Goal: Task Accomplishment & Management: Use online tool/utility

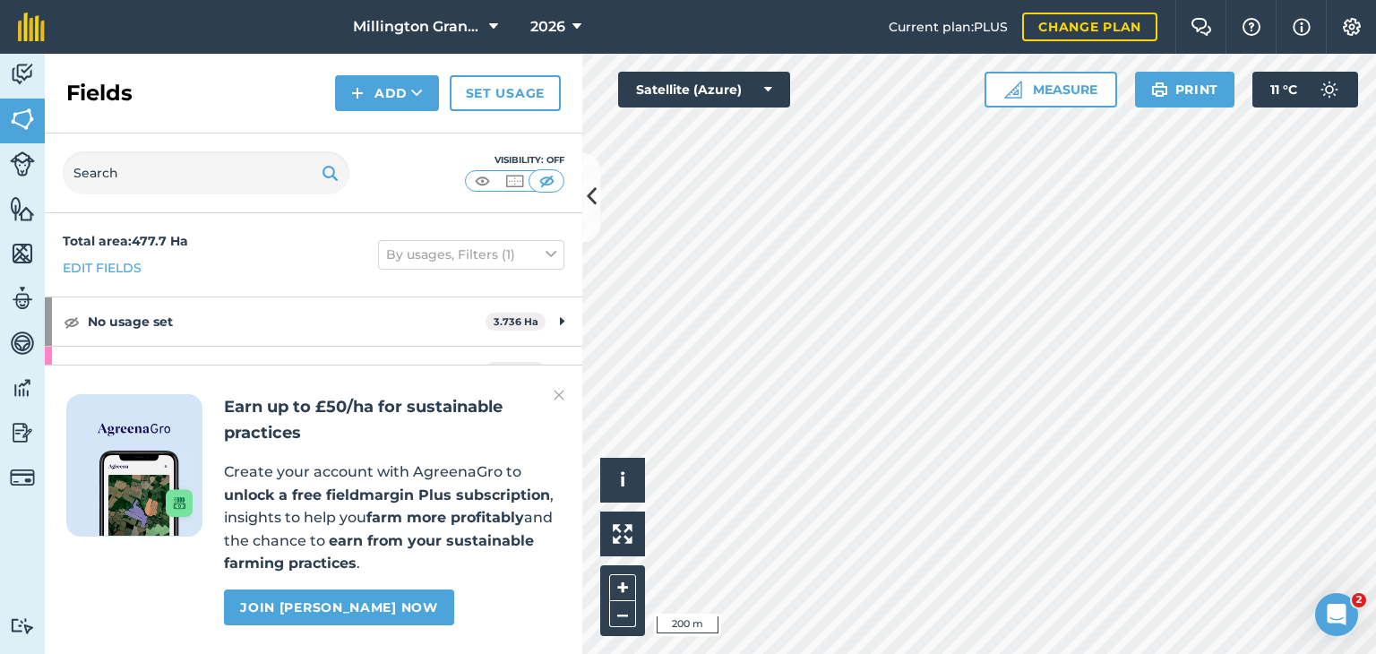
click at [559, 393] on img at bounding box center [559, 395] width 11 height 22
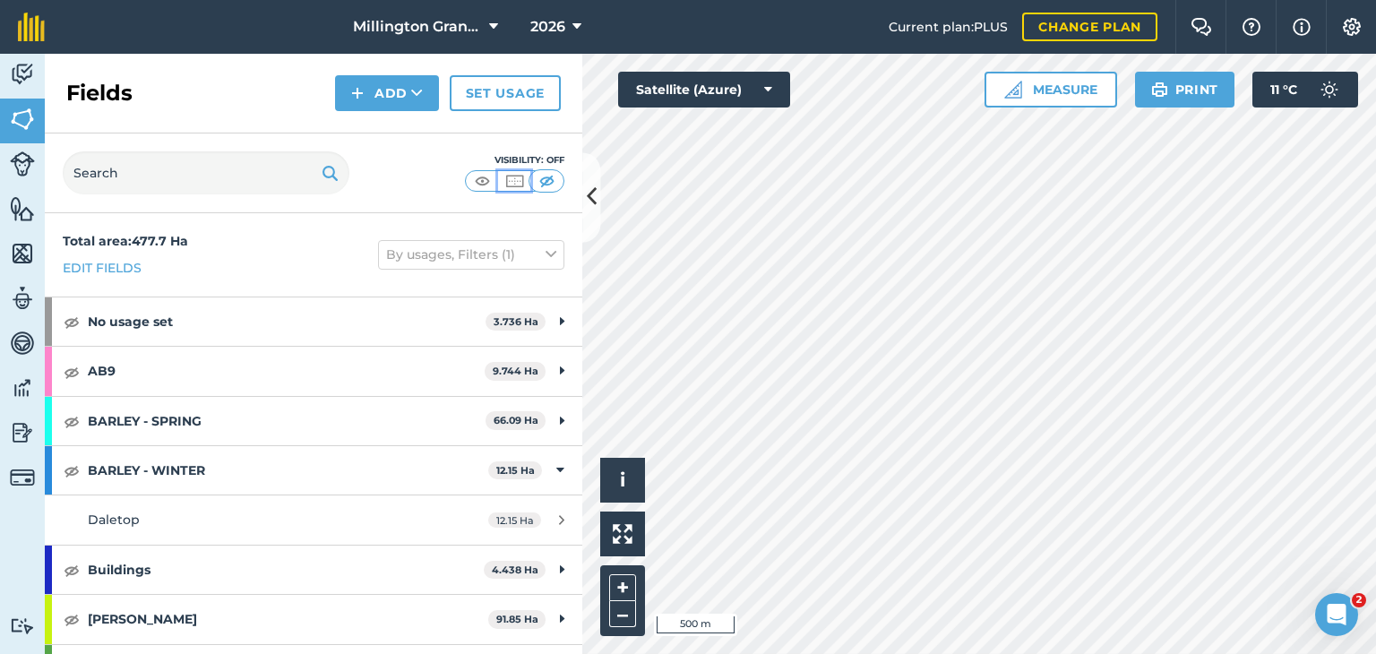
drag, startPoint x: 513, startPoint y: 189, endPoint x: 503, endPoint y: 194, distance: 11.2
click at [513, 189] on button at bounding box center [514, 181] width 32 height 20
click at [484, 177] on img at bounding box center [482, 181] width 22 height 18
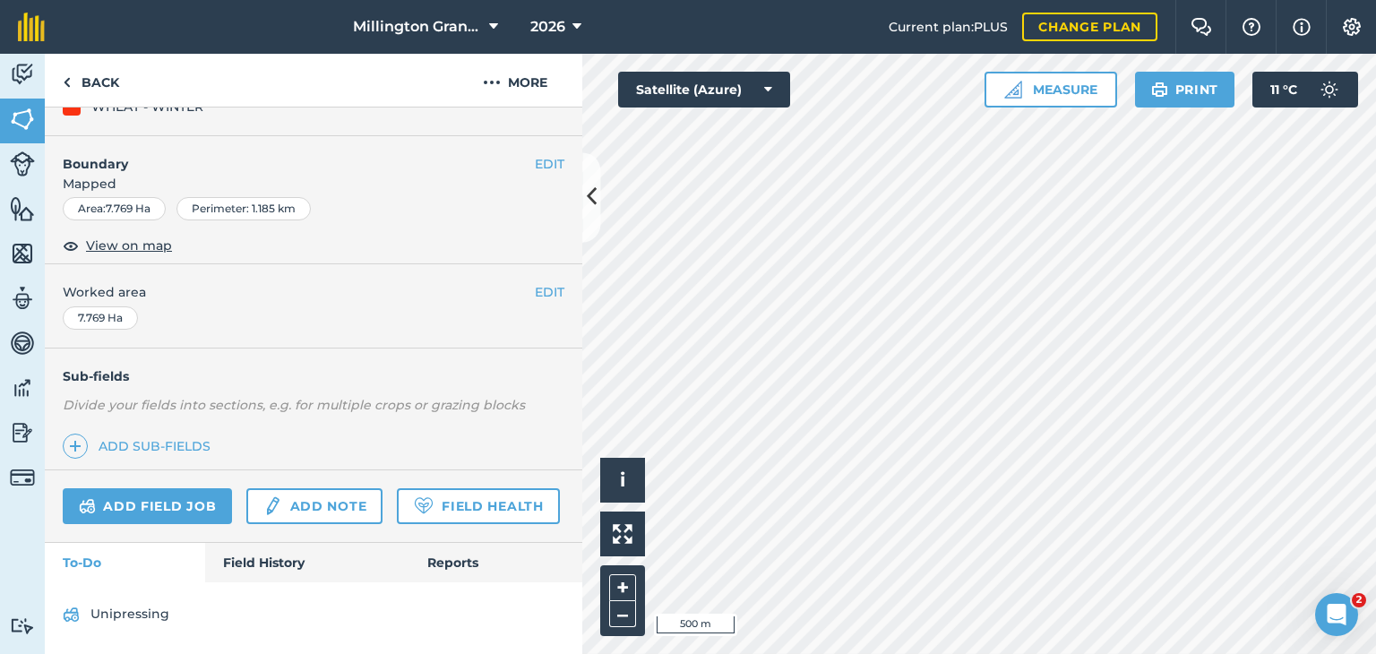
scroll to position [274, 0]
click at [258, 555] on link "Field History" at bounding box center [306, 562] width 203 height 39
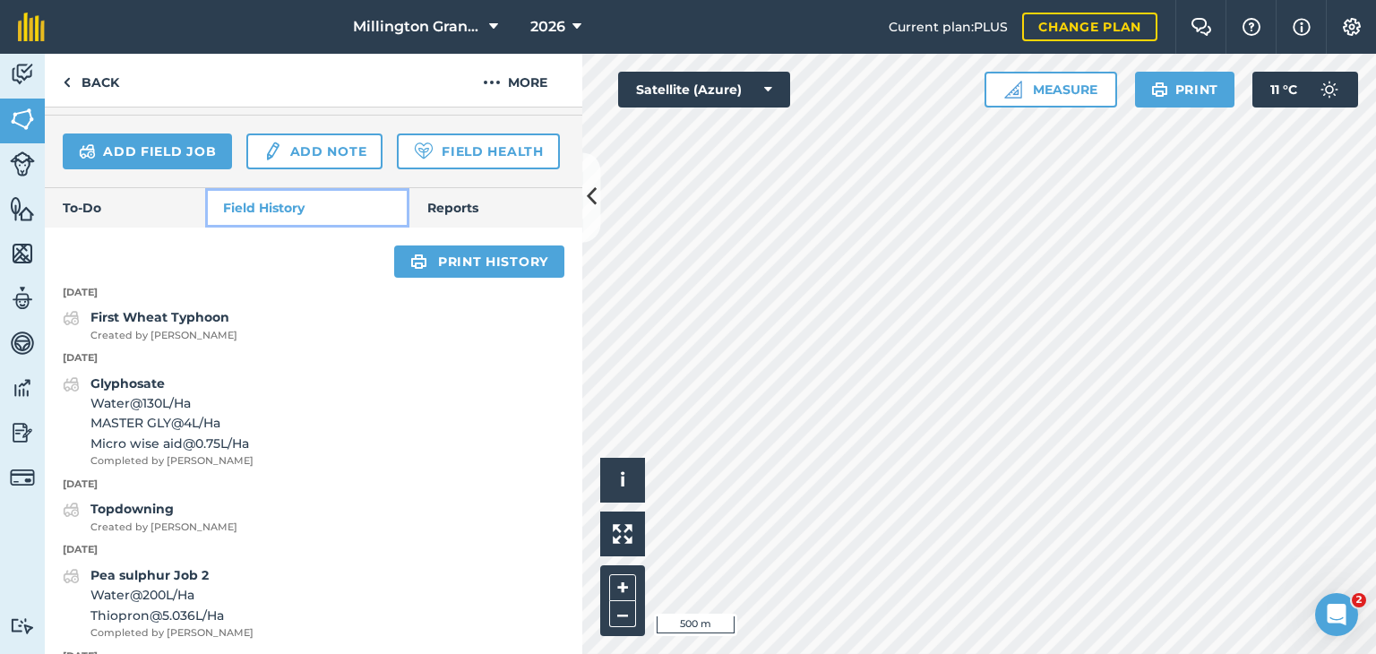
scroll to position [633, 0]
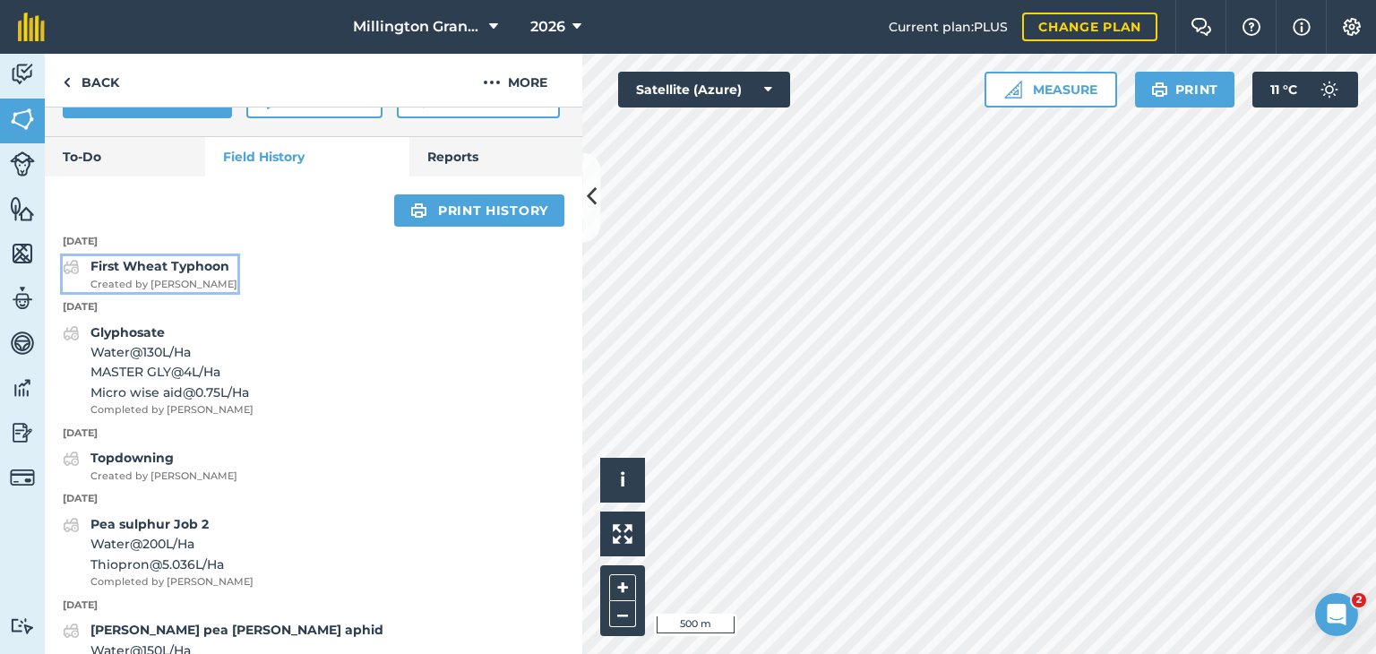
click at [165, 293] on span "Created by [PERSON_NAME]" at bounding box center [164, 285] width 147 height 16
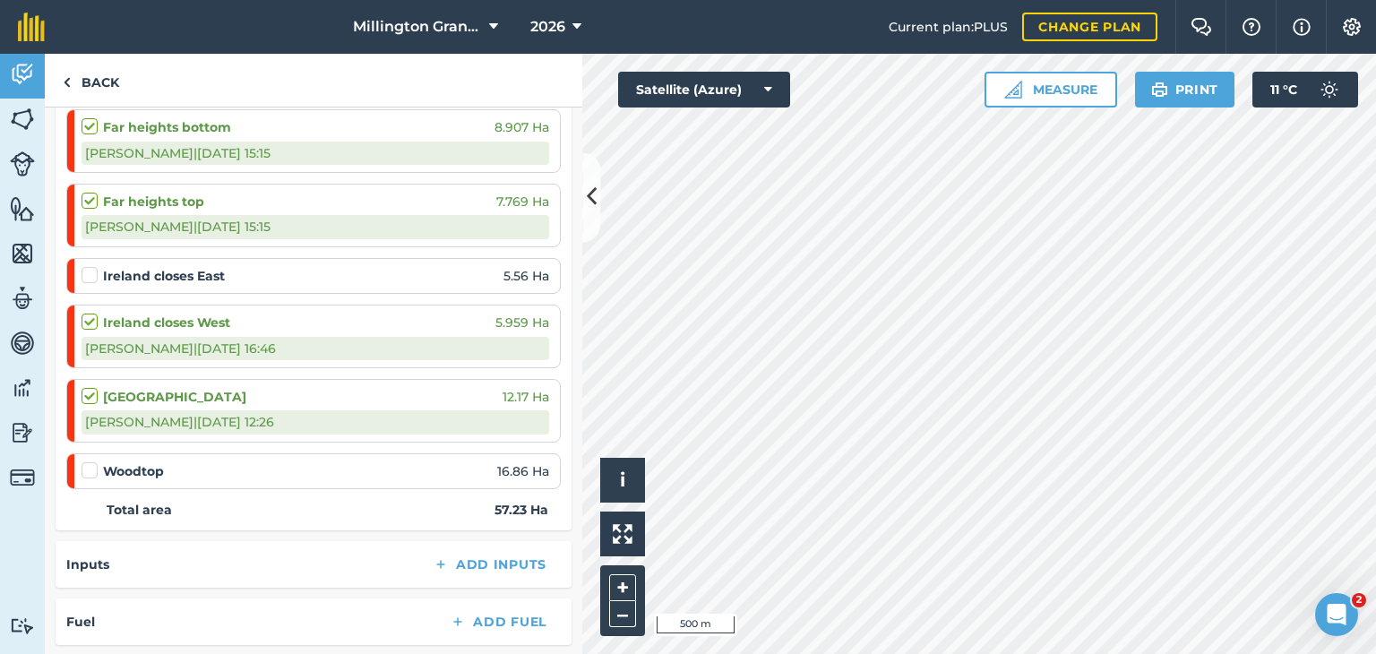
scroll to position [358, 0]
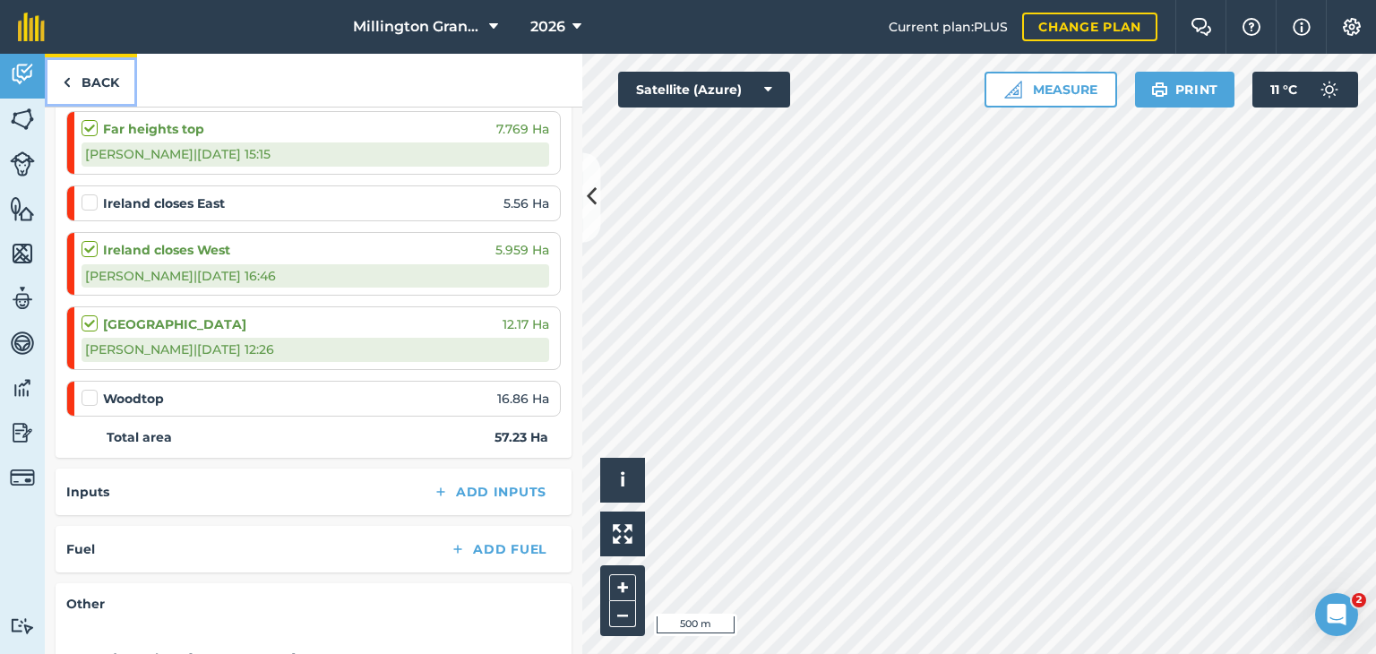
click at [83, 75] on link "Back" at bounding box center [91, 80] width 92 height 53
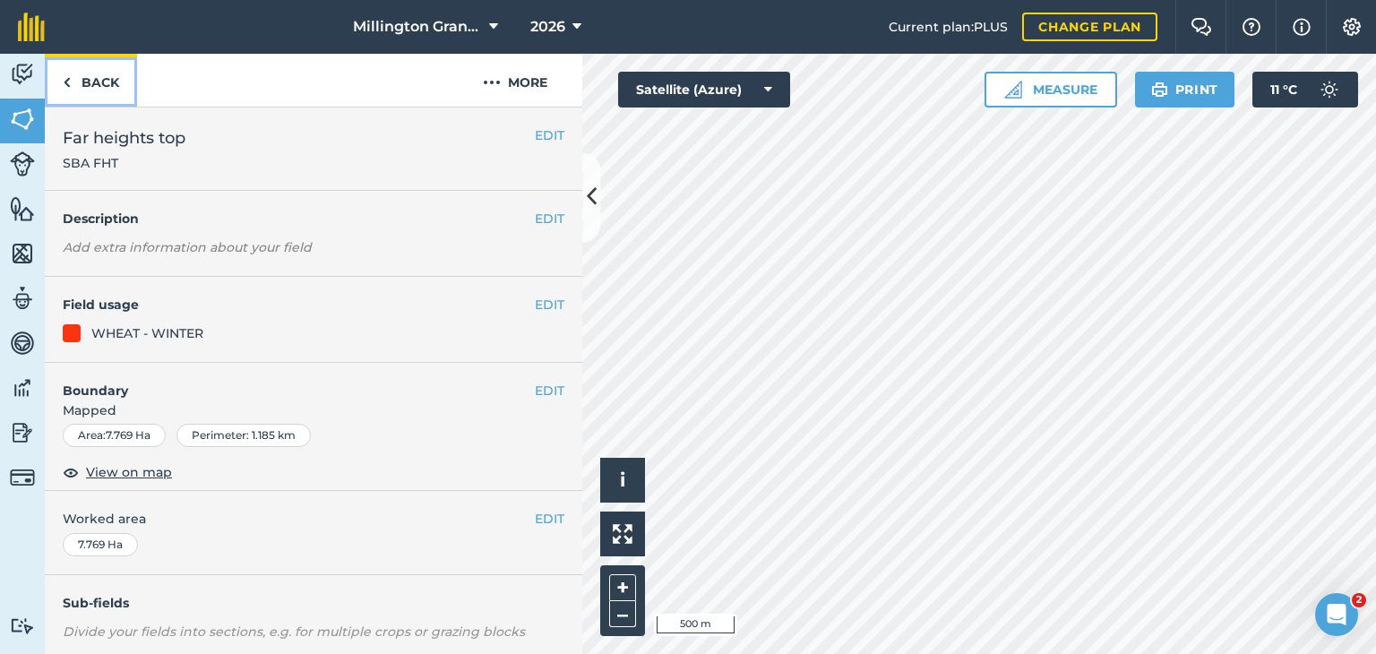
click at [96, 69] on link "Back" at bounding box center [91, 80] width 92 height 53
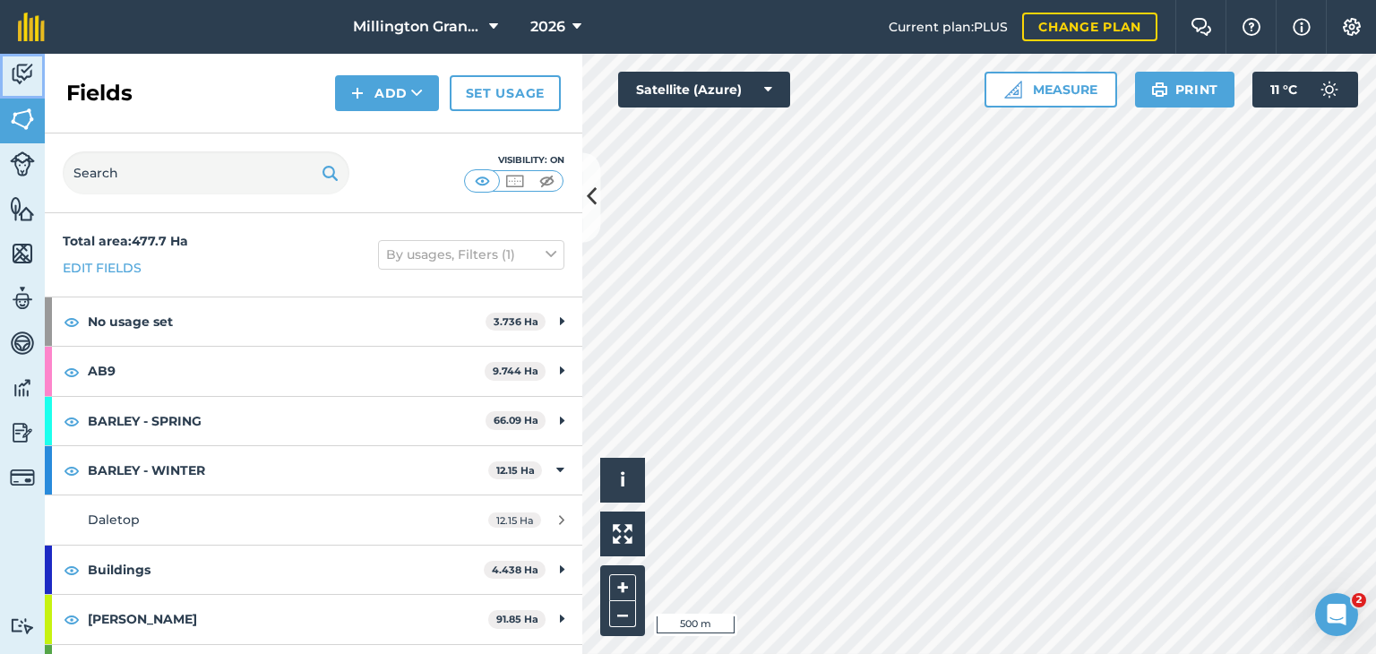
click at [25, 79] on img at bounding box center [22, 74] width 25 height 27
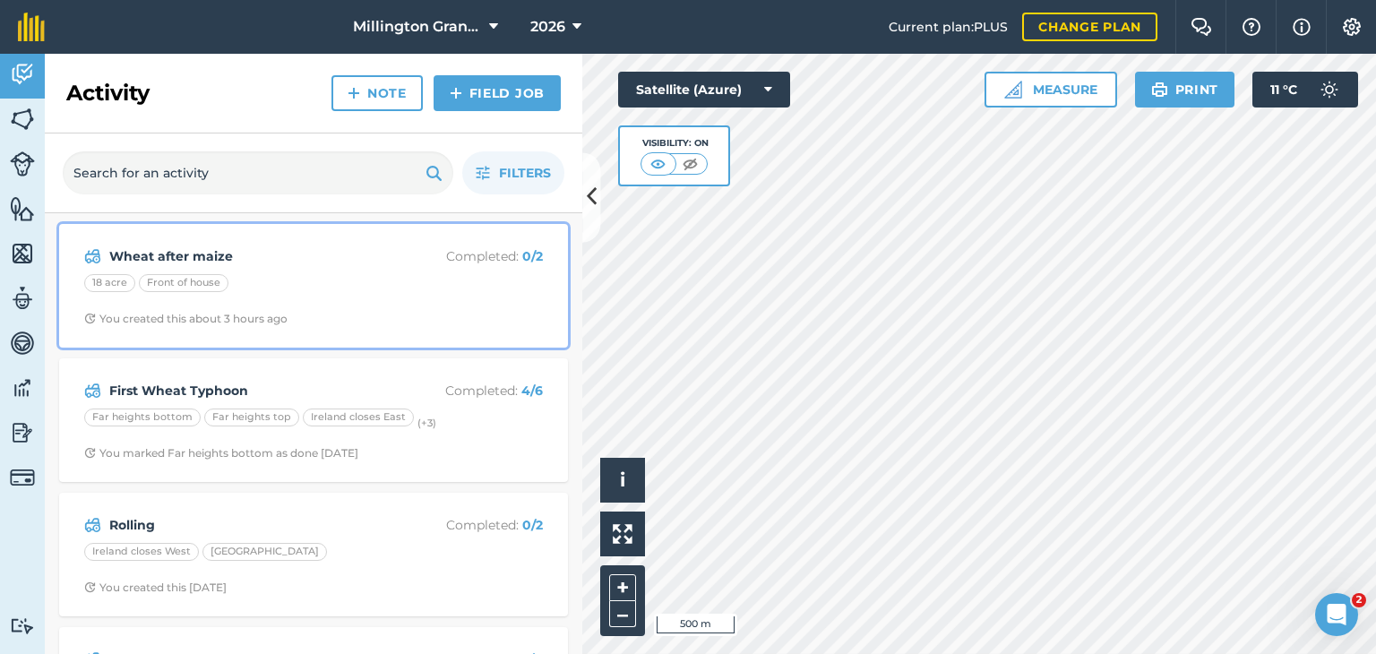
click at [305, 277] on div "18 acre Front of house" at bounding box center [313, 285] width 459 height 23
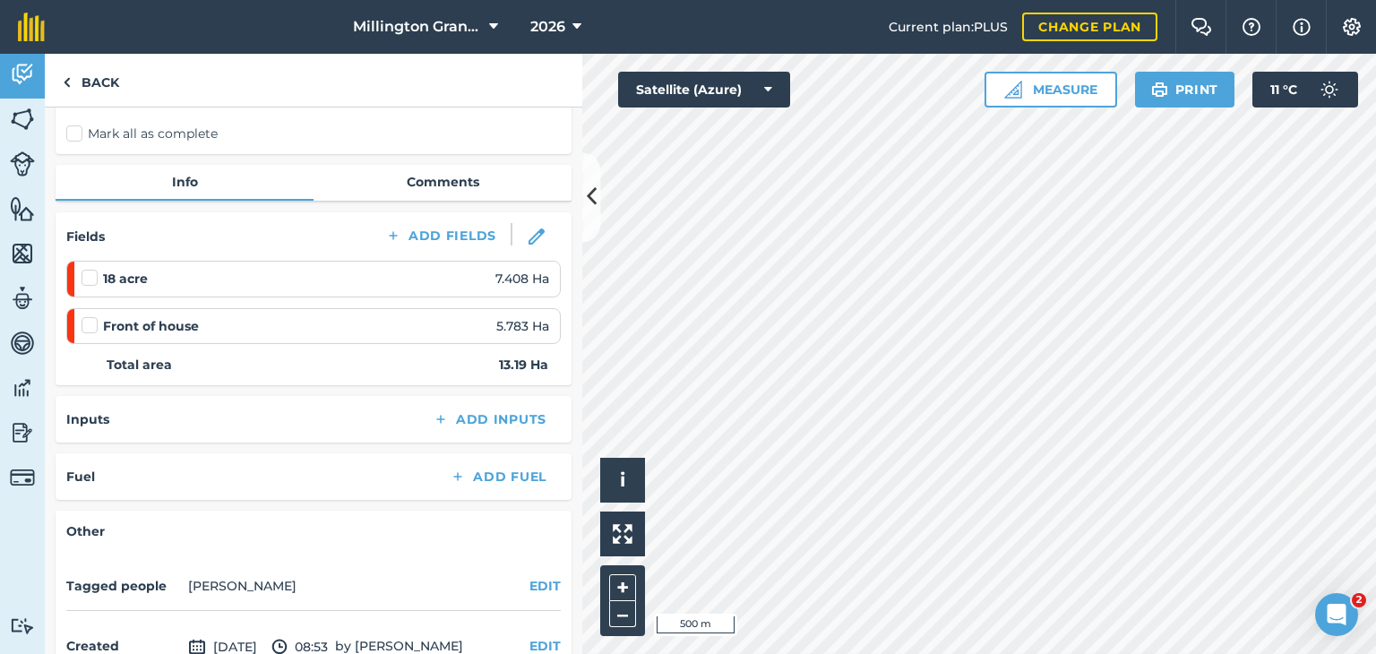
scroll to position [179, 0]
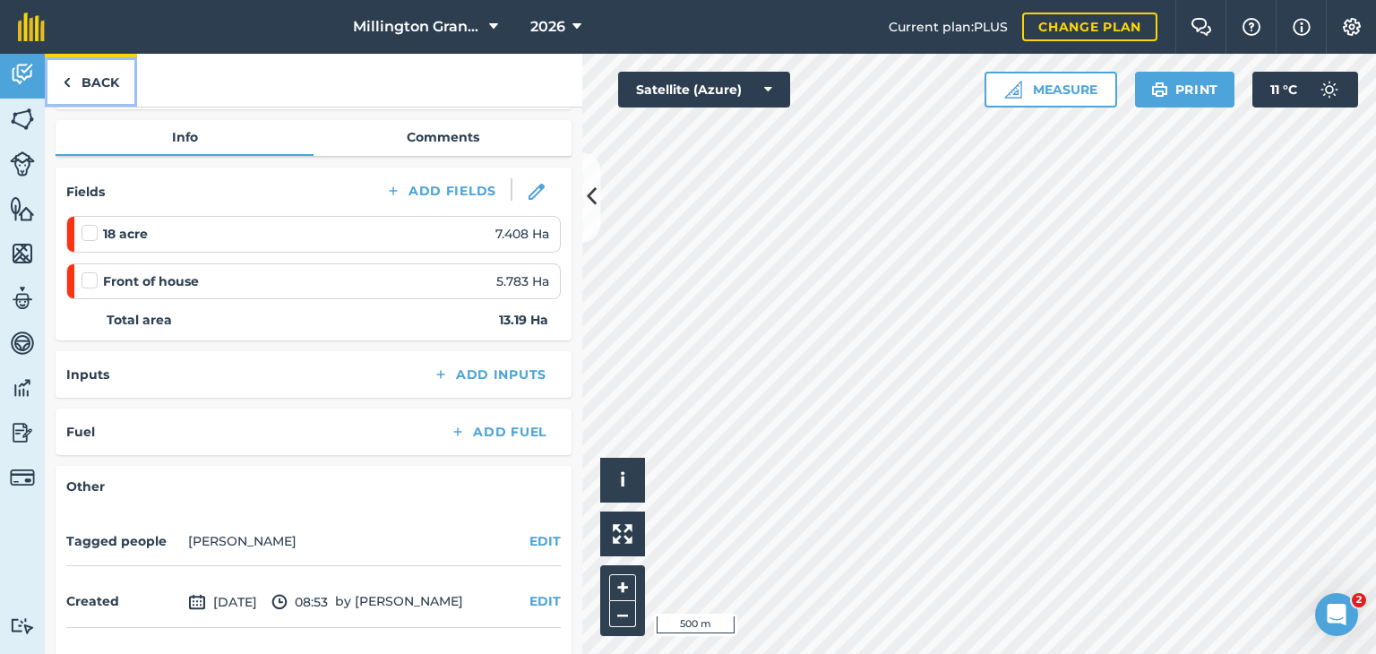
click at [84, 79] on link "Back" at bounding box center [91, 80] width 92 height 53
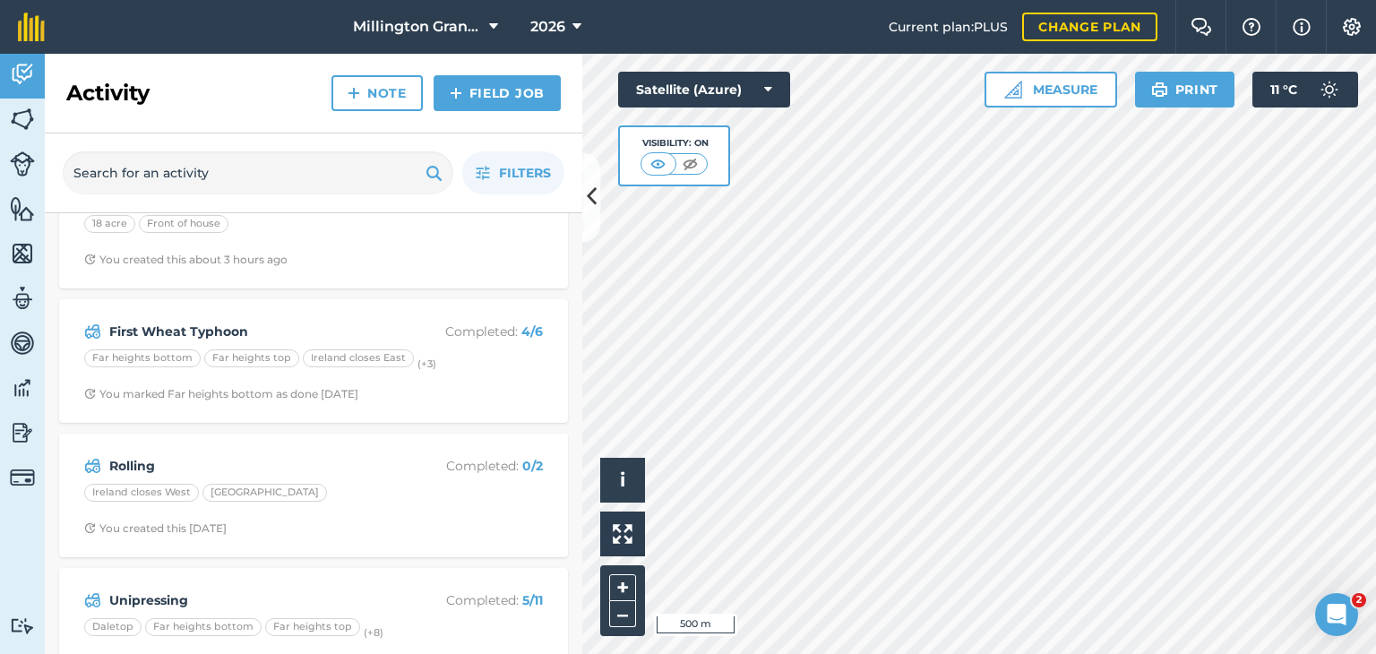
scroll to position [90, 0]
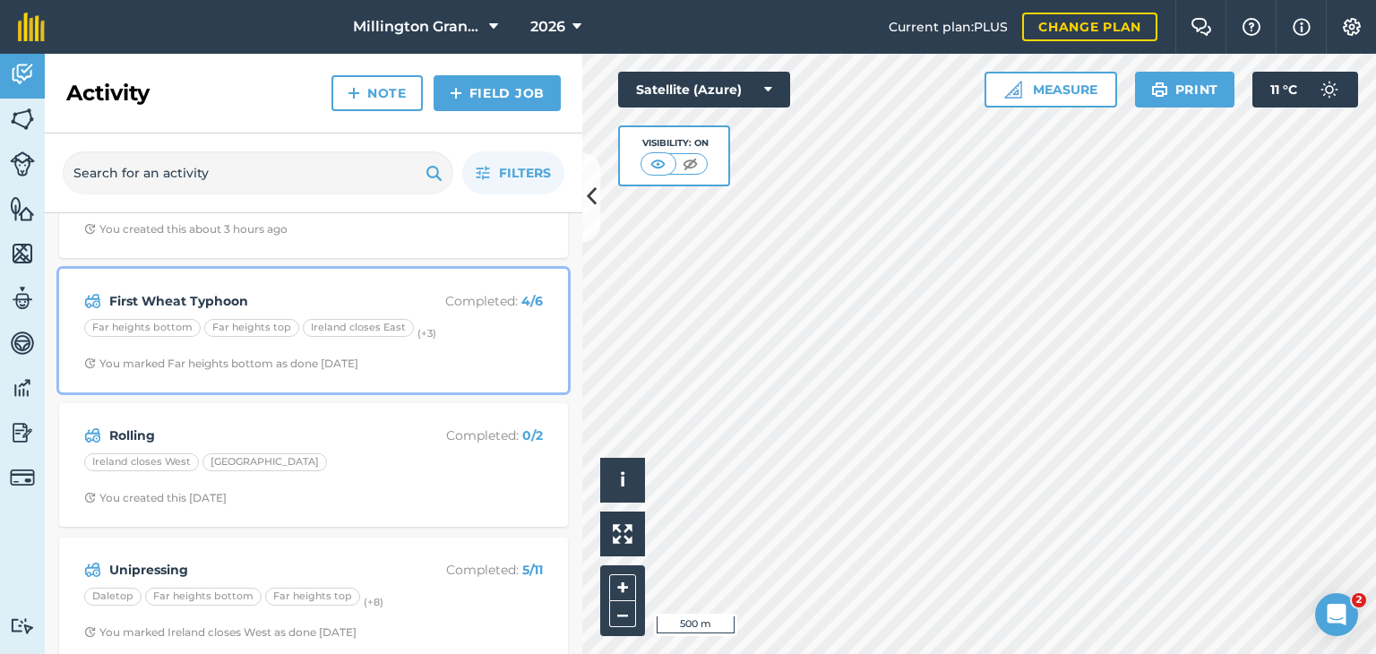
click at [277, 295] on strong "First Wheat Typhoon" at bounding box center [251, 301] width 284 height 20
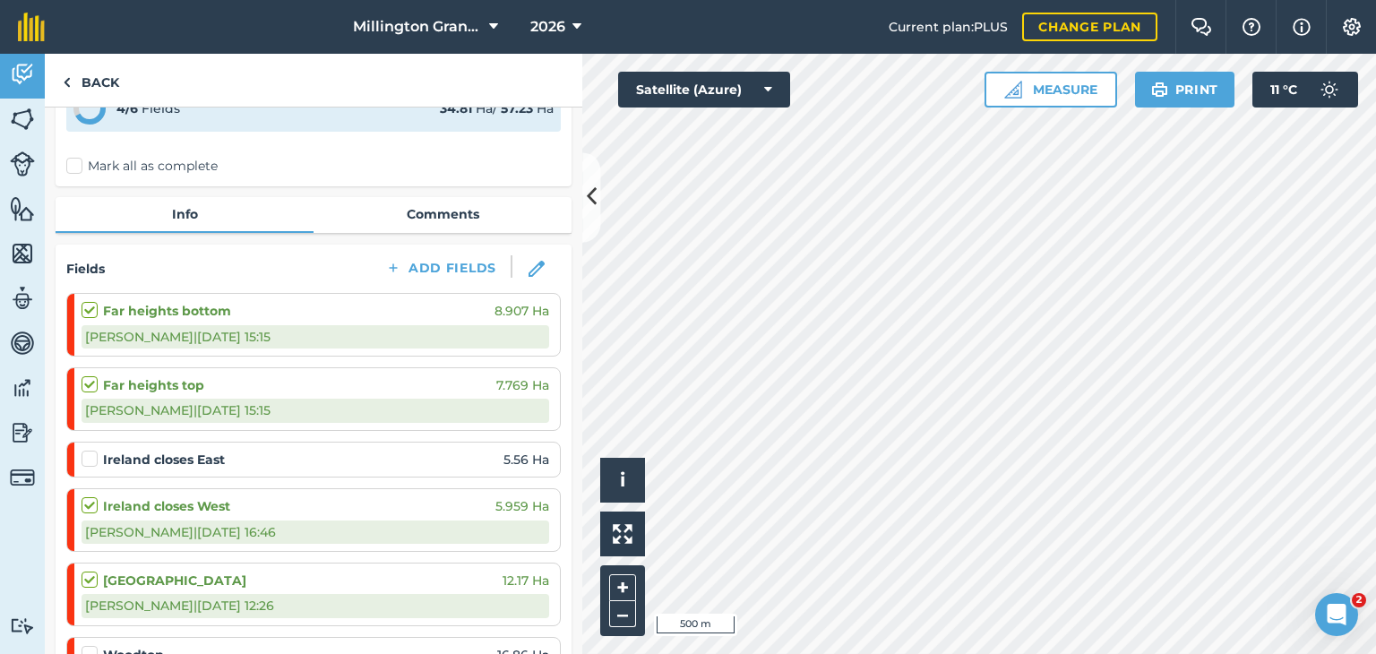
scroll to position [179, 0]
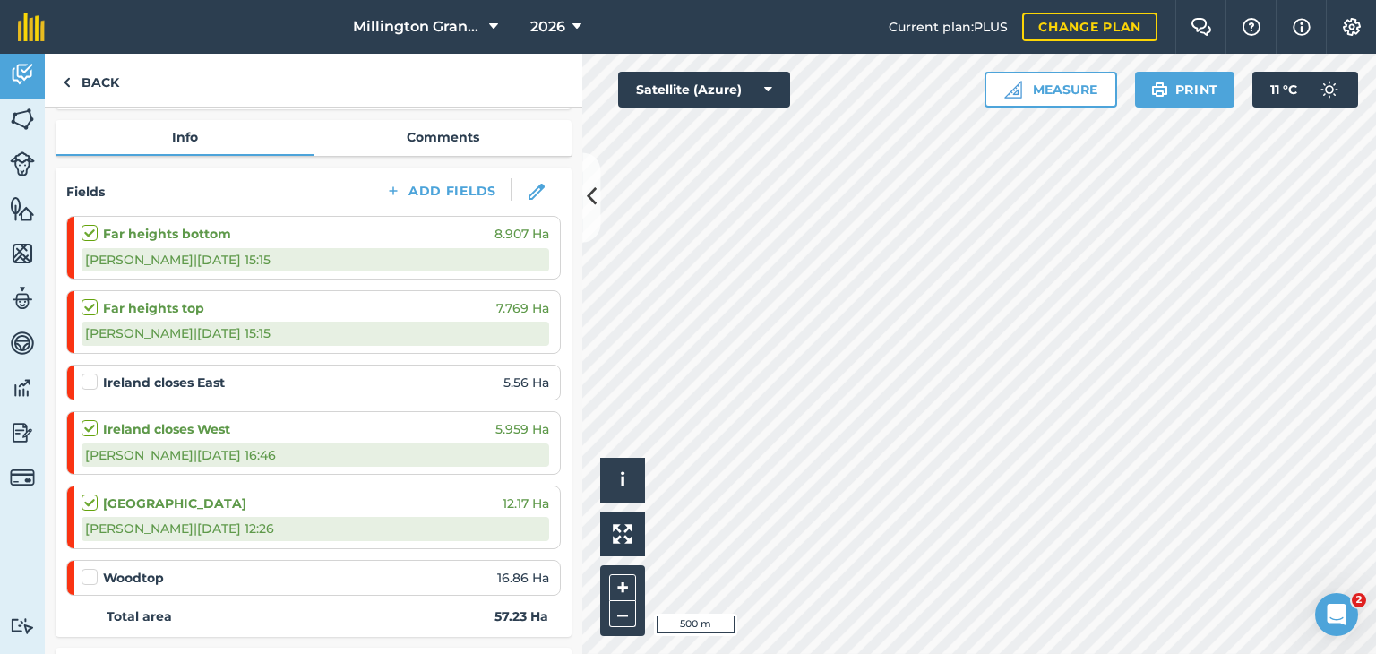
click at [208, 380] on strong "Ireland closes East" at bounding box center [164, 383] width 122 height 20
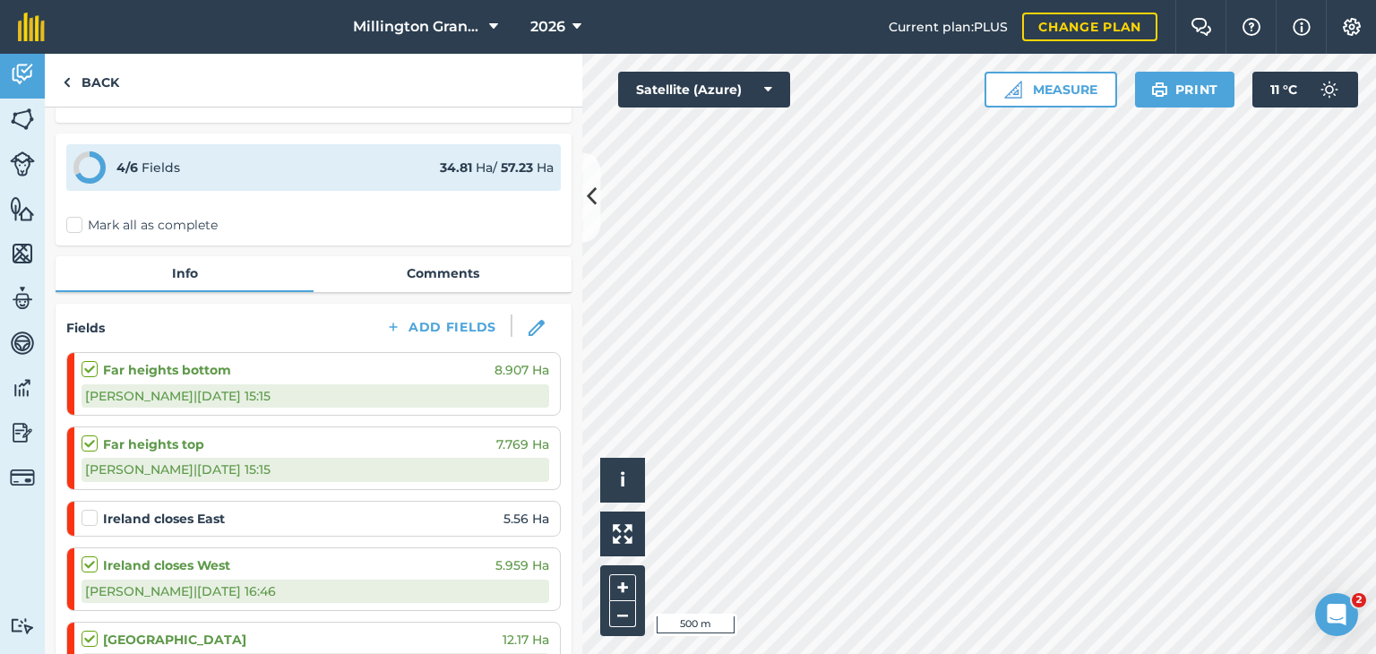
scroll to position [0, 0]
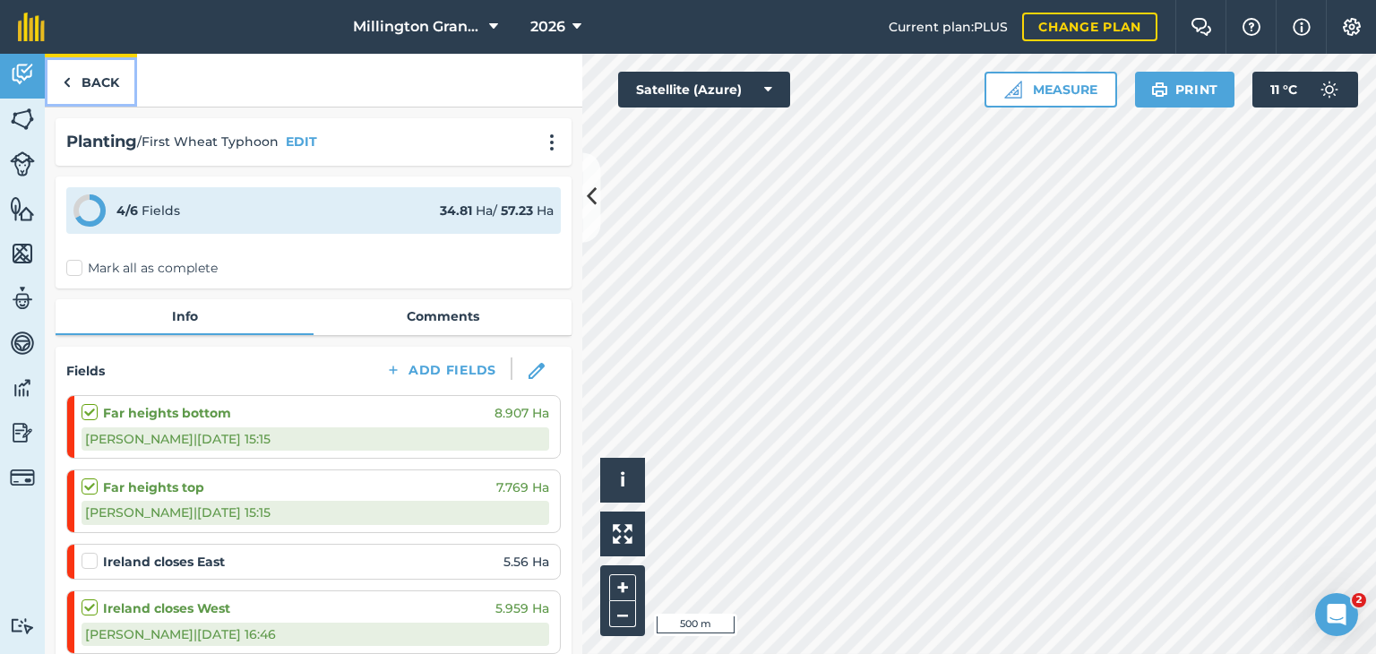
click at [115, 89] on link "Back" at bounding box center [91, 80] width 92 height 53
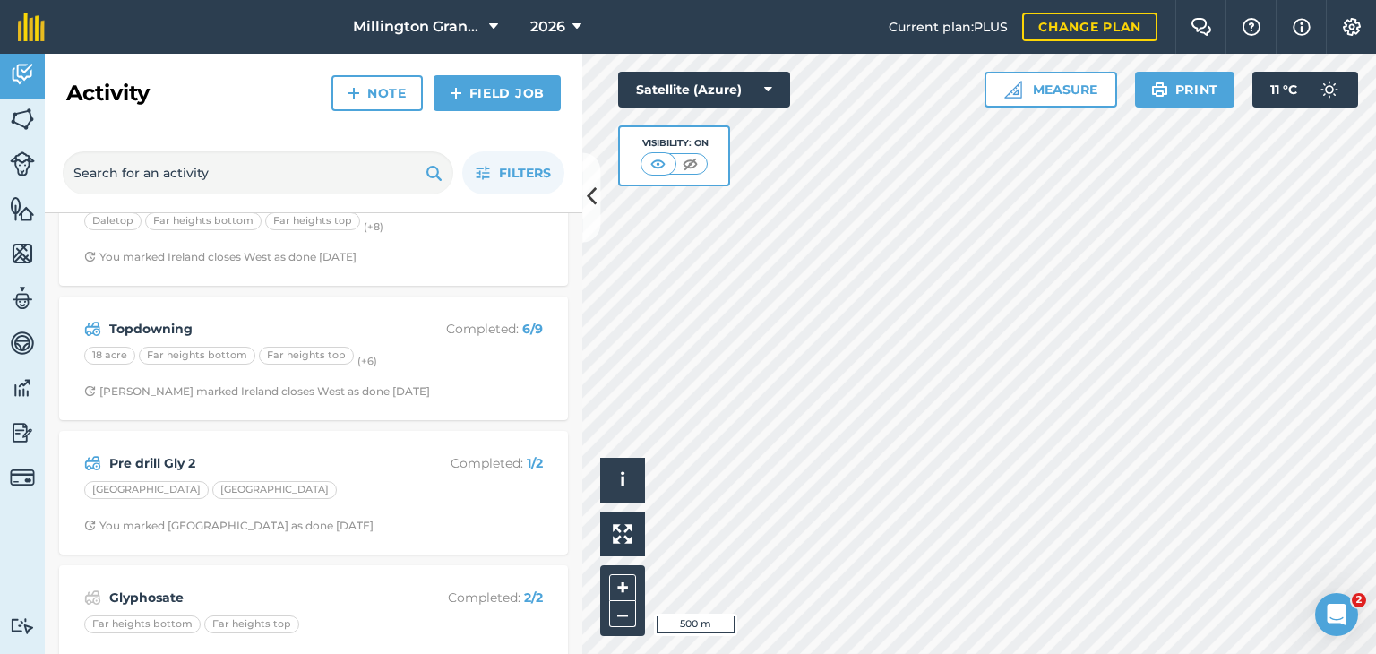
scroll to position [269, 0]
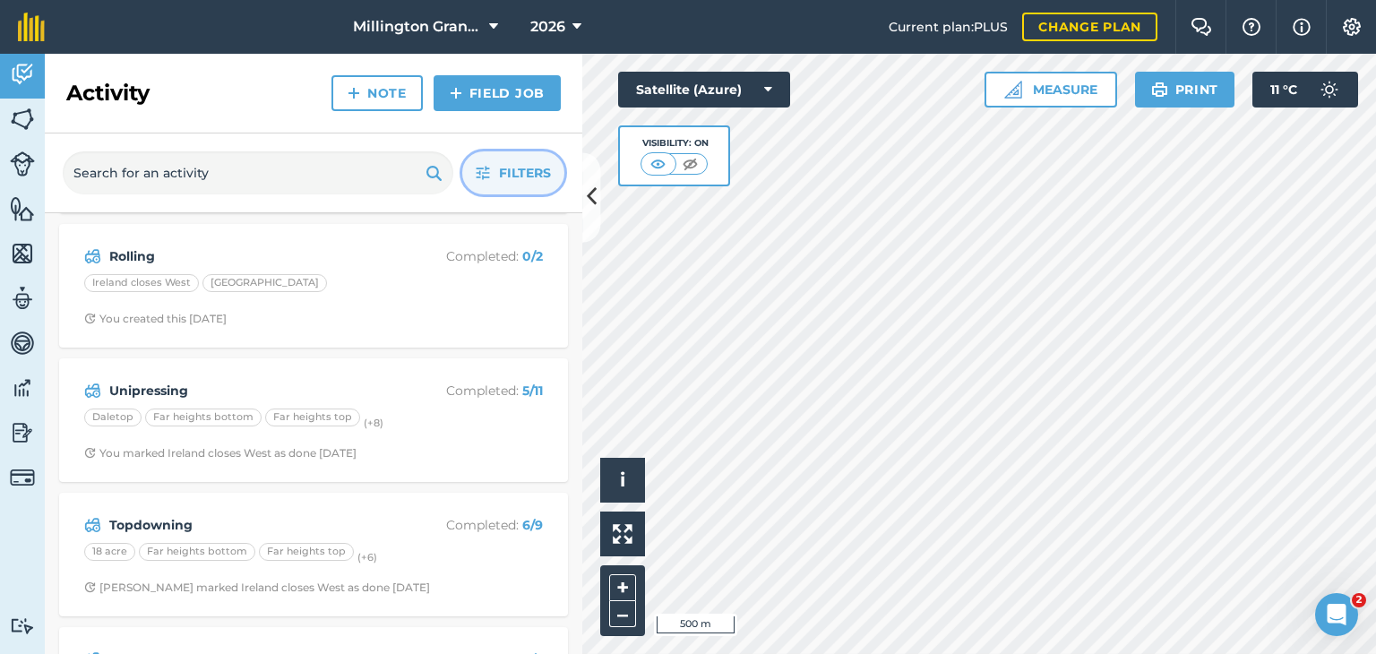
click at [488, 178] on icon "button" at bounding box center [483, 173] width 14 height 14
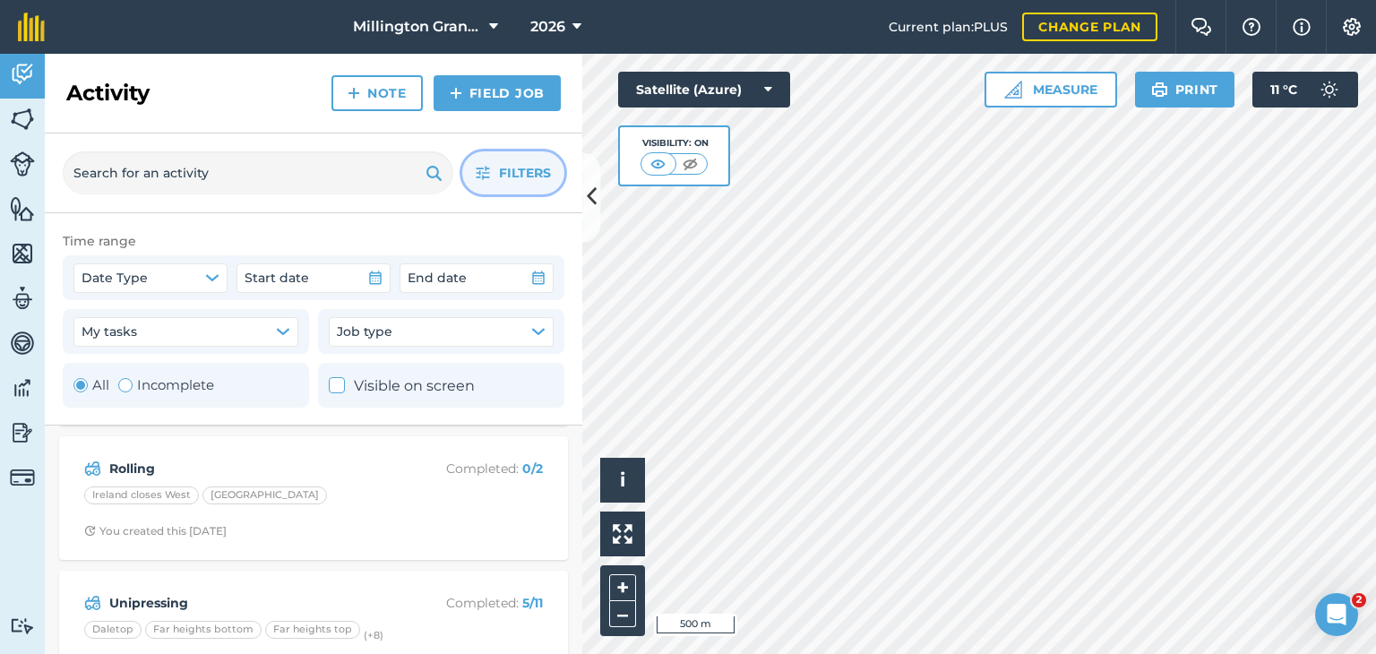
click at [168, 390] on label "Incomplete" at bounding box center [166, 386] width 96 height 22
radio input "false"
radio input "true"
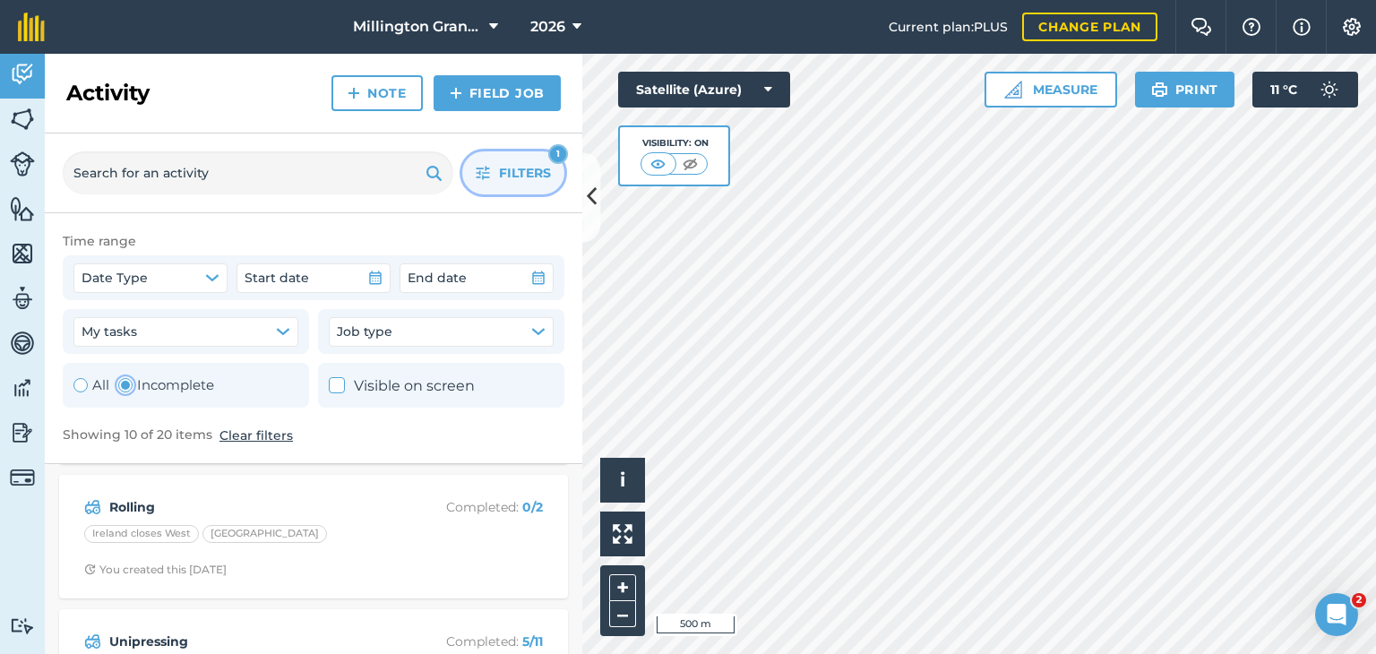
click at [490, 182] on button "Filters 1" at bounding box center [513, 172] width 102 height 43
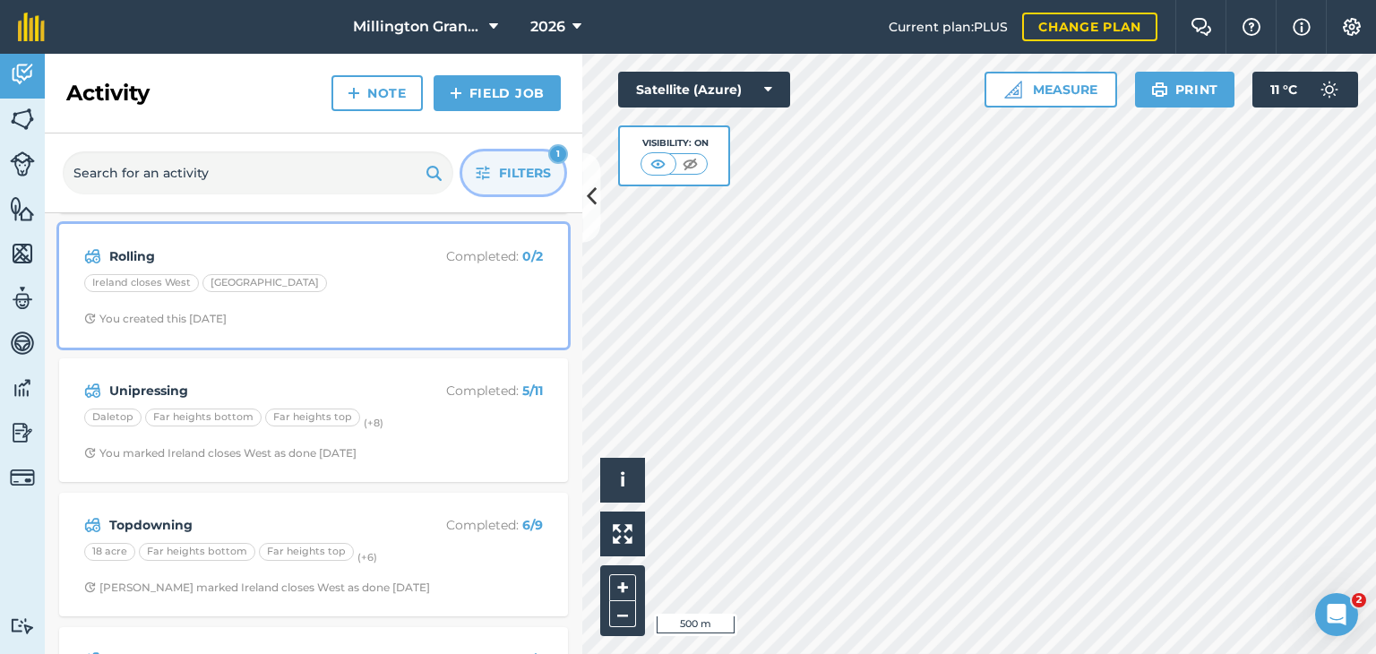
click at [337, 287] on div "Ireland closes [GEOGRAPHIC_DATA]" at bounding box center [313, 285] width 459 height 23
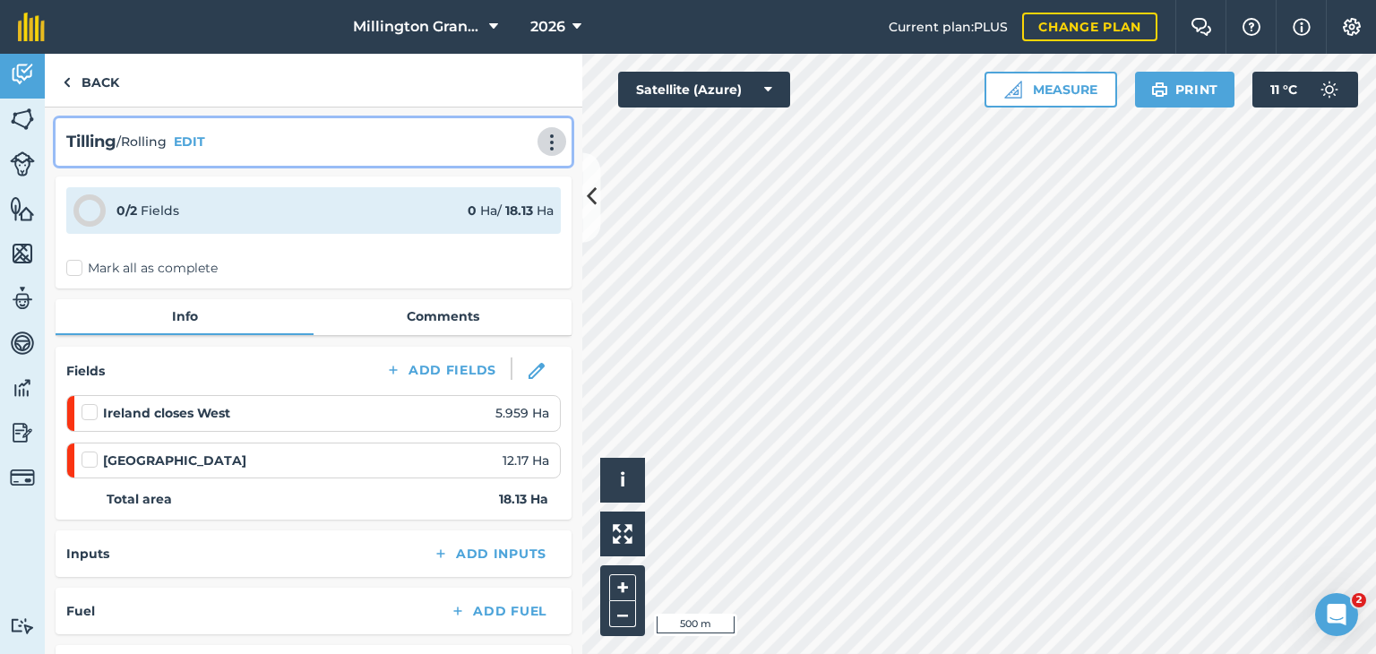
click at [542, 141] on img at bounding box center [552, 143] width 22 height 18
click at [483, 228] on link "Delete" at bounding box center [514, 224] width 115 height 36
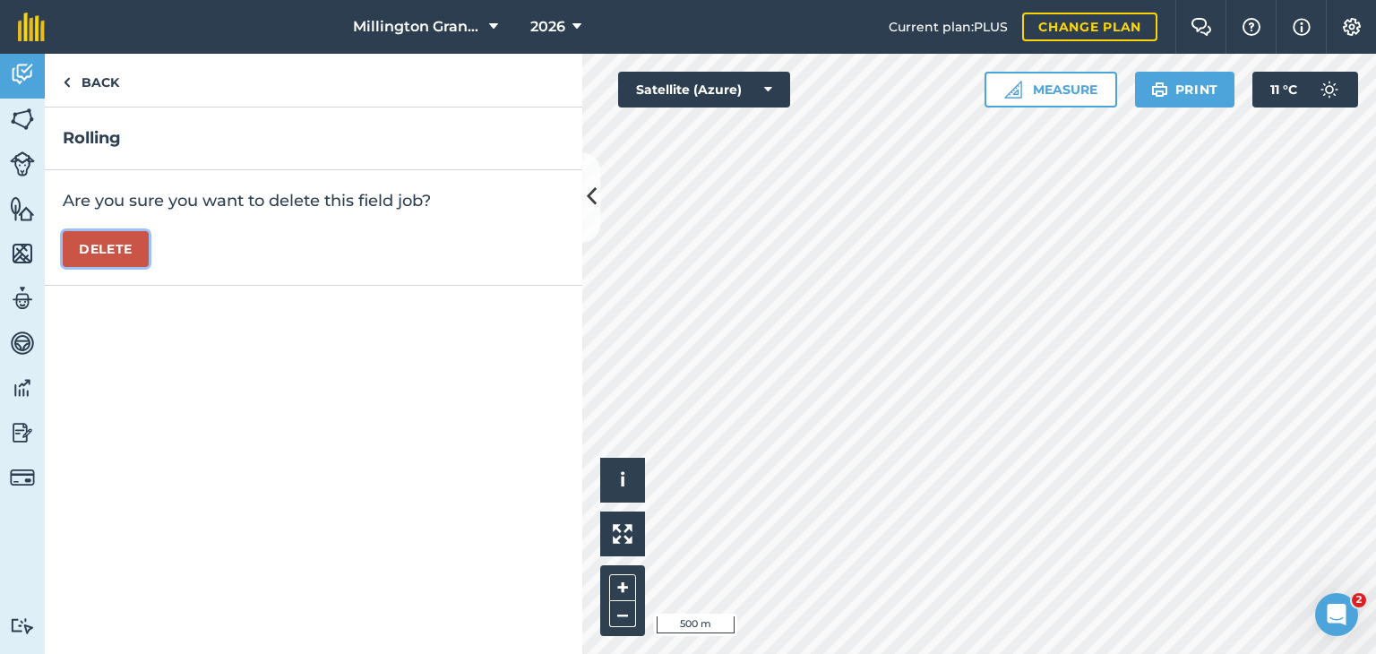
click at [126, 237] on button "Delete" at bounding box center [106, 249] width 86 height 36
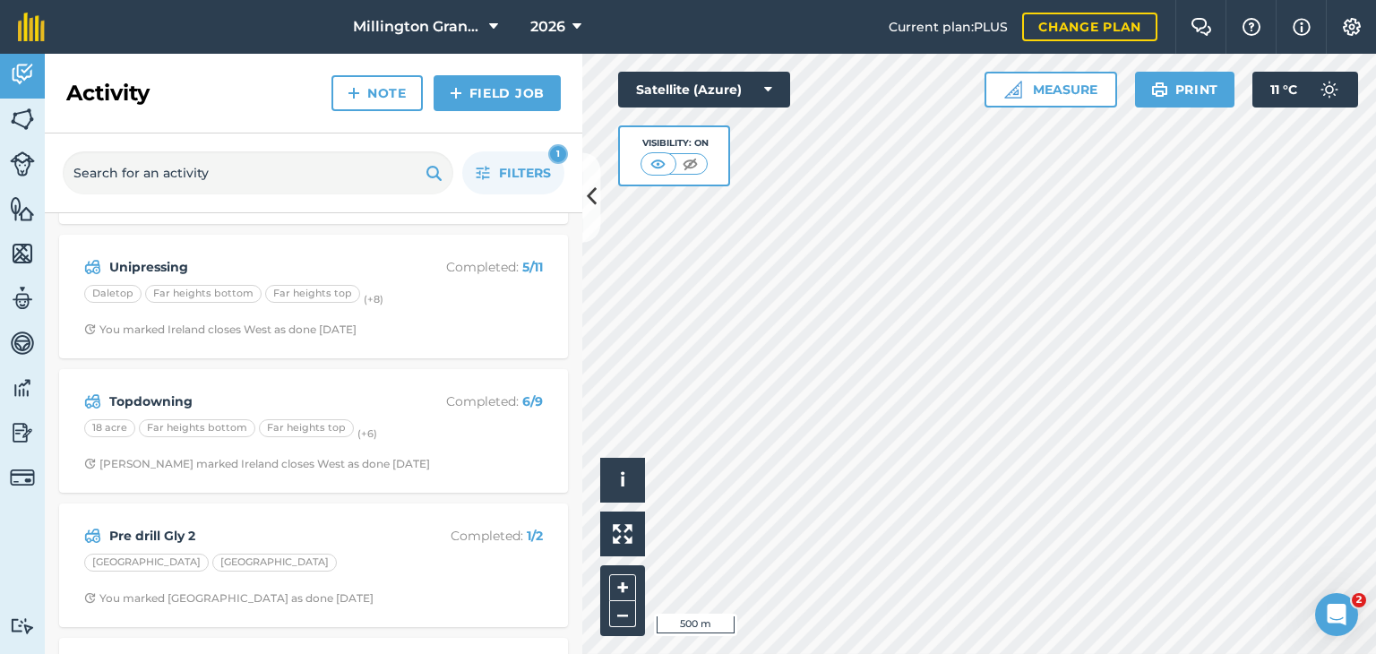
scroll to position [269, 0]
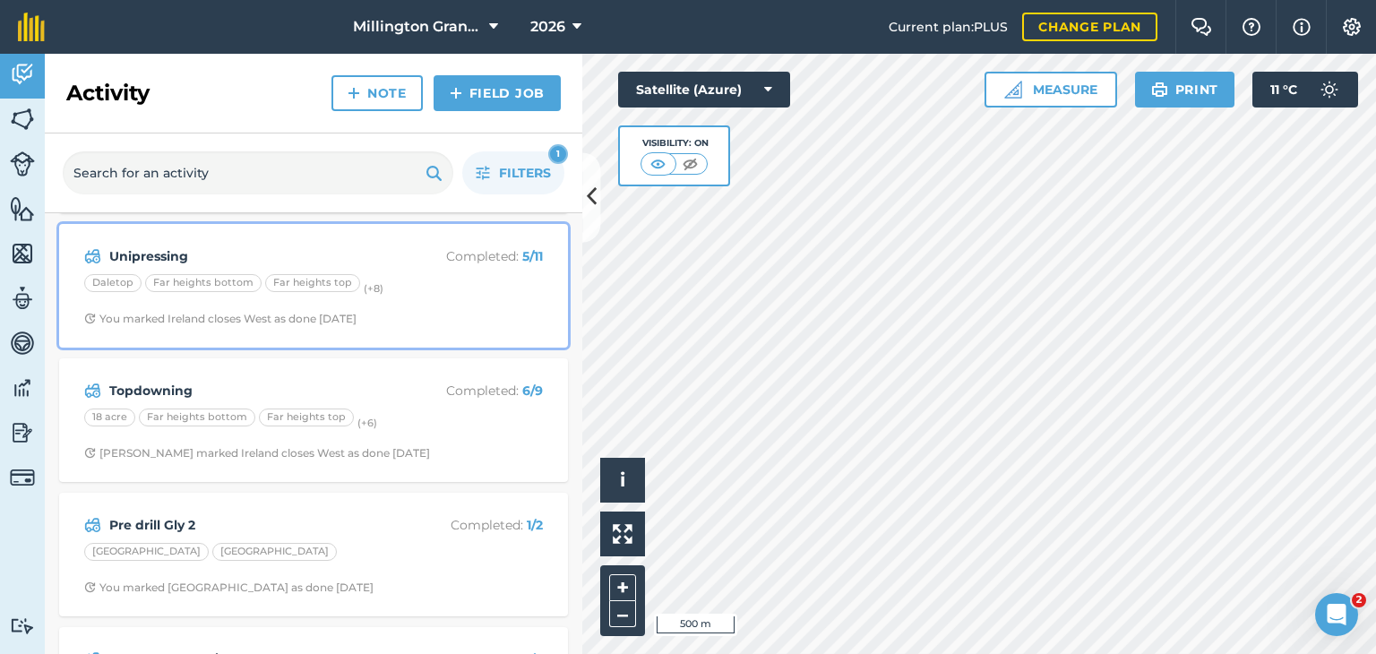
click at [351, 302] on div "Unipressing Completed : 5 / 11 Daletop Far heights bottom Far heights top (+ 8 …" at bounding box center [313, 286] width 487 height 102
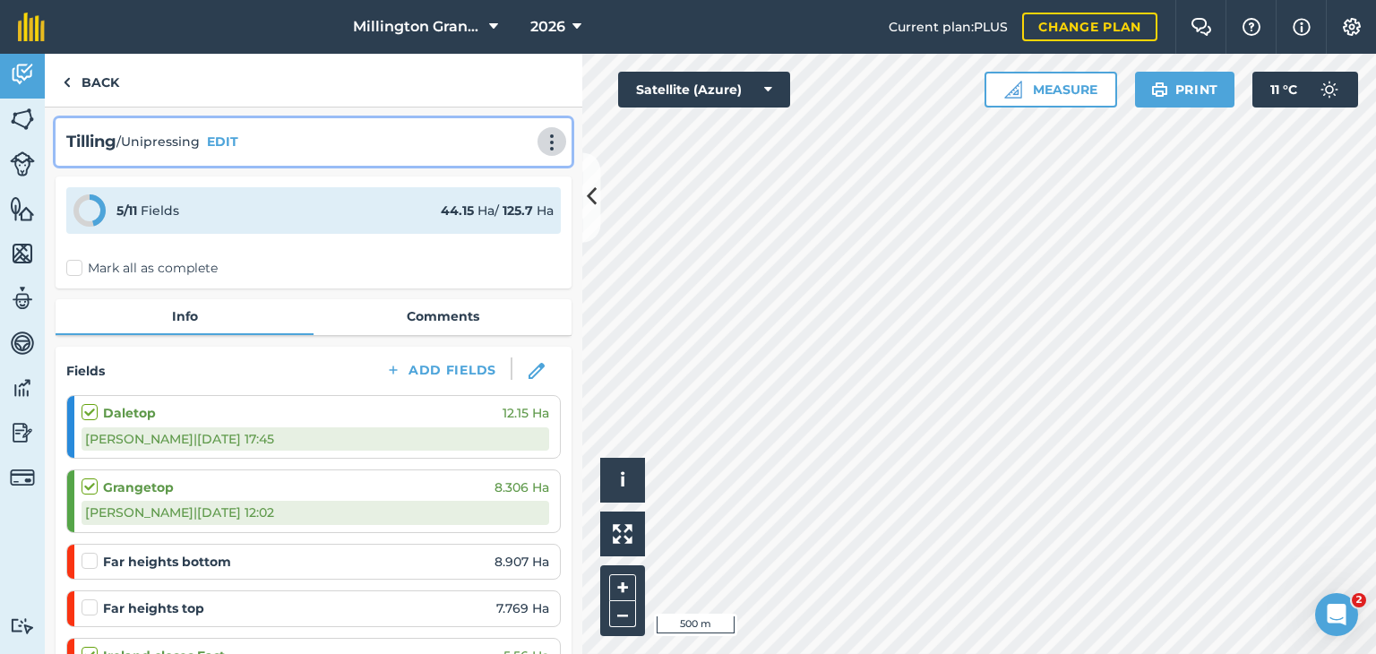
click at [542, 149] on img at bounding box center [552, 143] width 22 height 18
click at [211, 147] on button "EDIT" at bounding box center [222, 142] width 31 height 20
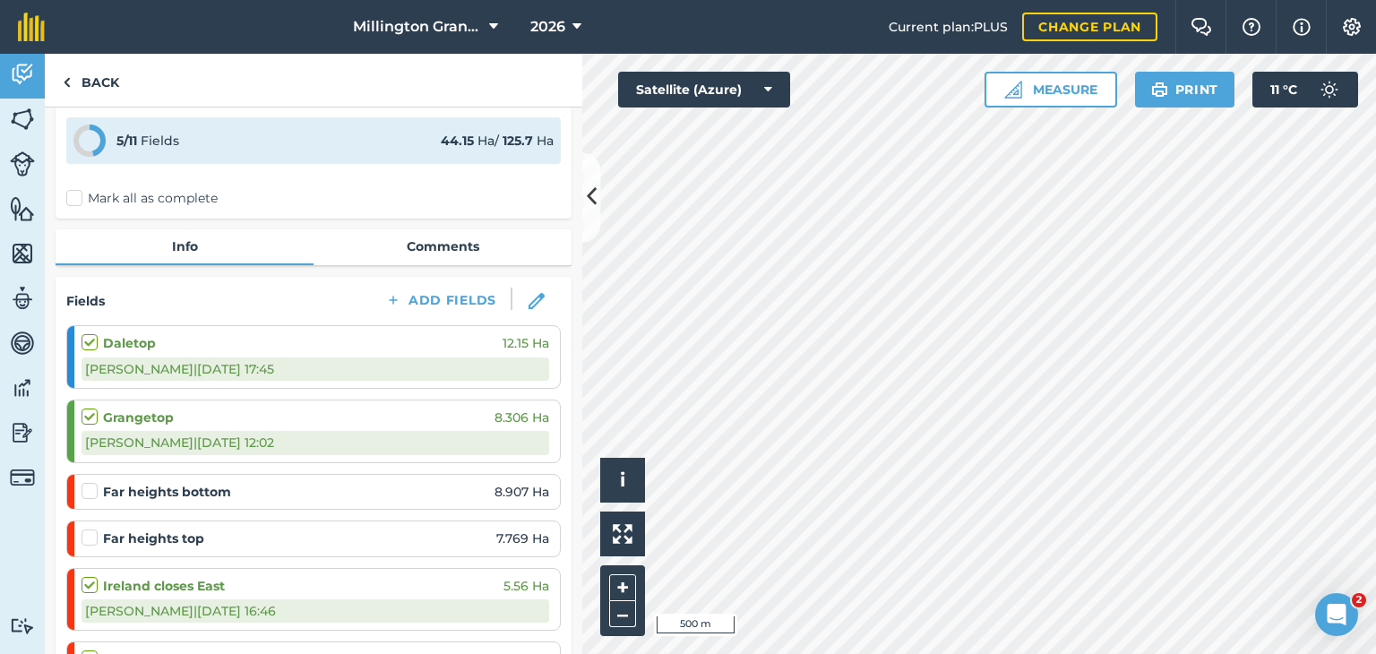
scroll to position [269, 0]
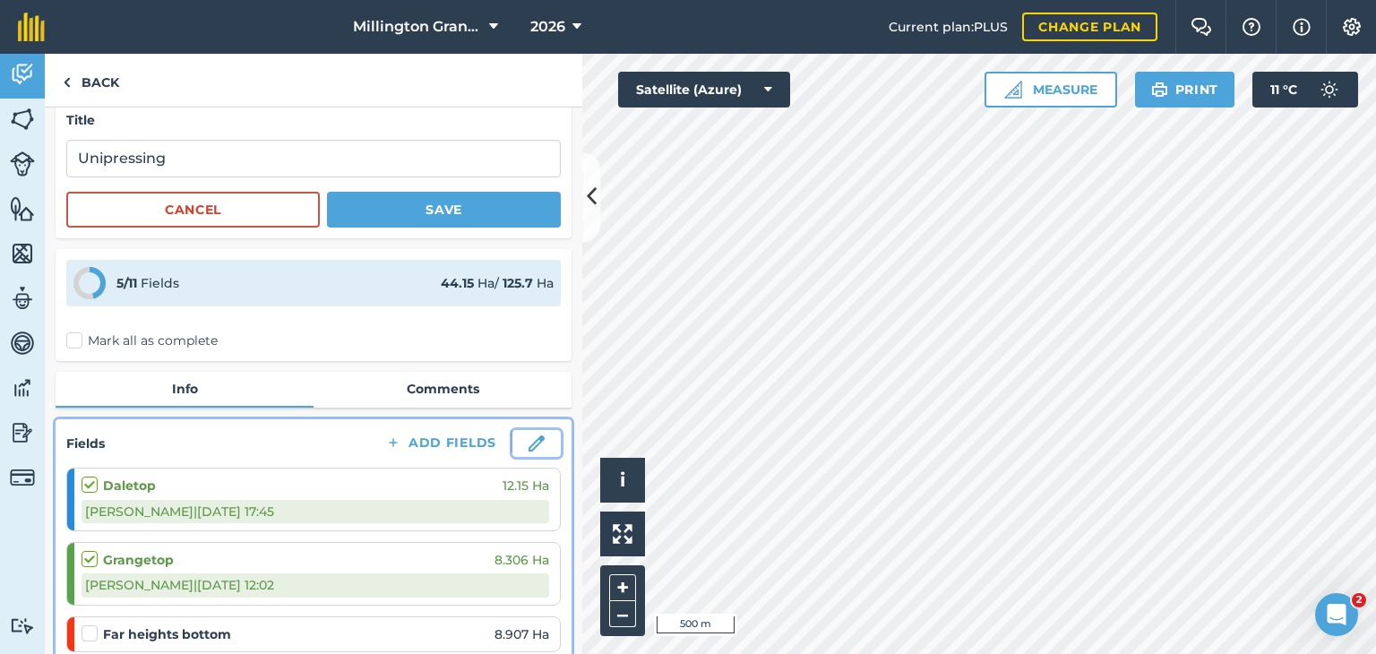
click at [534, 440] on button at bounding box center [537, 443] width 48 height 27
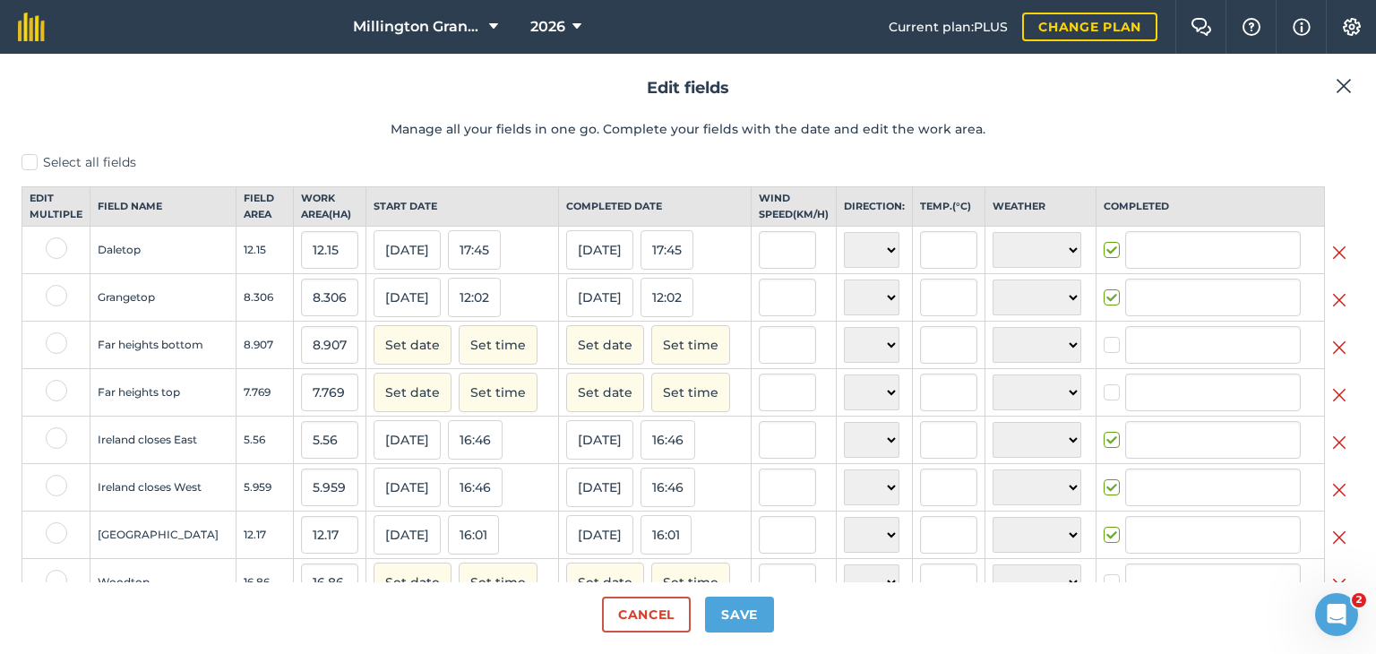
type input "[PERSON_NAME]"
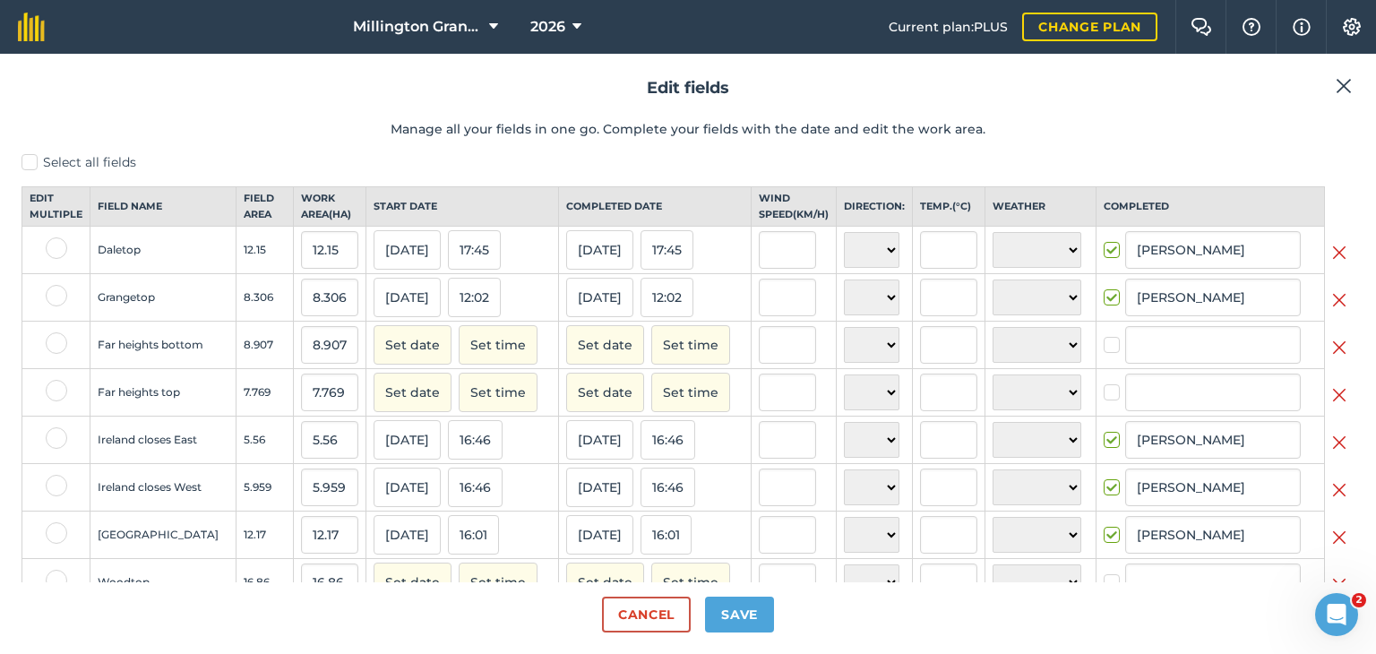
scroll to position [33, 0]
click at [1332, 358] on img at bounding box center [1339, 348] width 14 height 22
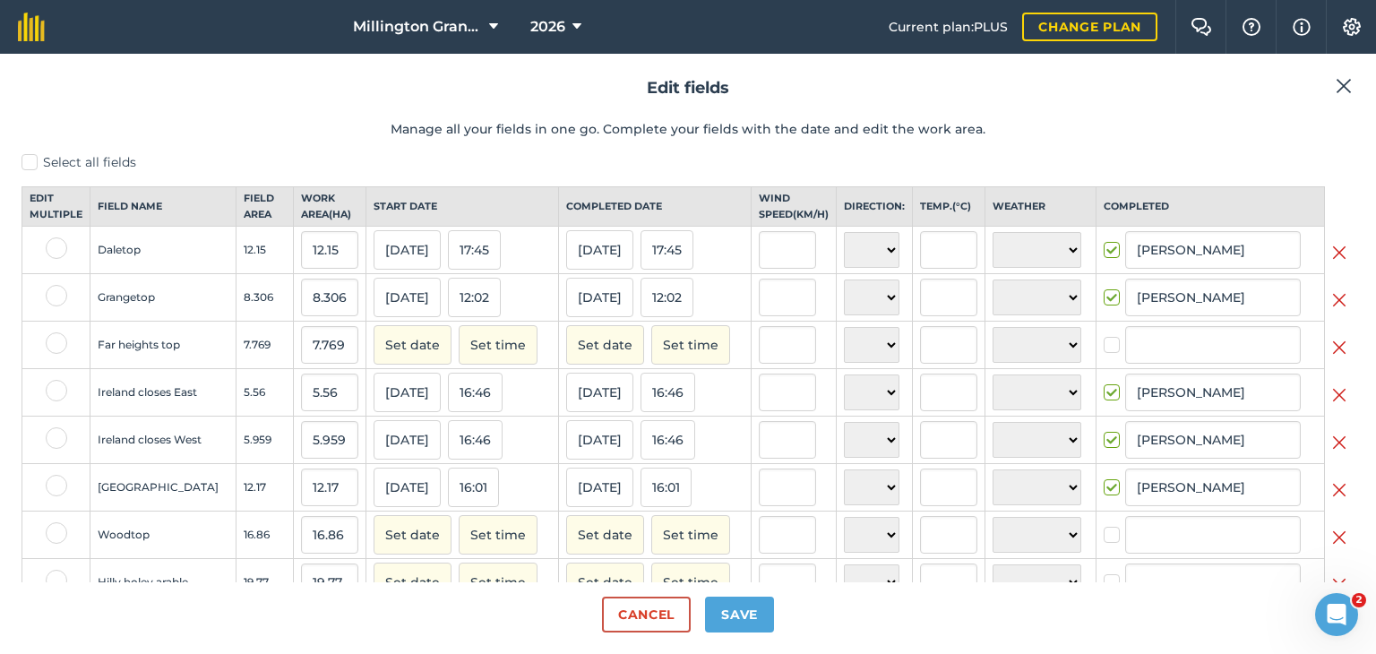
click at [1332, 356] on img at bounding box center [1339, 348] width 14 height 22
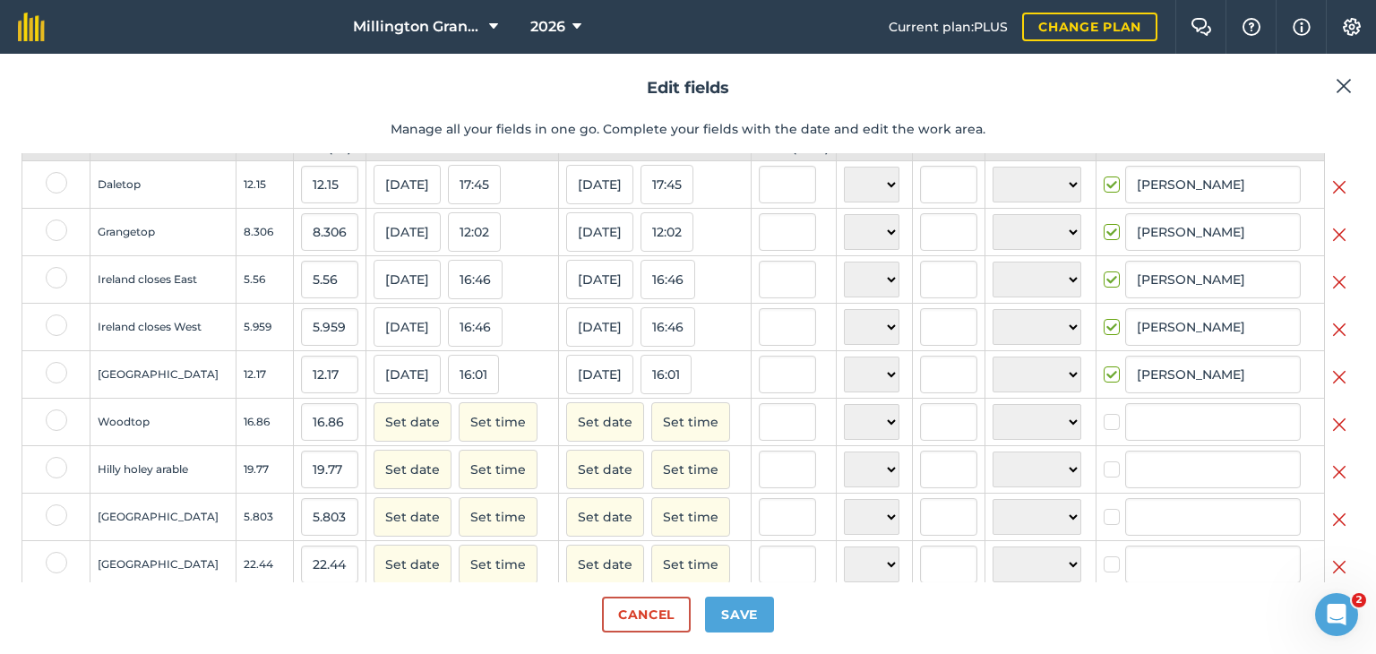
scroll to position [107, 0]
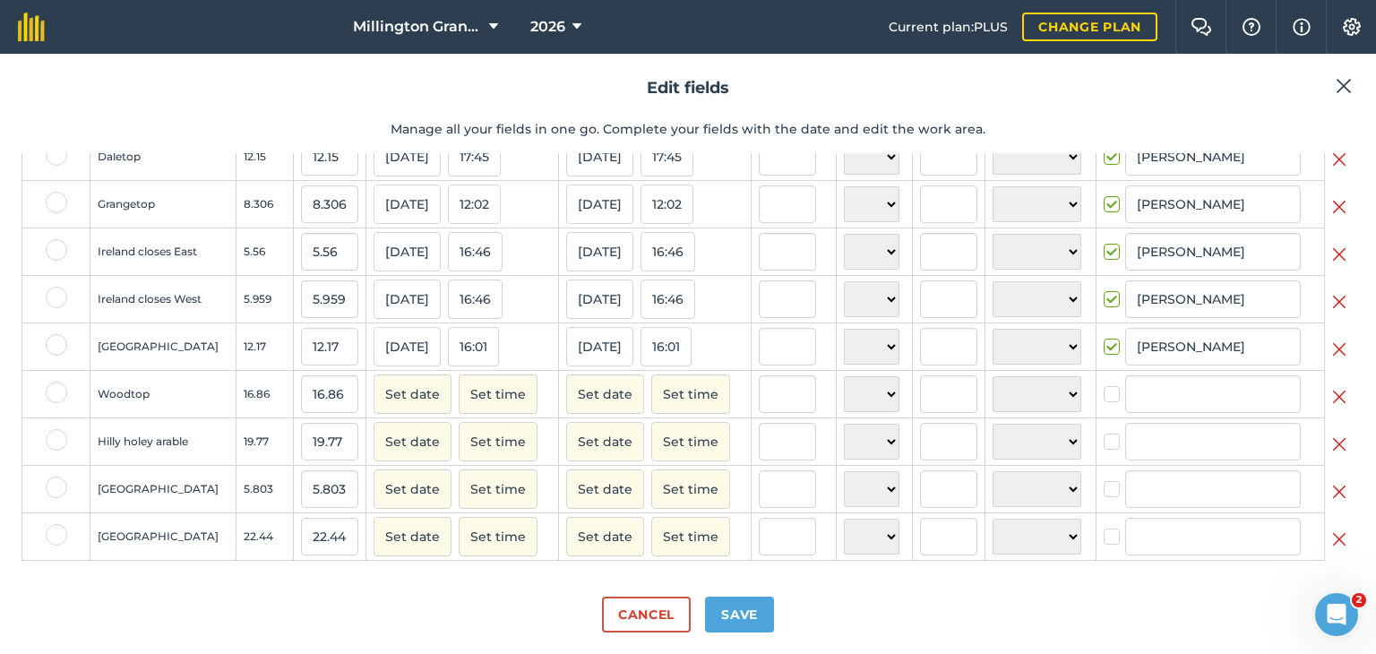
click at [1332, 403] on img at bounding box center [1339, 397] width 14 height 22
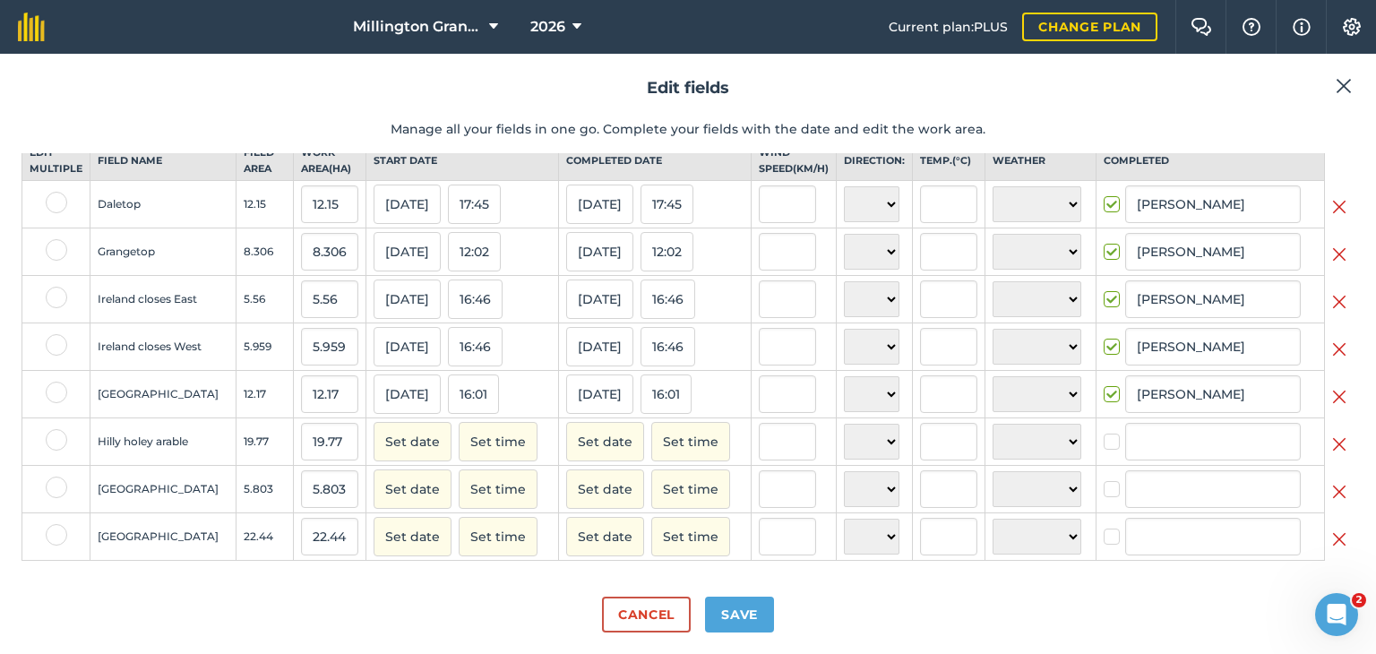
scroll to position [59, 0]
click at [1332, 445] on img at bounding box center [1339, 445] width 14 height 22
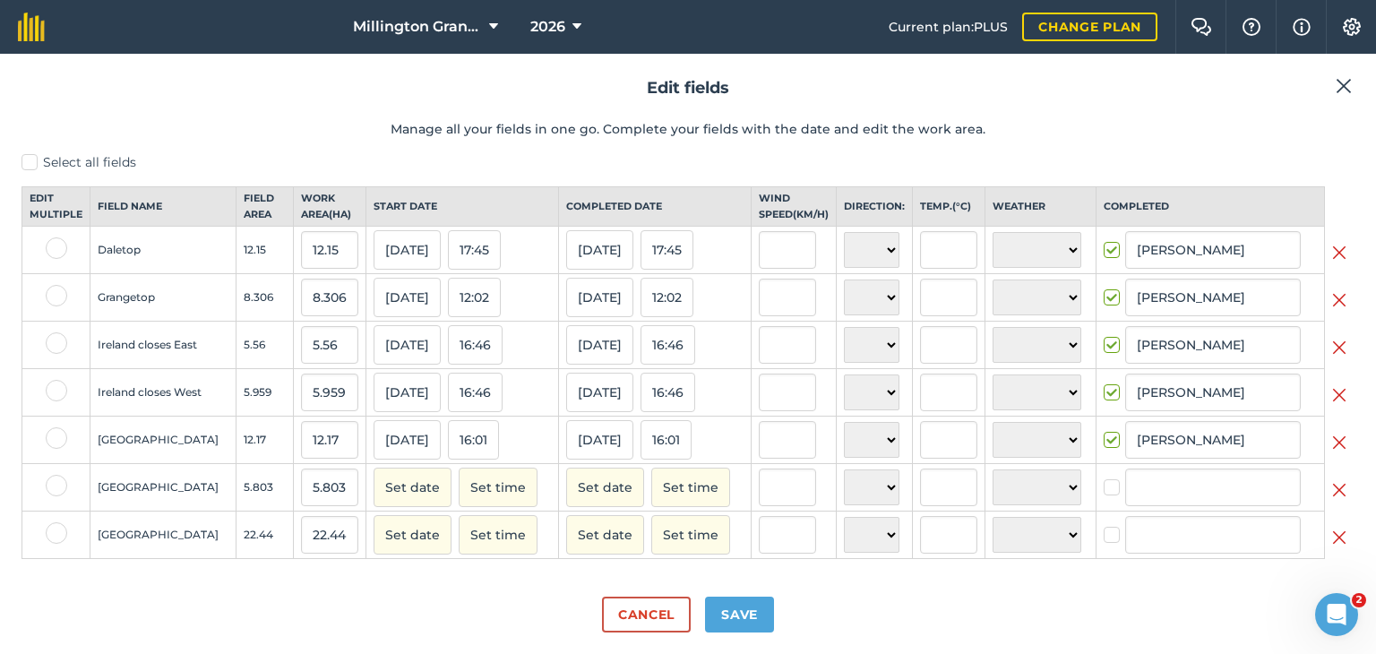
scroll to position [12, 0]
click at [1332, 489] on img at bounding box center [1339, 490] width 14 height 22
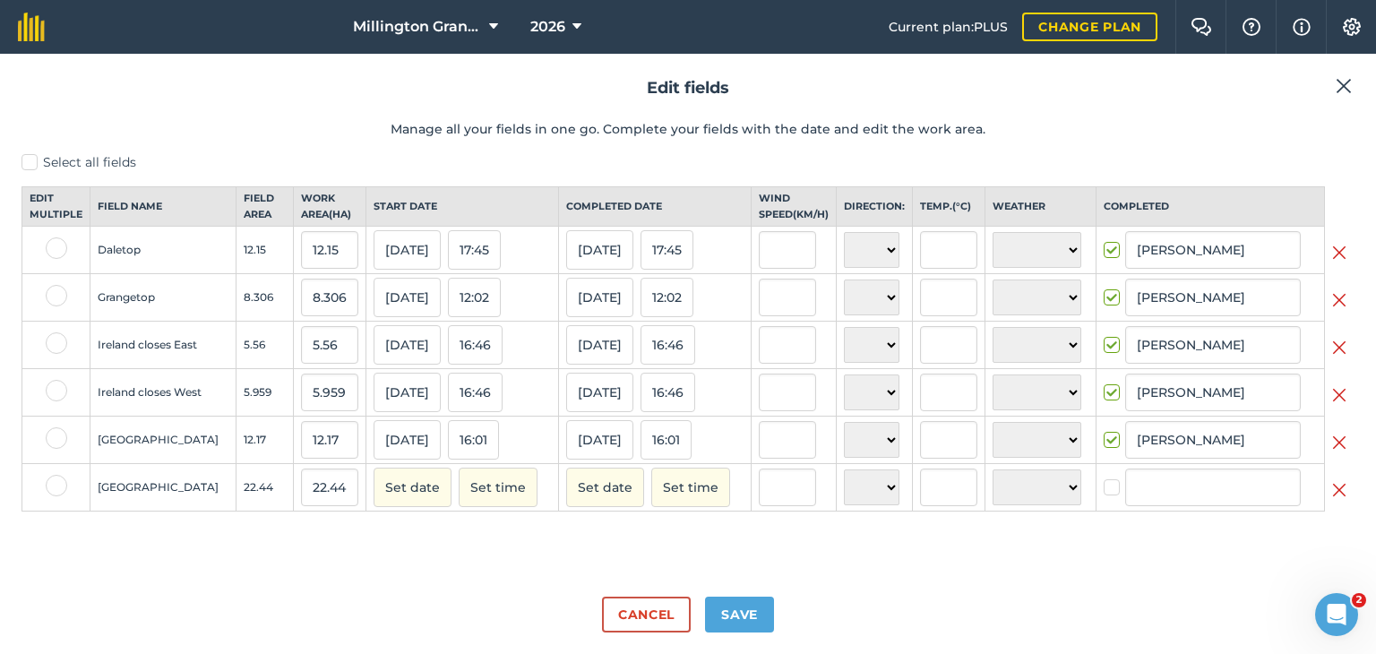
click at [1332, 510] on td at bounding box center [1340, 487] width 30 height 47
click at [1348, 504] on td at bounding box center [1340, 487] width 30 height 47
click at [1341, 501] on img at bounding box center [1339, 490] width 14 height 22
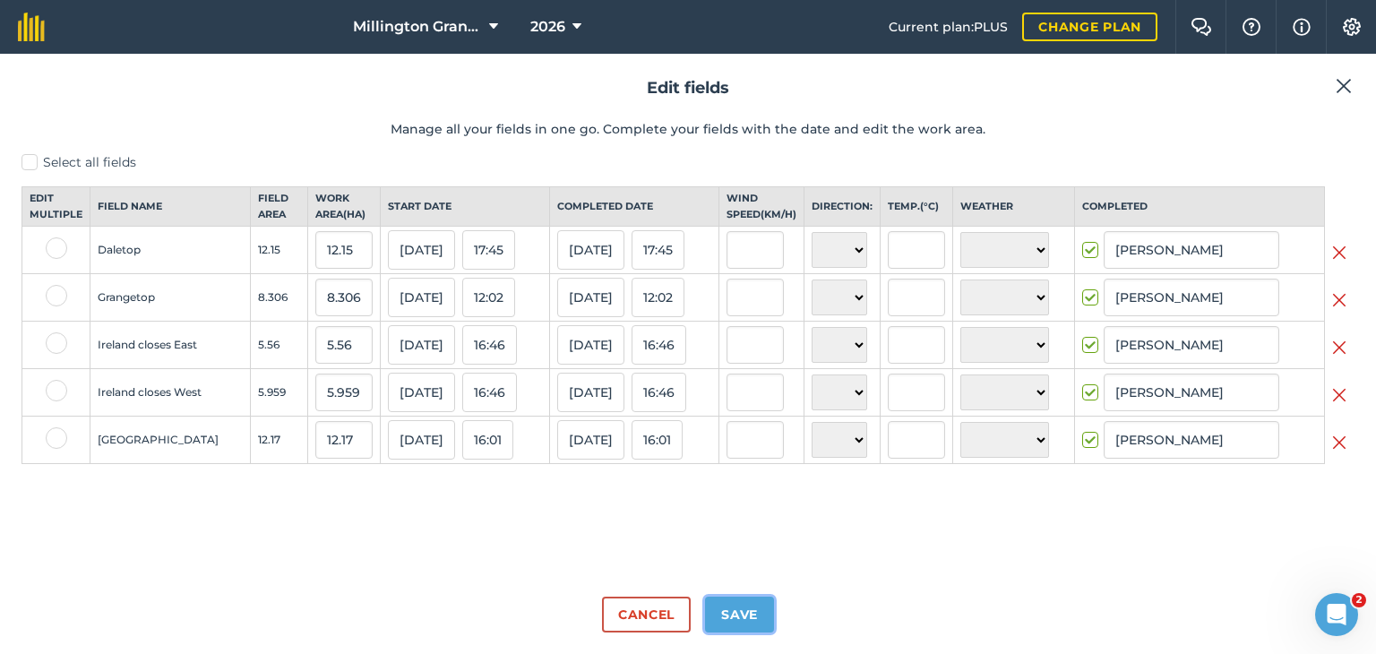
click at [751, 601] on button "Save" at bounding box center [739, 615] width 69 height 36
checkbox input "true"
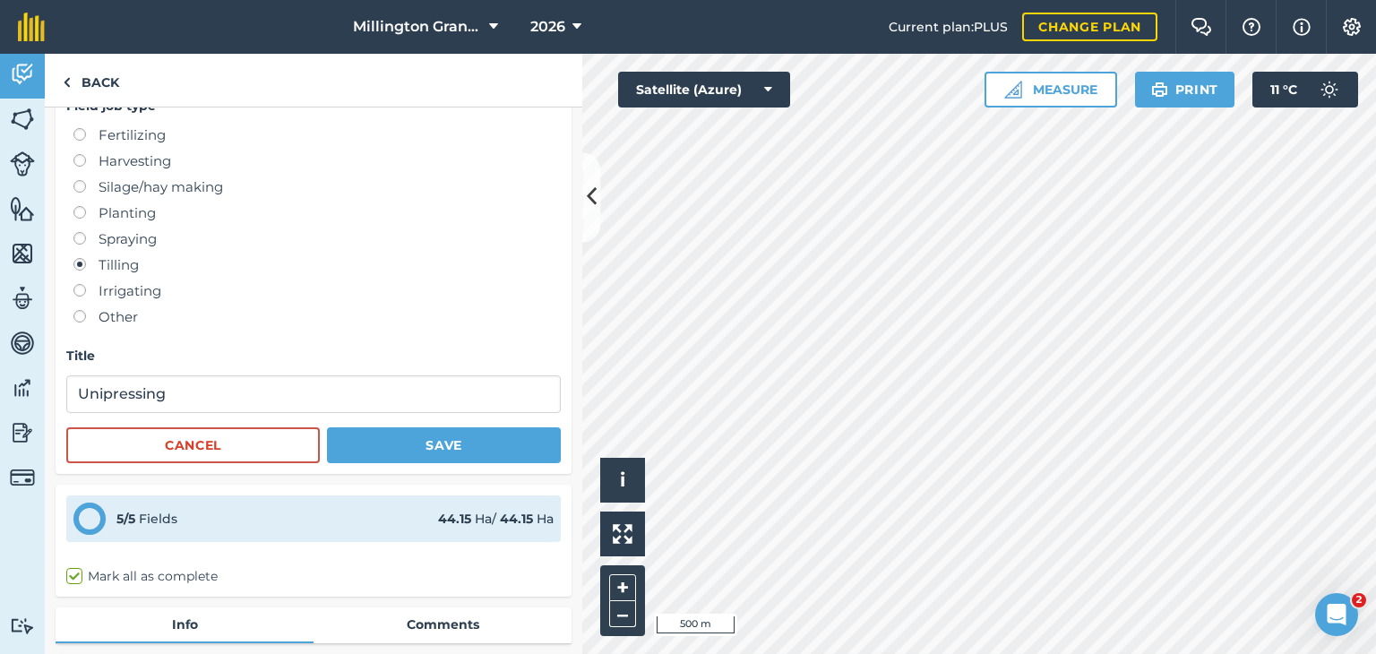
scroll to position [269, 0]
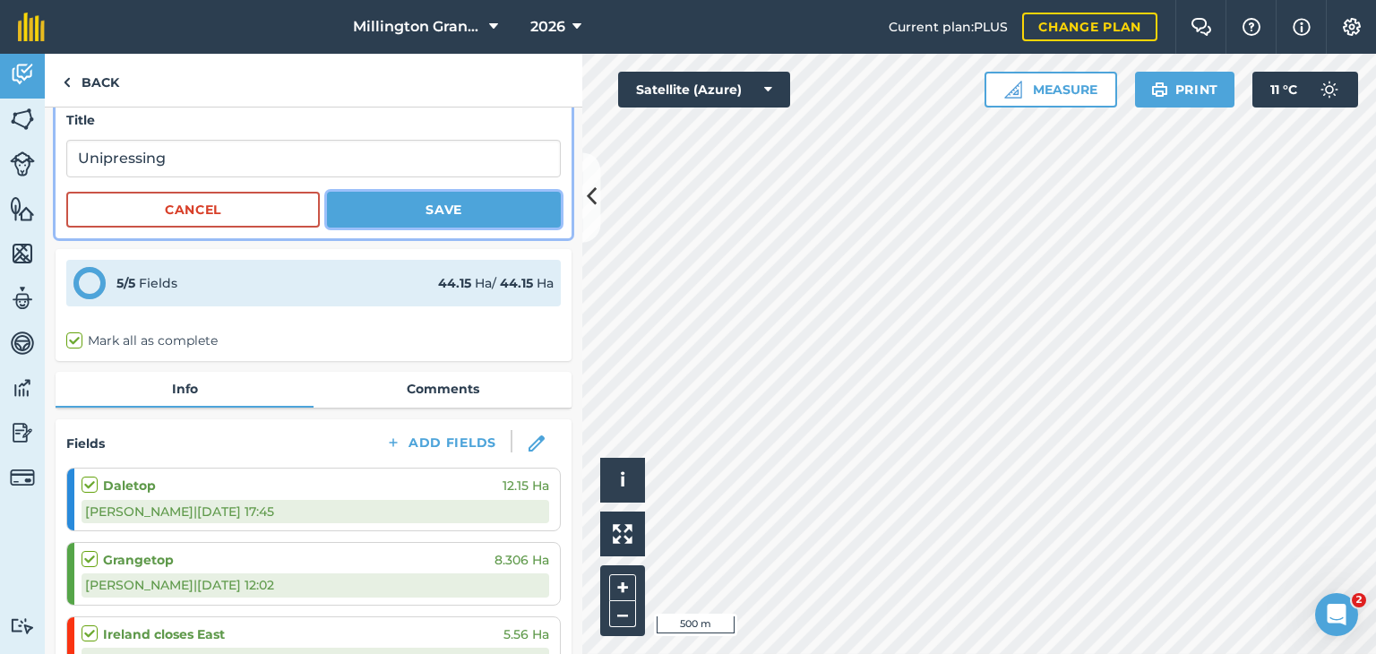
click at [406, 210] on button "Save" at bounding box center [444, 210] width 234 height 36
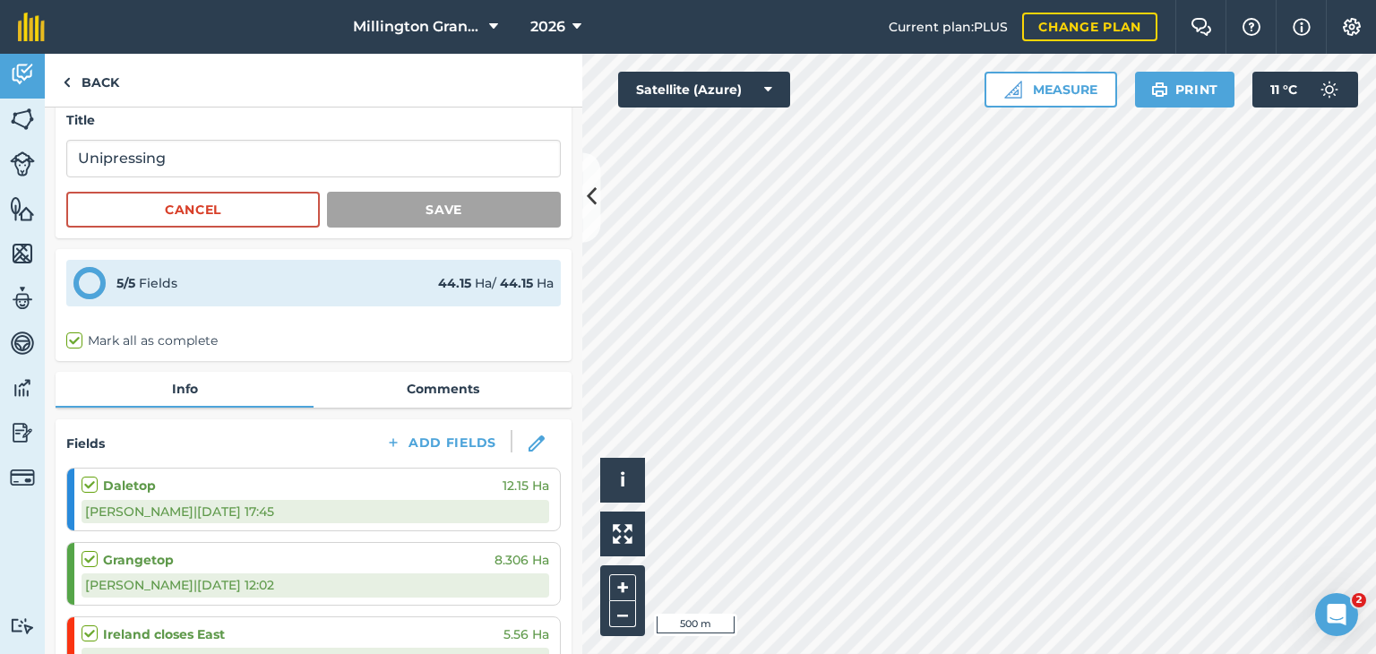
scroll to position [0, 0]
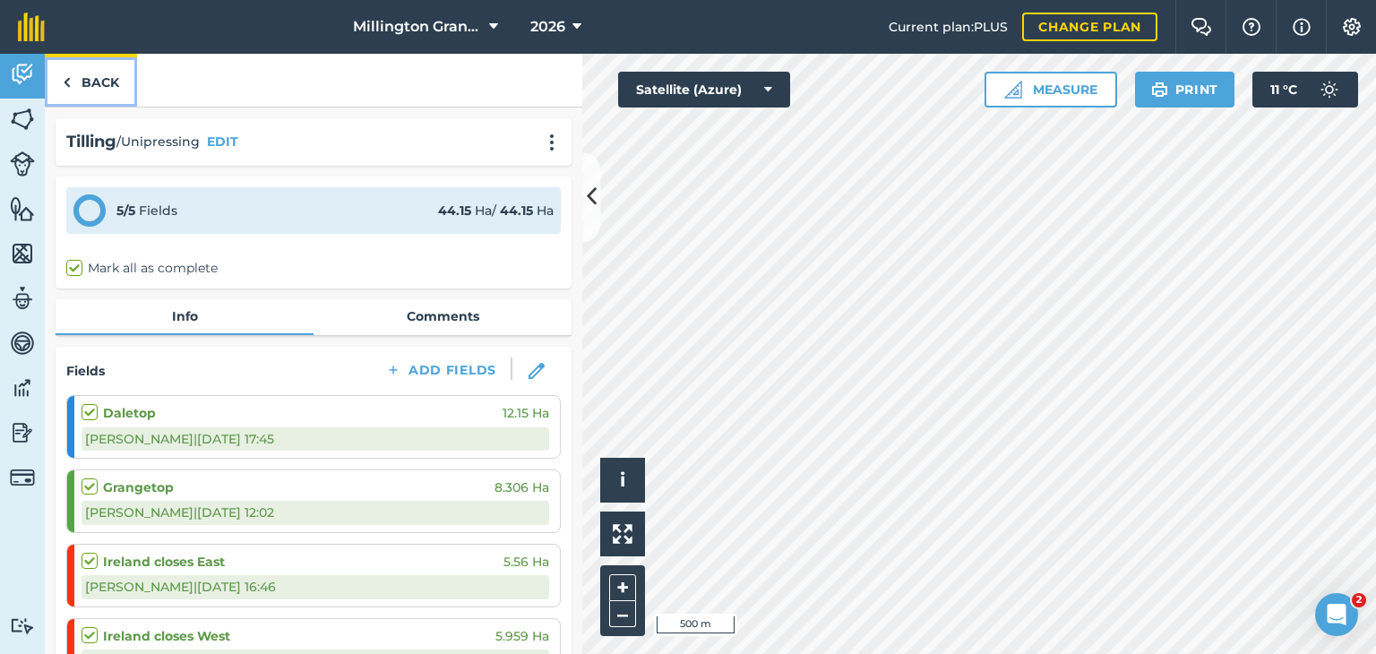
click at [79, 86] on link "Back" at bounding box center [91, 80] width 92 height 53
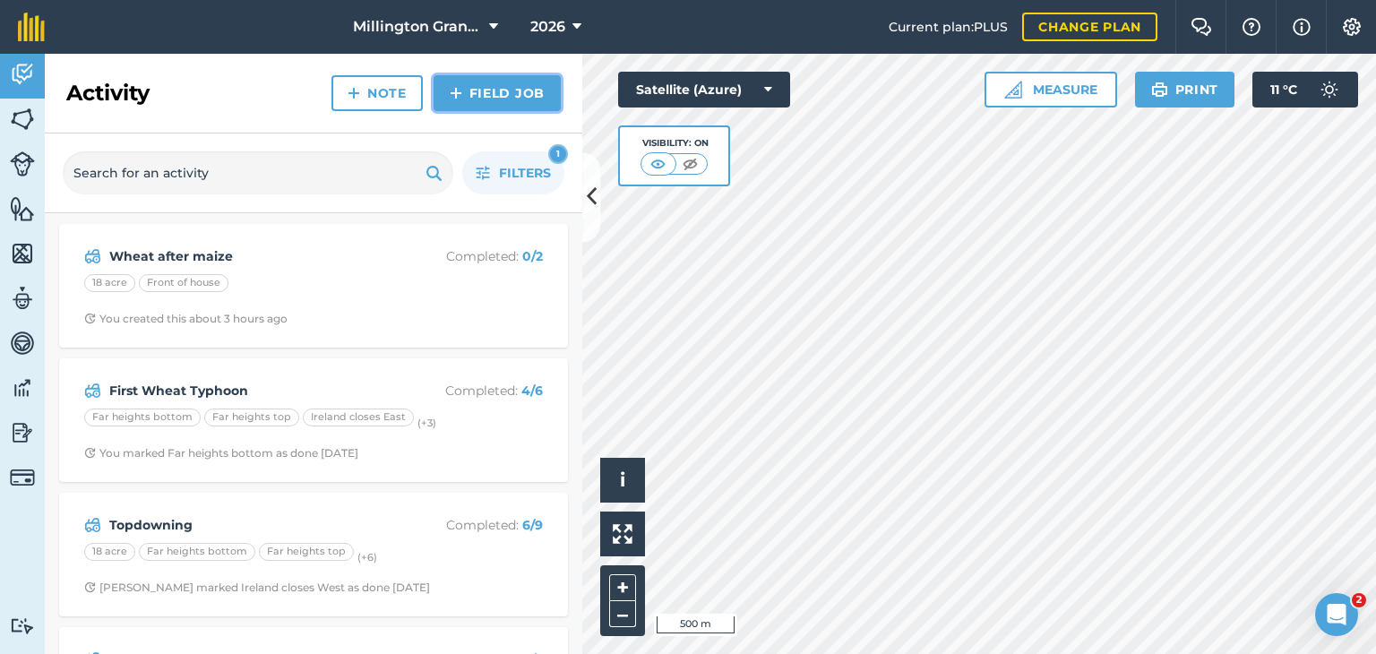
click at [491, 104] on link "Field Job" at bounding box center [497, 93] width 127 height 36
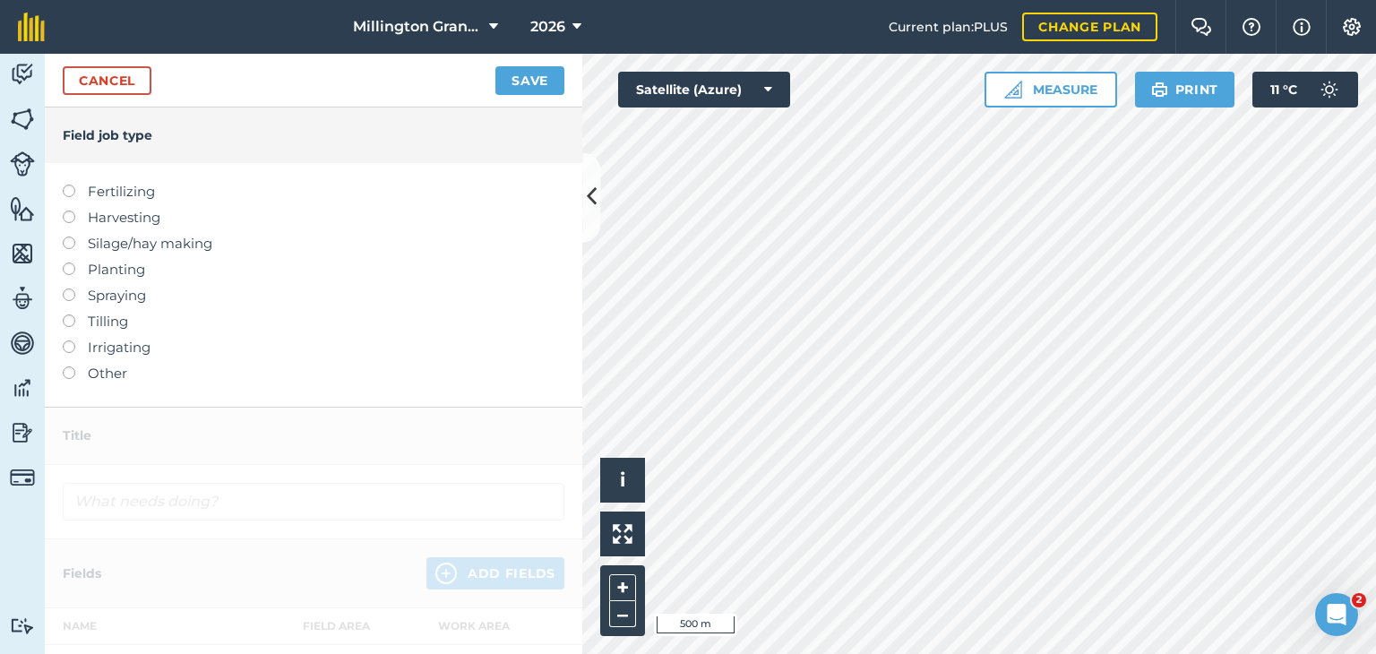
click at [120, 319] on label "Tilling" at bounding box center [314, 322] width 502 height 22
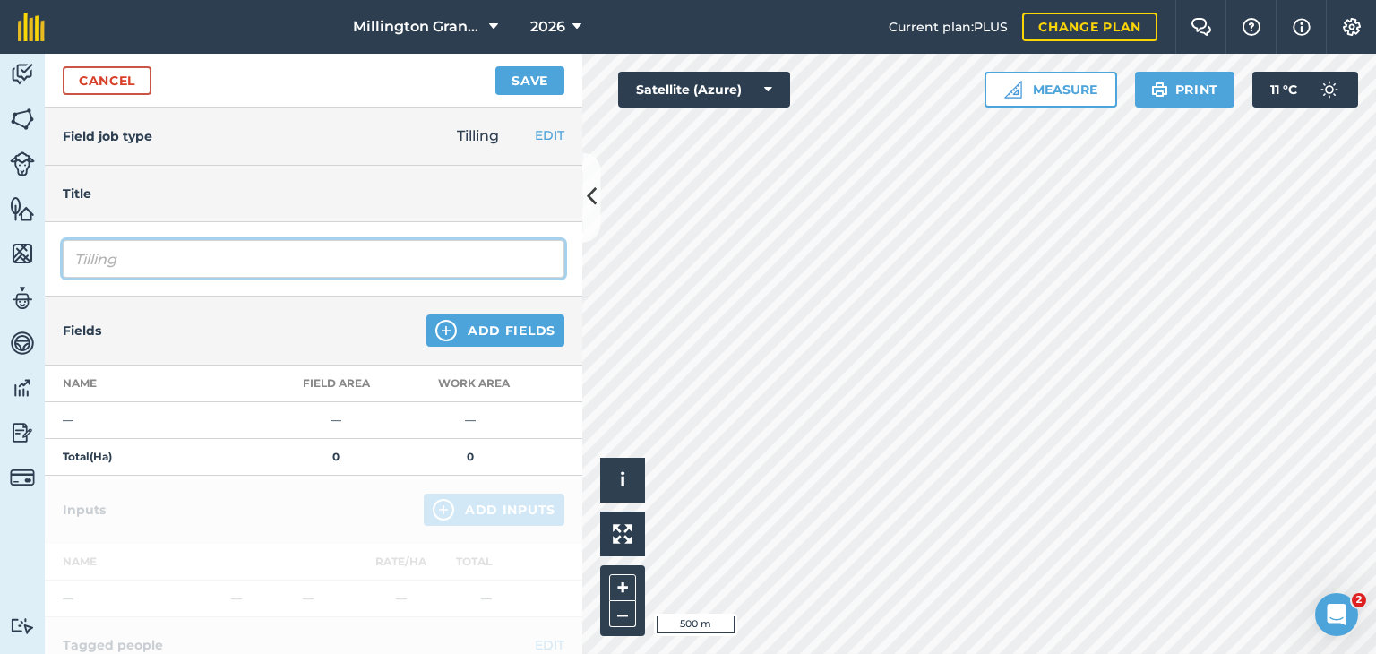
click at [319, 258] on input "Tilling" at bounding box center [314, 259] width 502 height 38
type input "Vaderstad Nz"
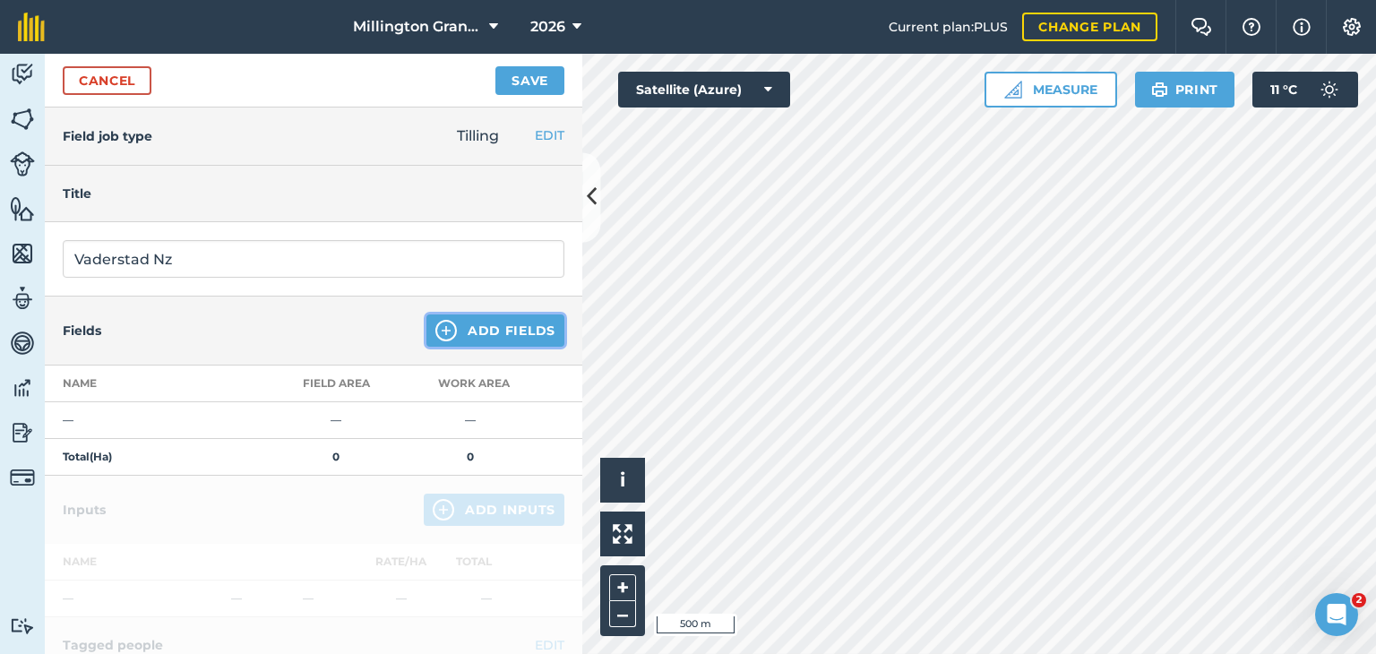
click at [448, 324] on button "Add Fields" at bounding box center [496, 331] width 138 height 32
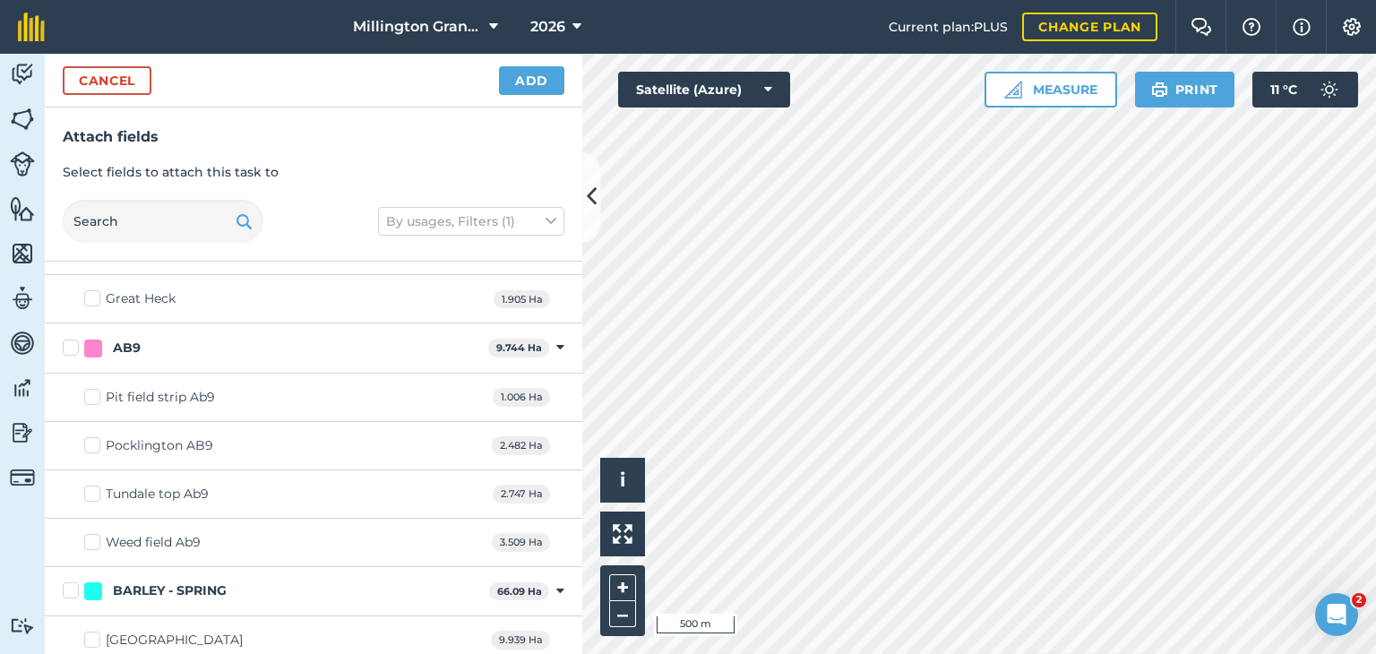
scroll to position [269, 0]
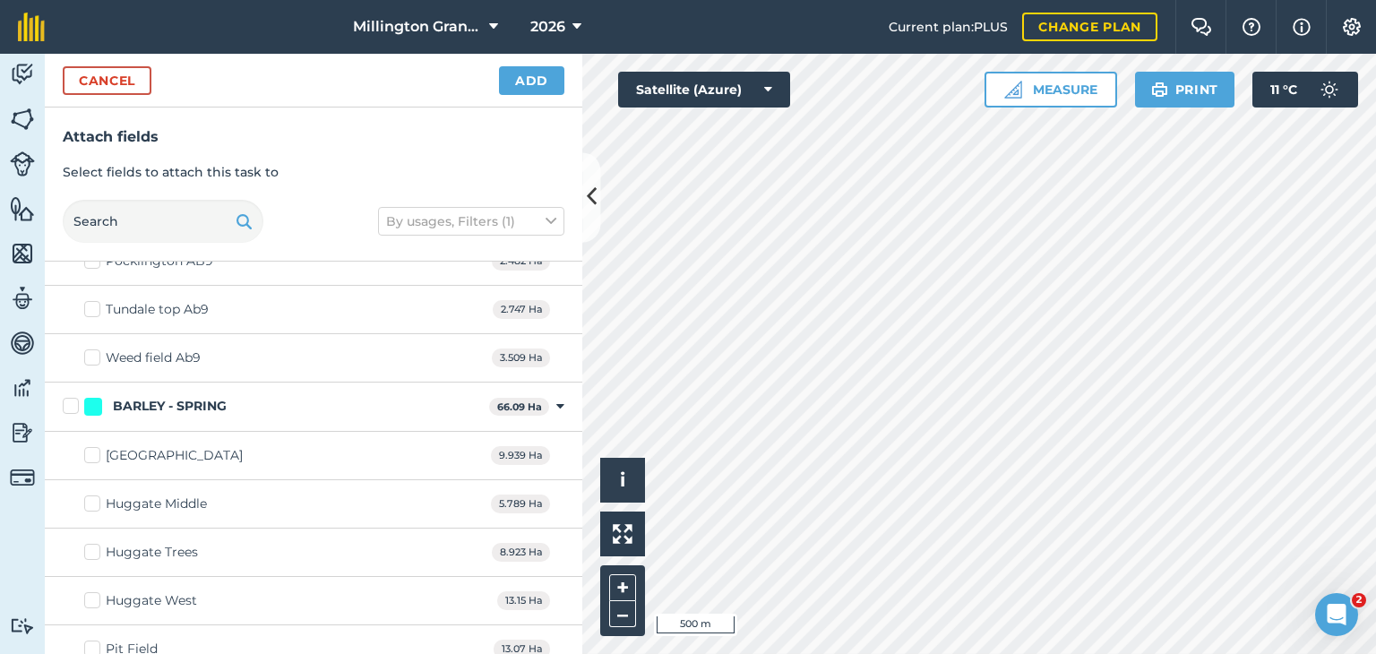
checkbox input "true"
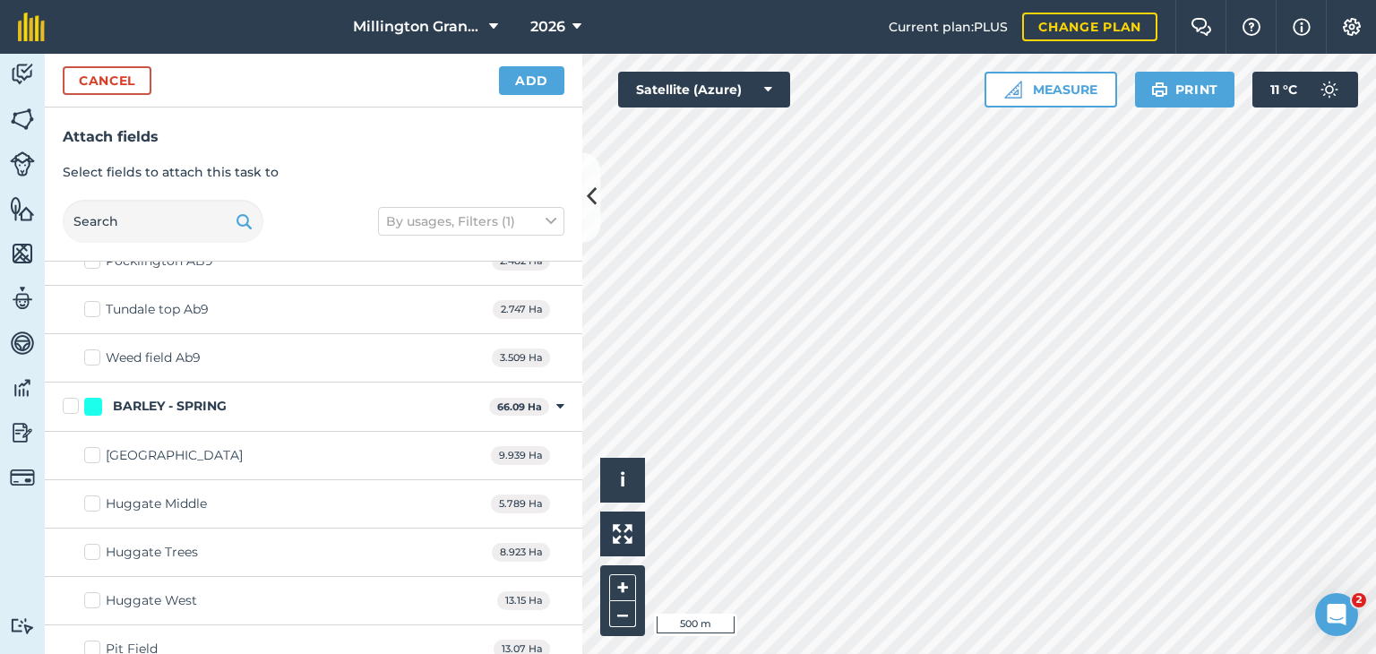
checkbox input "true"
click at [526, 73] on button "Add" at bounding box center [531, 80] width 65 height 29
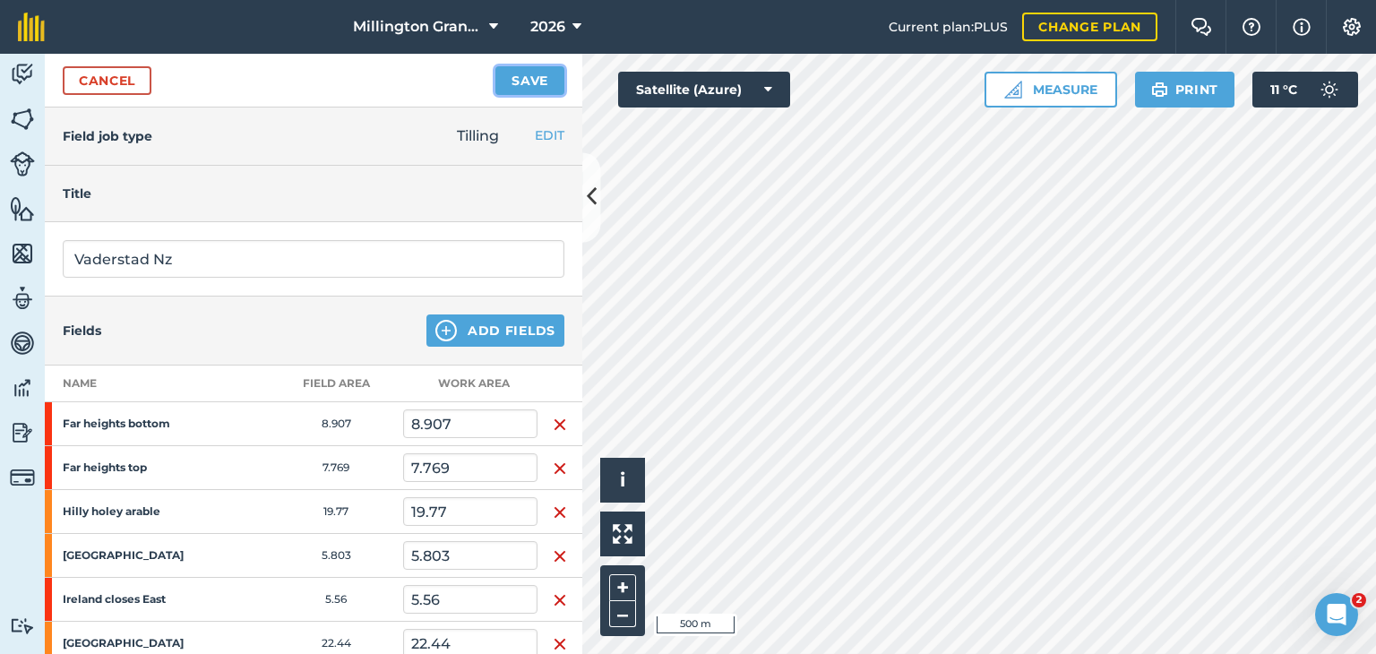
click at [530, 84] on button "Save" at bounding box center [530, 80] width 69 height 29
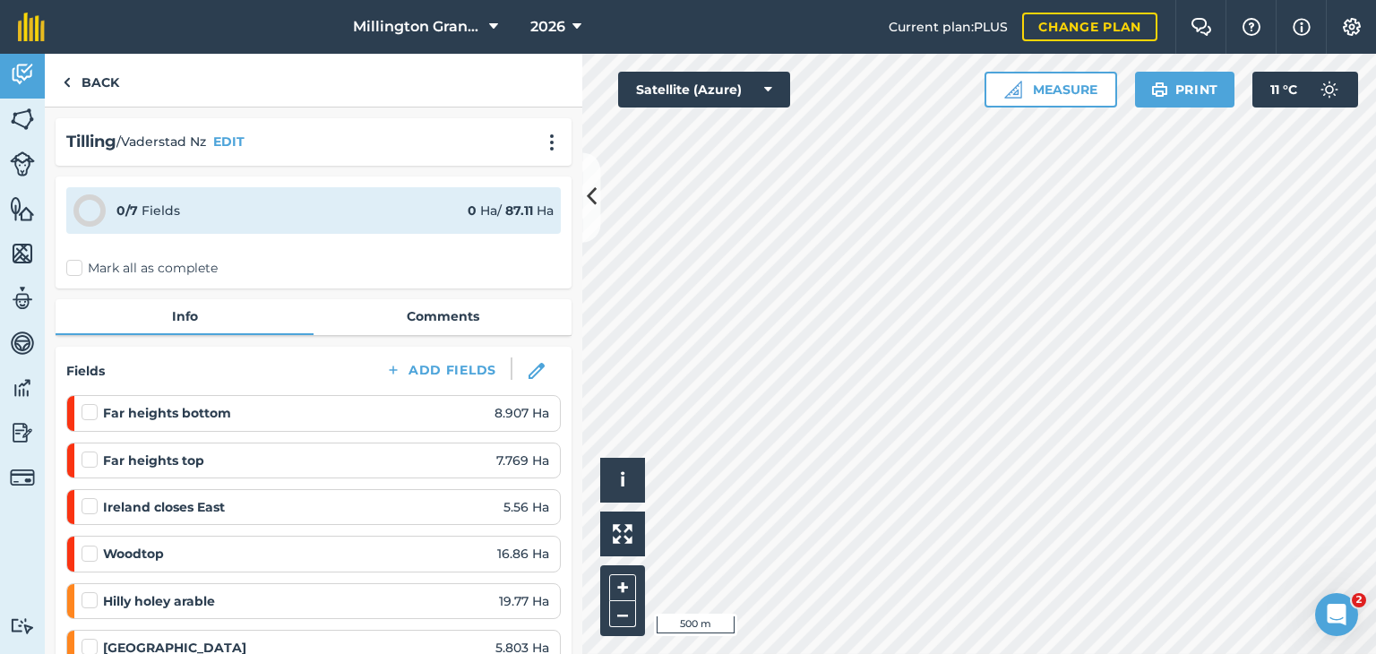
scroll to position [90, 0]
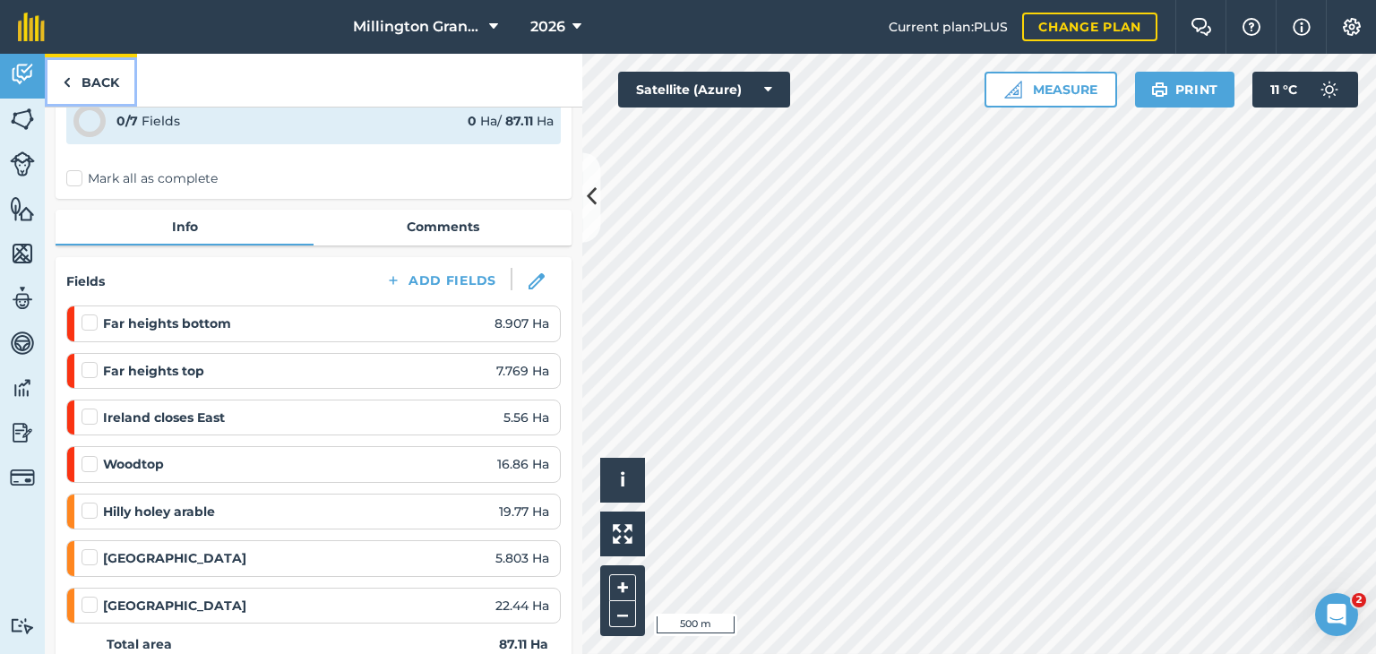
click at [82, 69] on link "Back" at bounding box center [91, 80] width 92 height 53
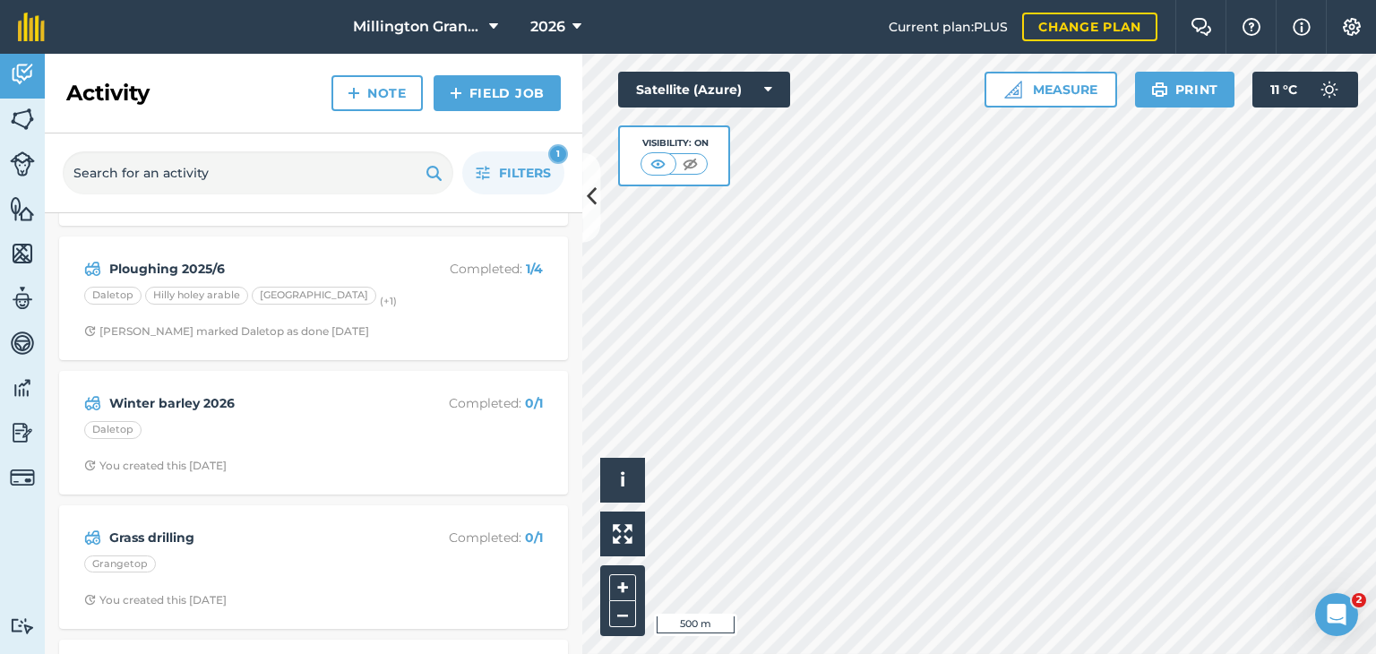
scroll to position [686, 0]
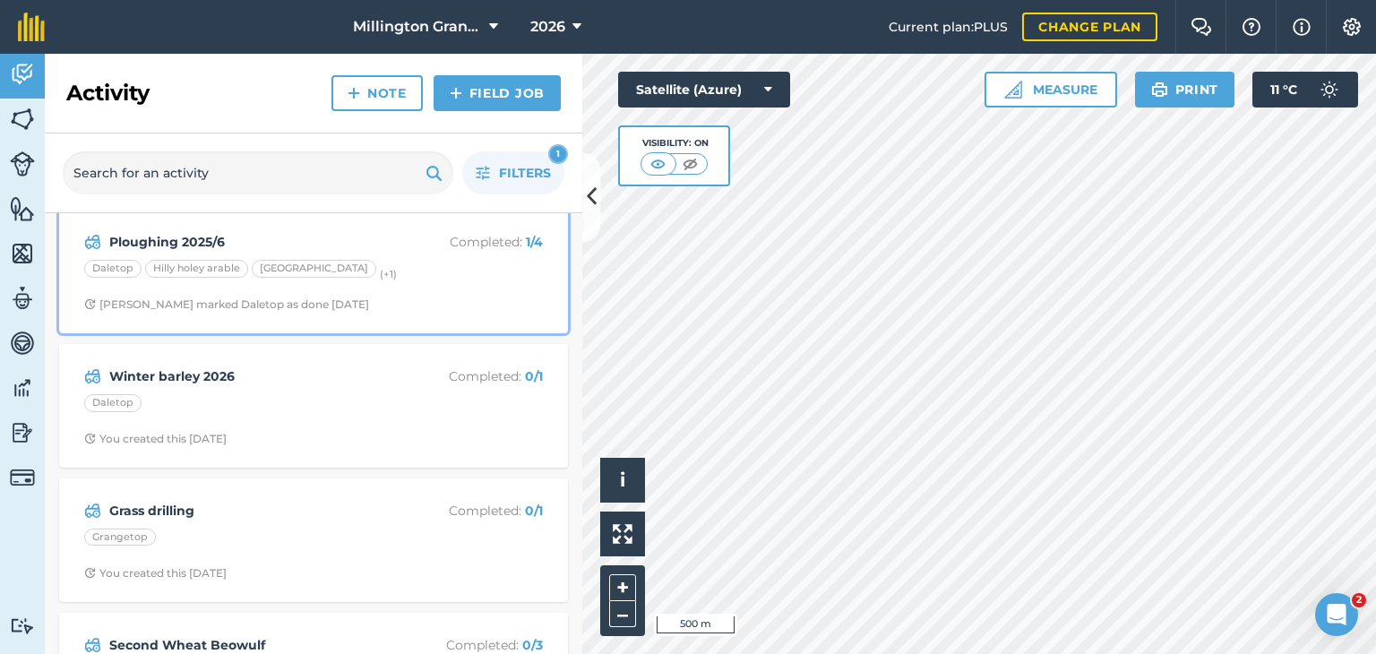
click at [482, 286] on div "Ploughing 2025/6 Completed : 1 / 4 Daletop Hilly holey arable Huggate East (+ 1…" at bounding box center [313, 271] width 487 height 102
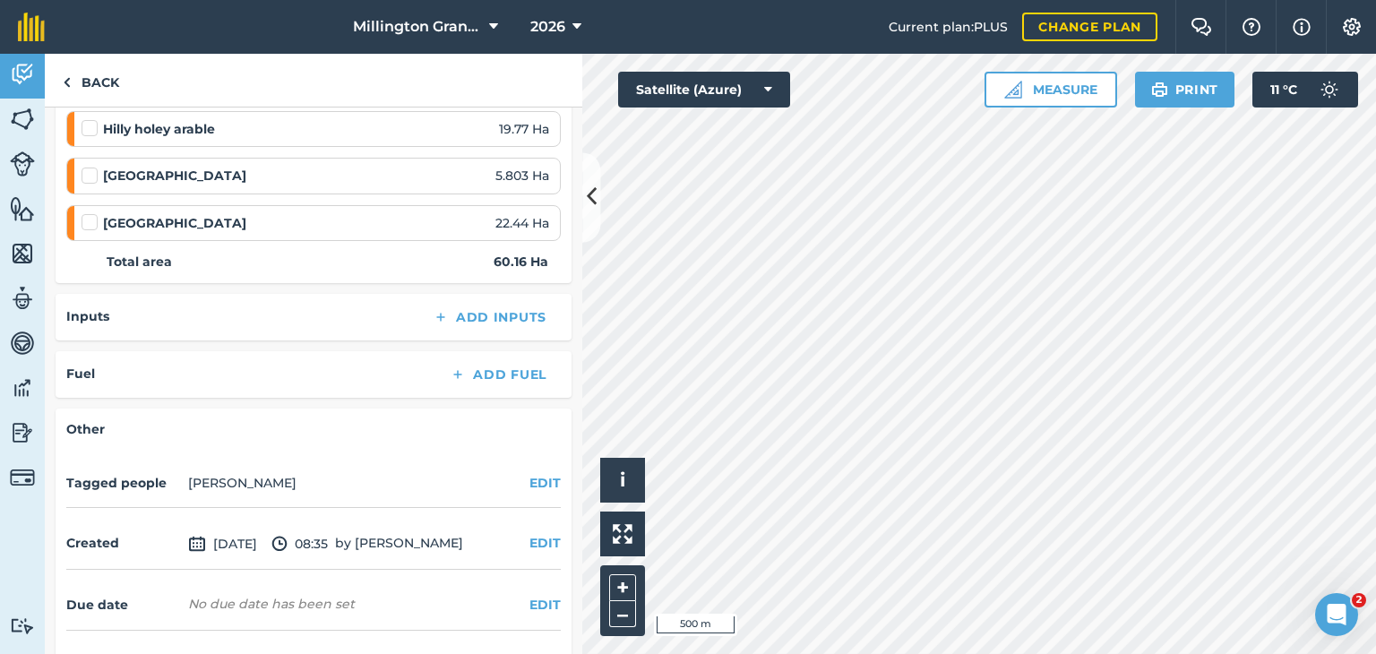
scroll to position [269, 0]
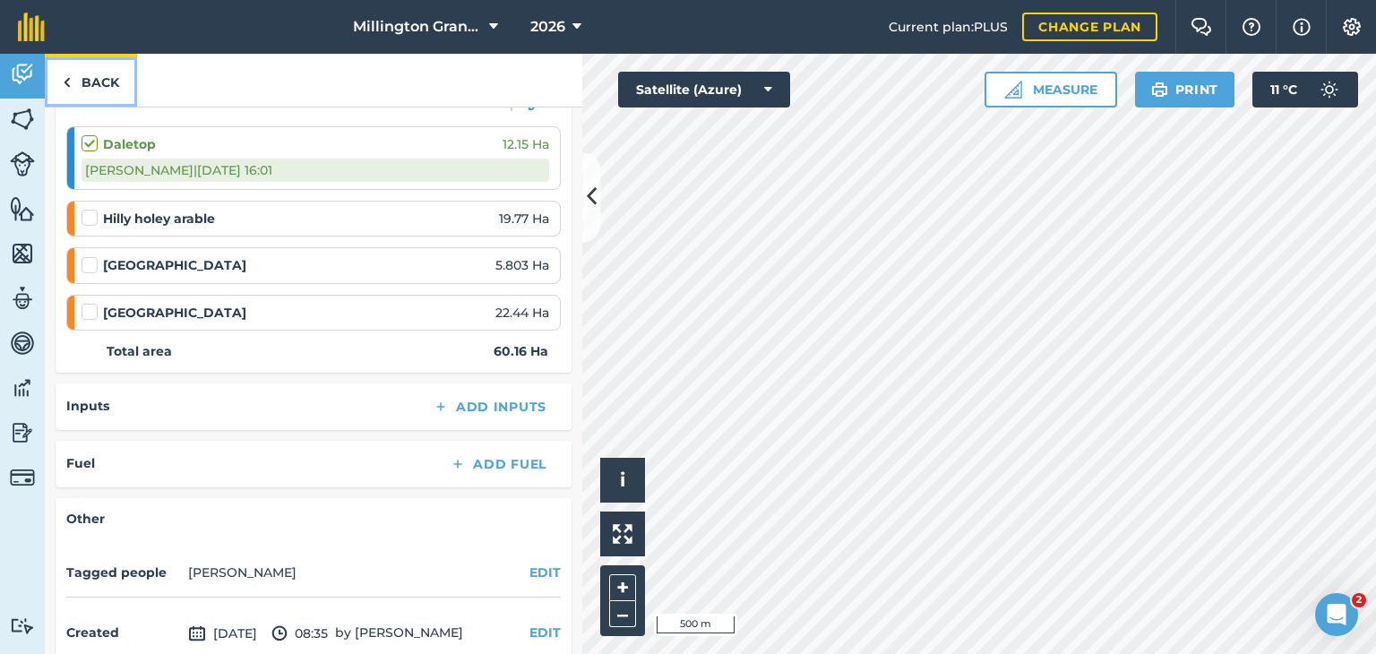
click at [125, 98] on link "Back" at bounding box center [91, 80] width 92 height 53
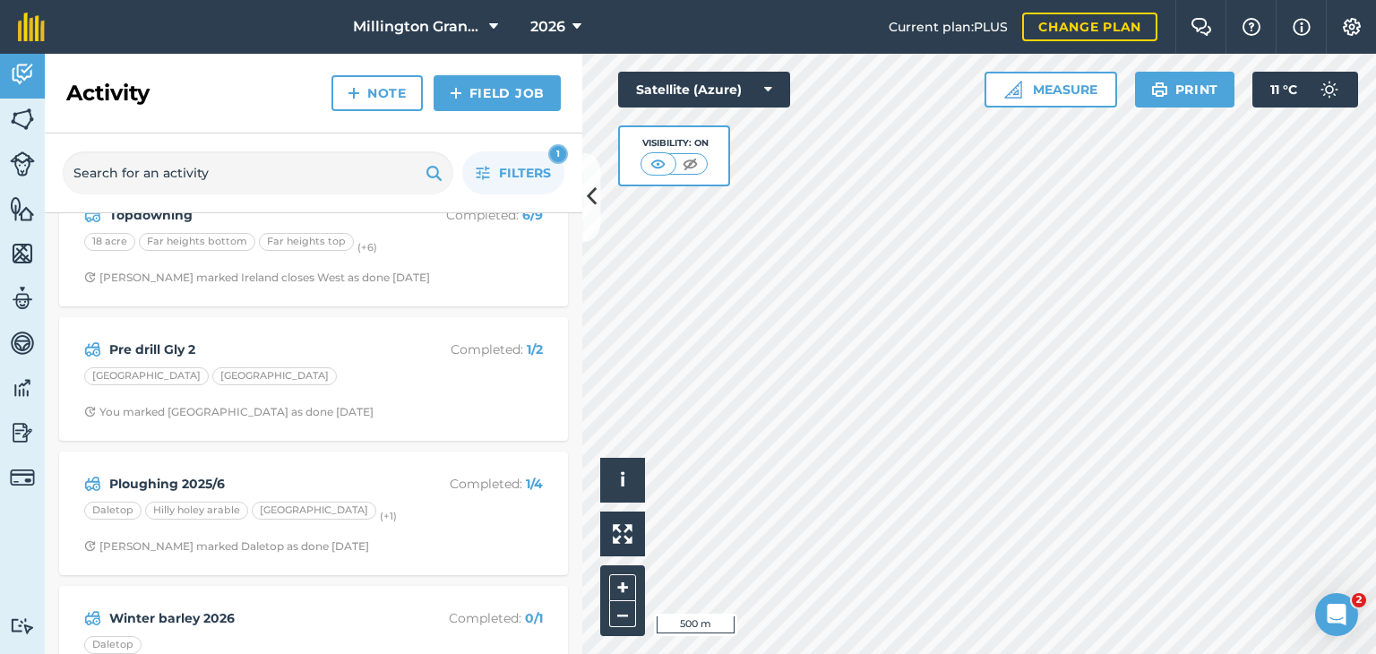
scroll to position [448, 0]
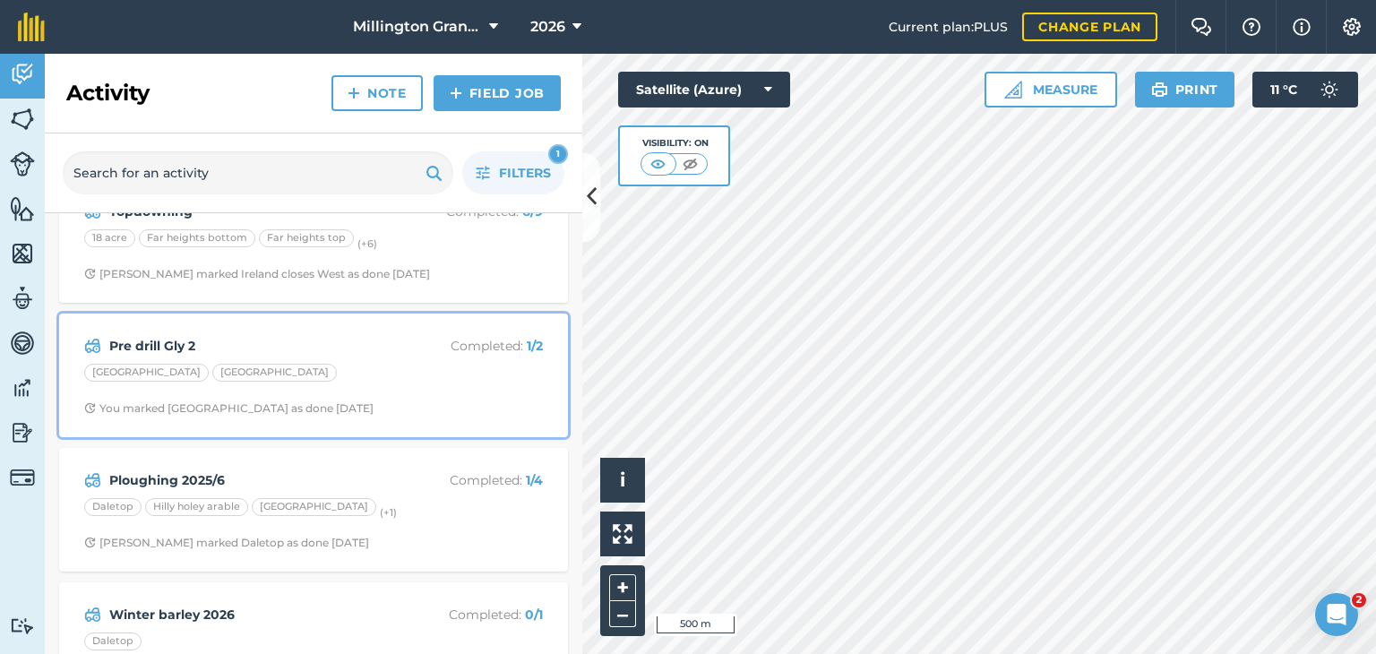
click at [365, 365] on div "Huggate [GEOGRAPHIC_DATA]" at bounding box center [313, 375] width 459 height 23
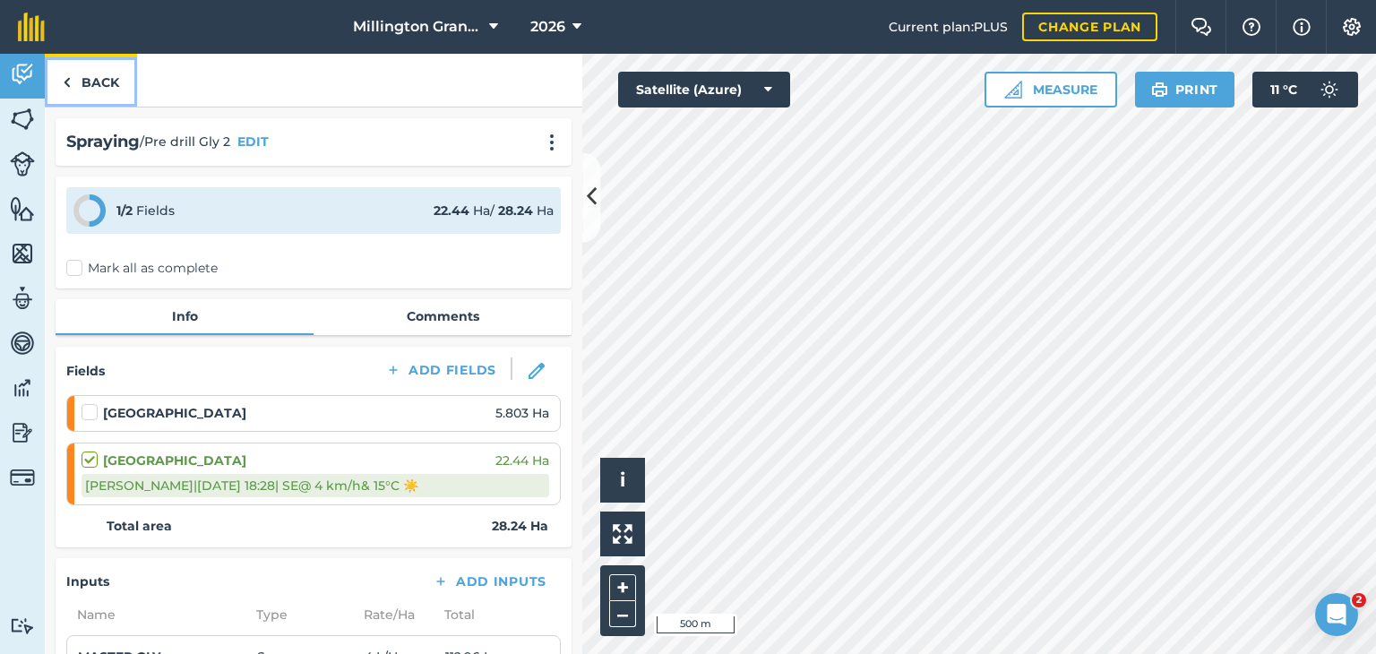
click at [112, 88] on link "Back" at bounding box center [91, 80] width 92 height 53
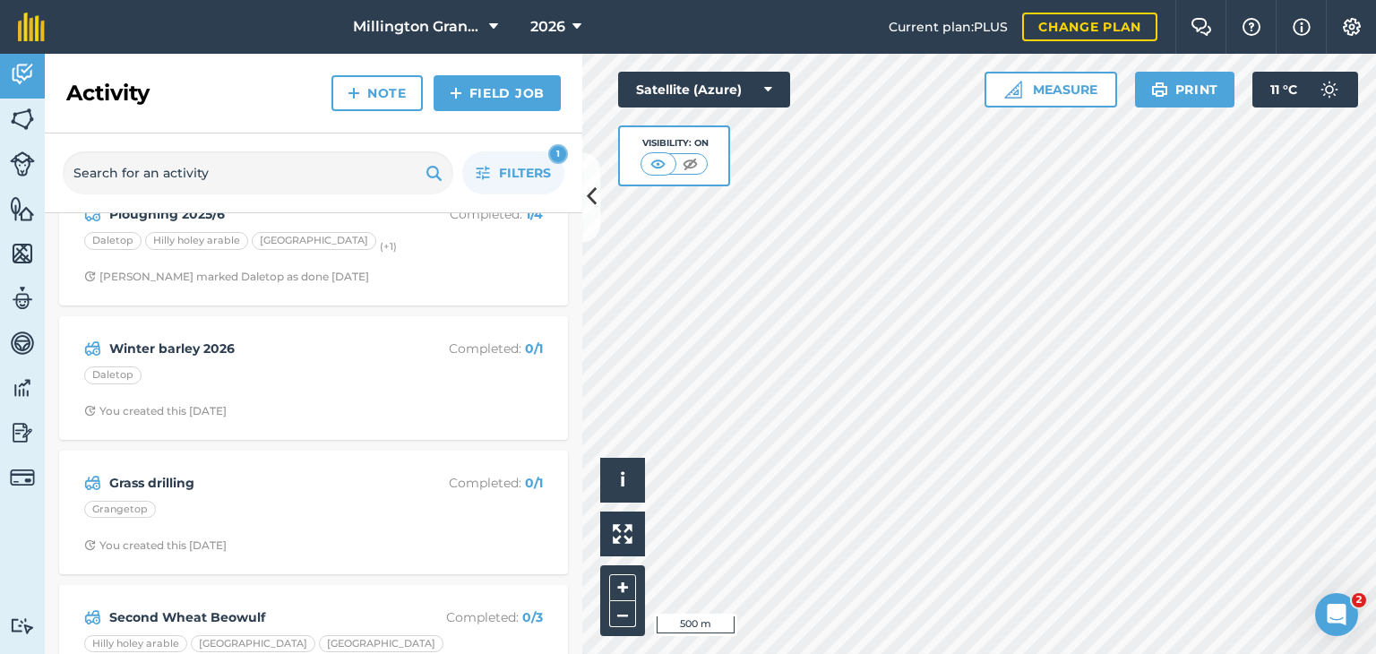
scroll to position [776, 0]
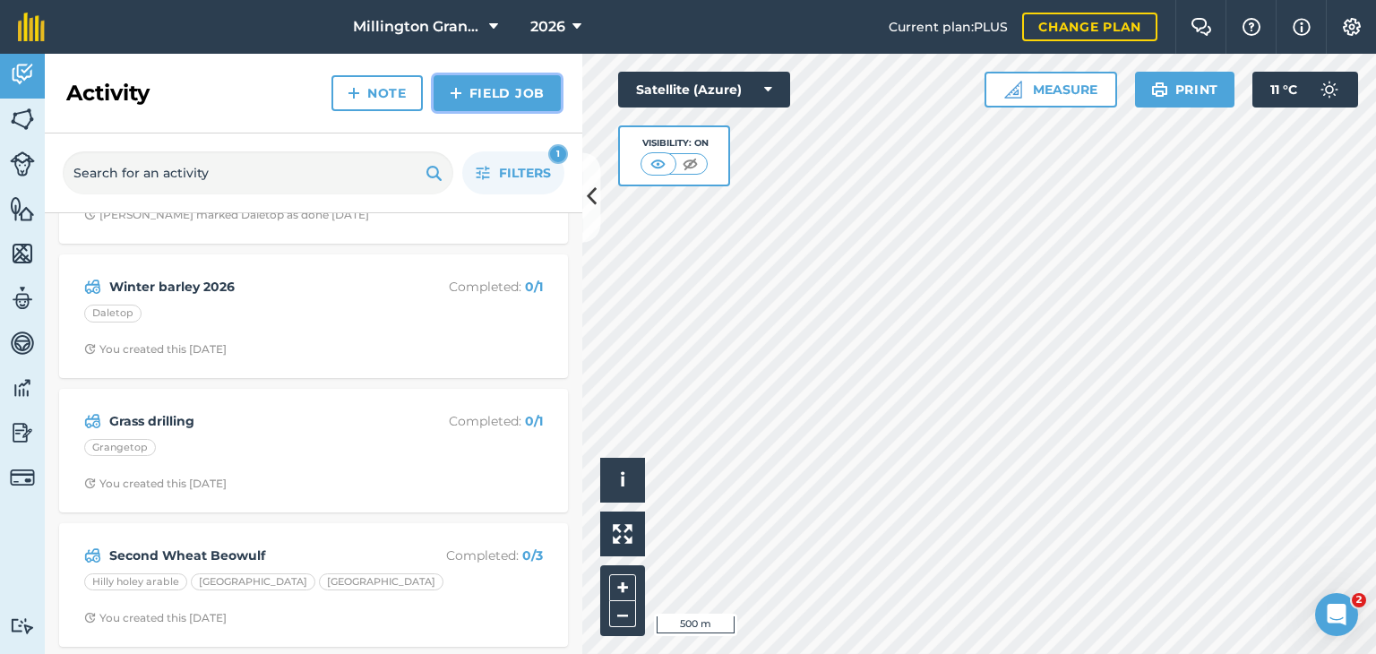
click at [513, 83] on link "Field Job" at bounding box center [497, 93] width 127 height 36
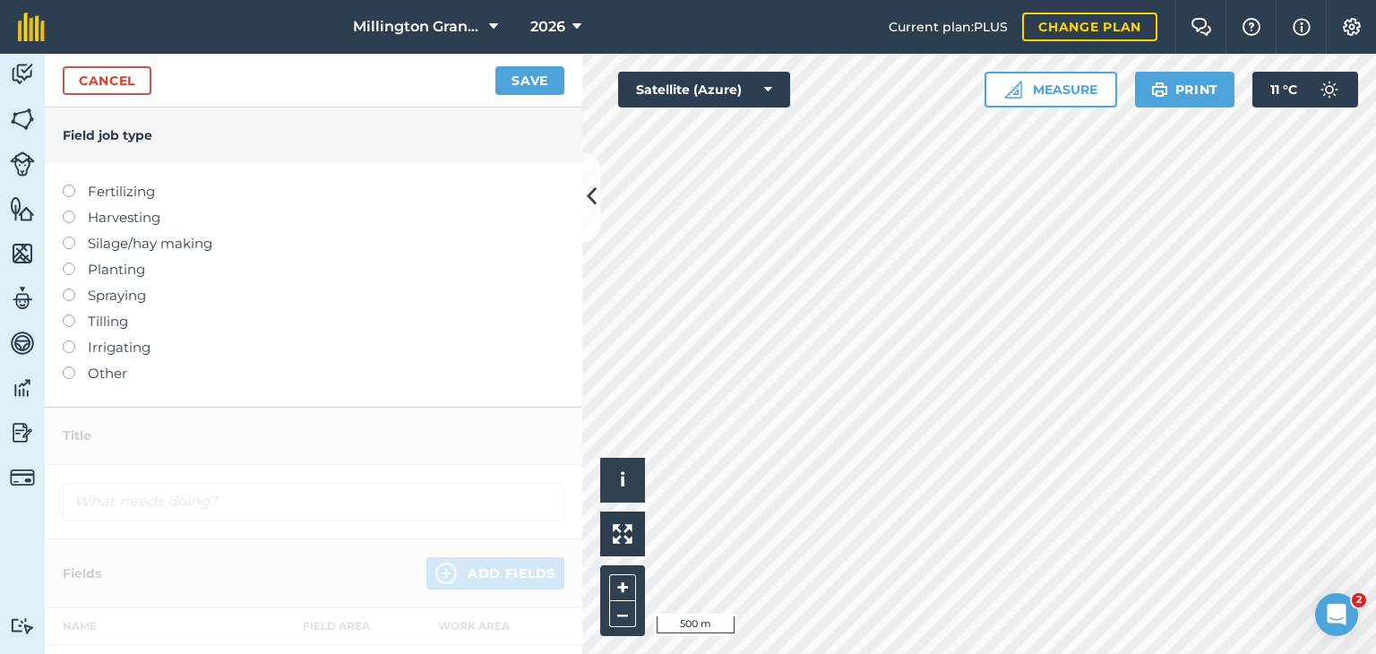
click at [133, 286] on label "Spraying" at bounding box center [314, 296] width 502 height 22
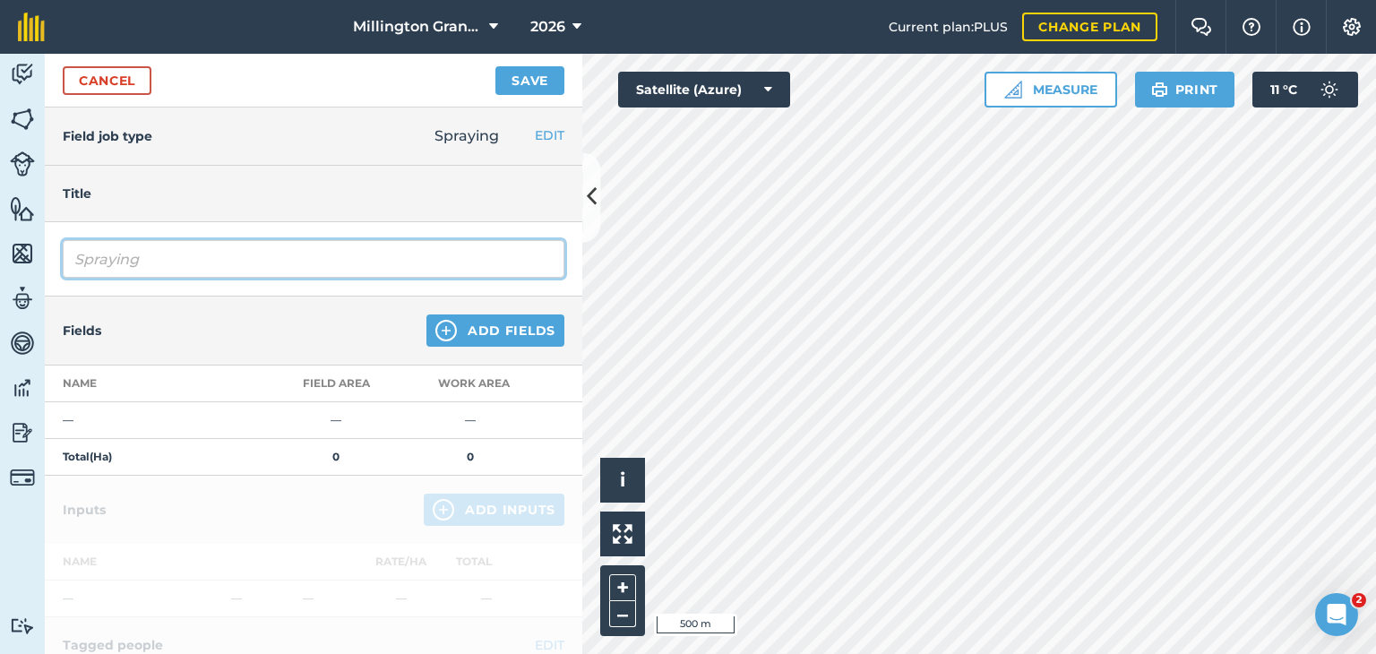
click at [225, 249] on input "Spraying" at bounding box center [314, 259] width 502 height 38
type input "Avadex 2026"
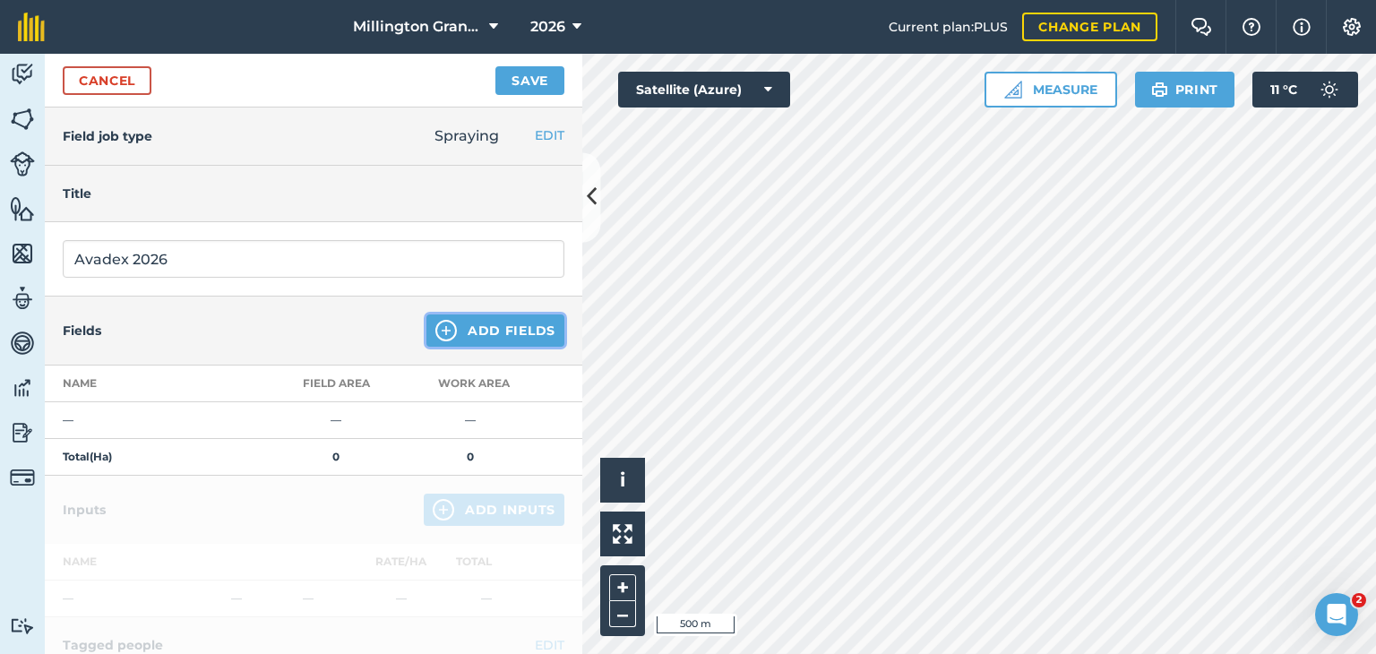
click at [448, 323] on button "Add Fields" at bounding box center [496, 331] width 138 height 32
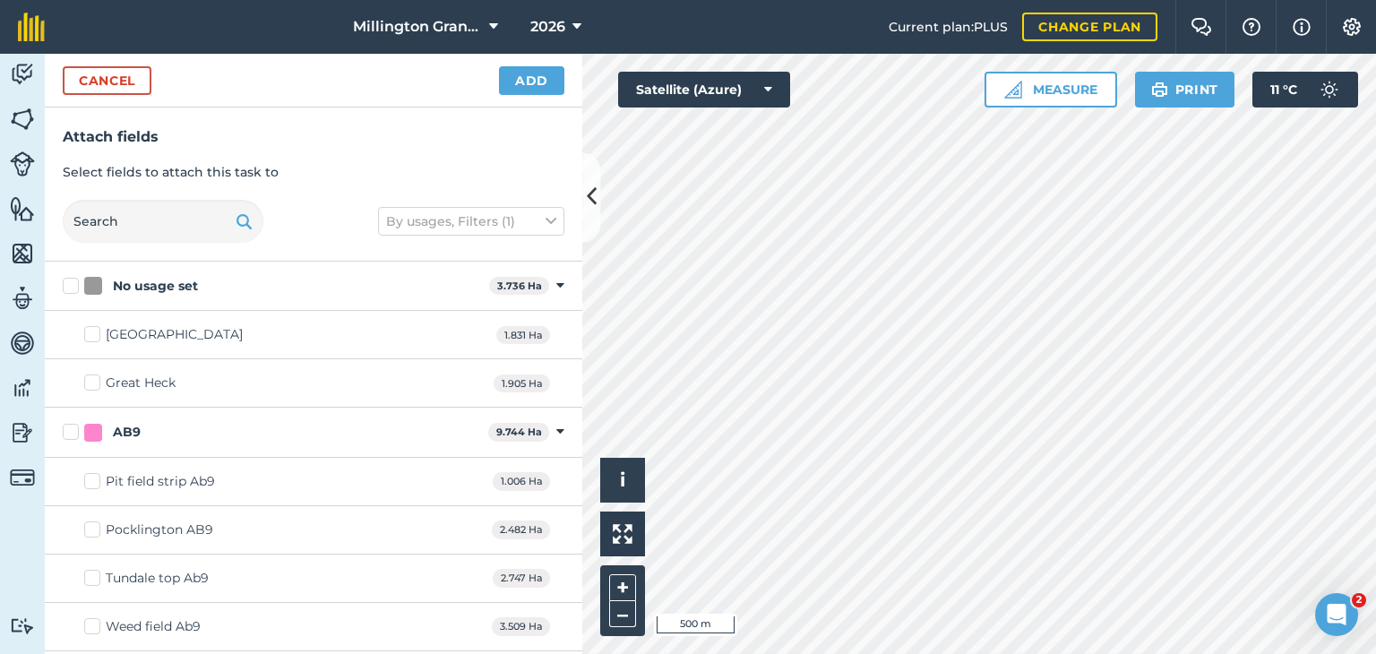
checkbox input "true"
click at [538, 78] on button "Add" at bounding box center [531, 80] width 65 height 29
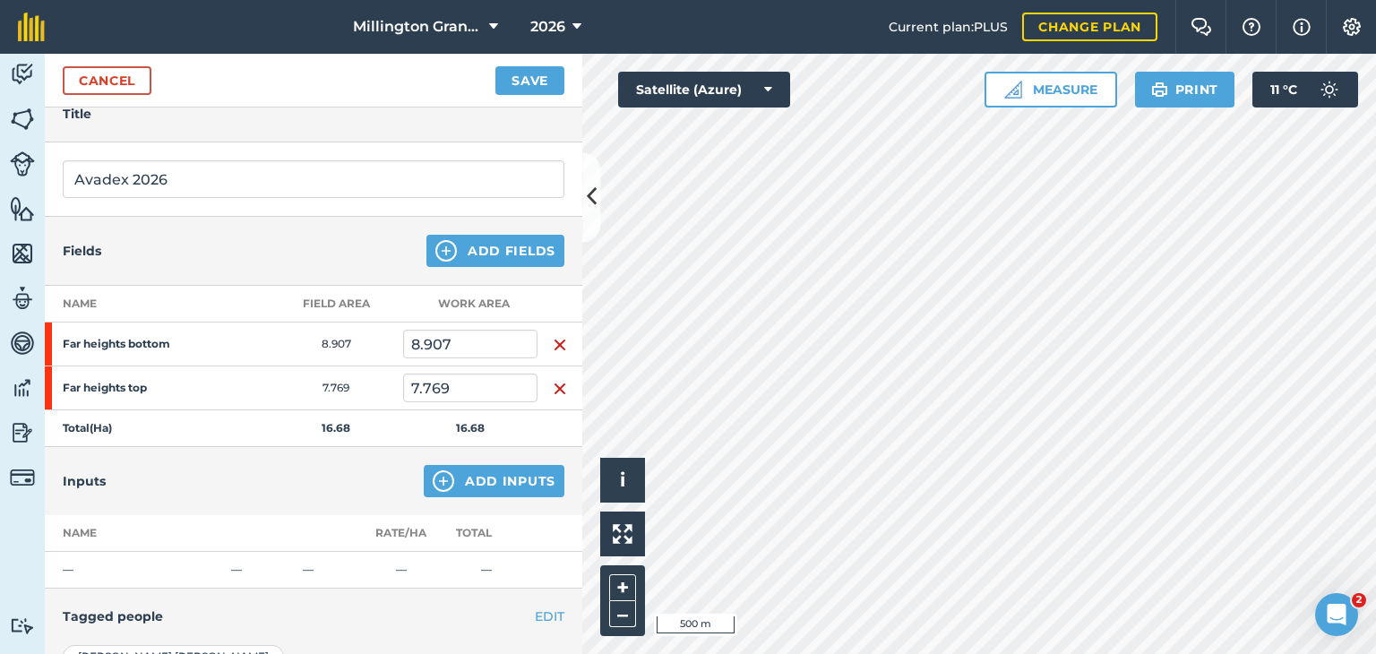
scroll to position [269, 0]
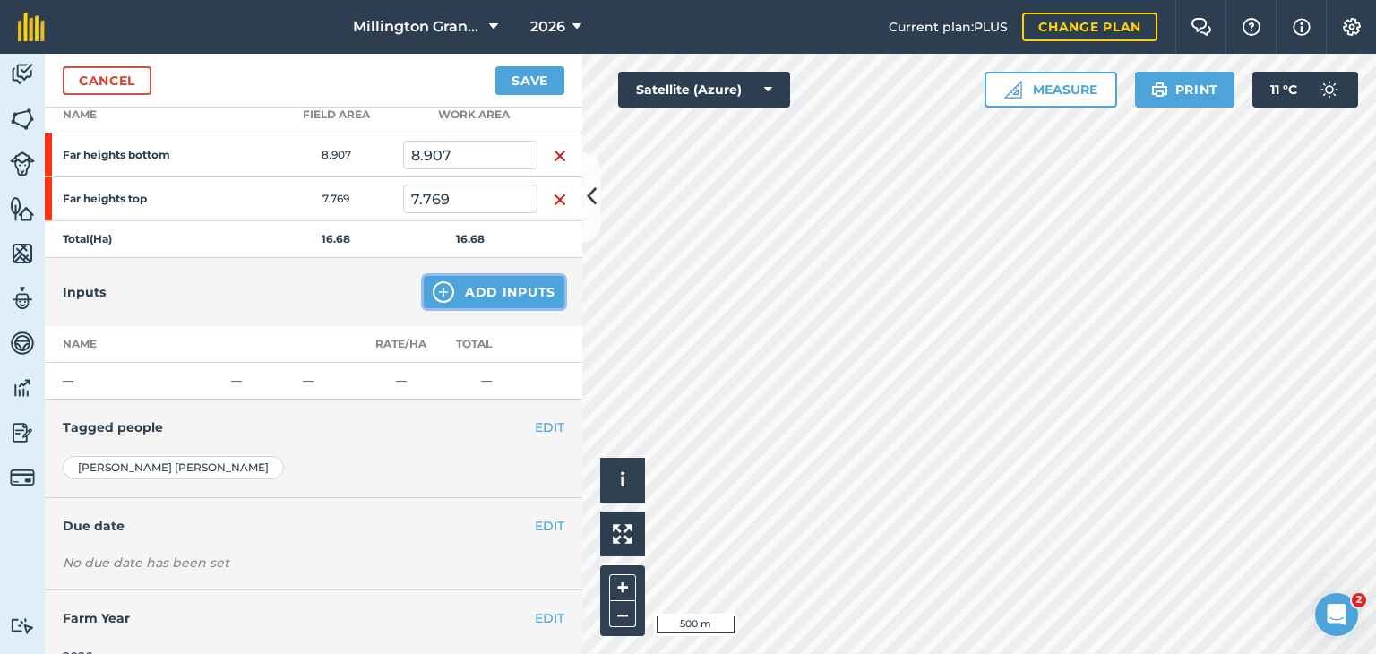
click at [465, 295] on button "Add Inputs" at bounding box center [494, 292] width 141 height 32
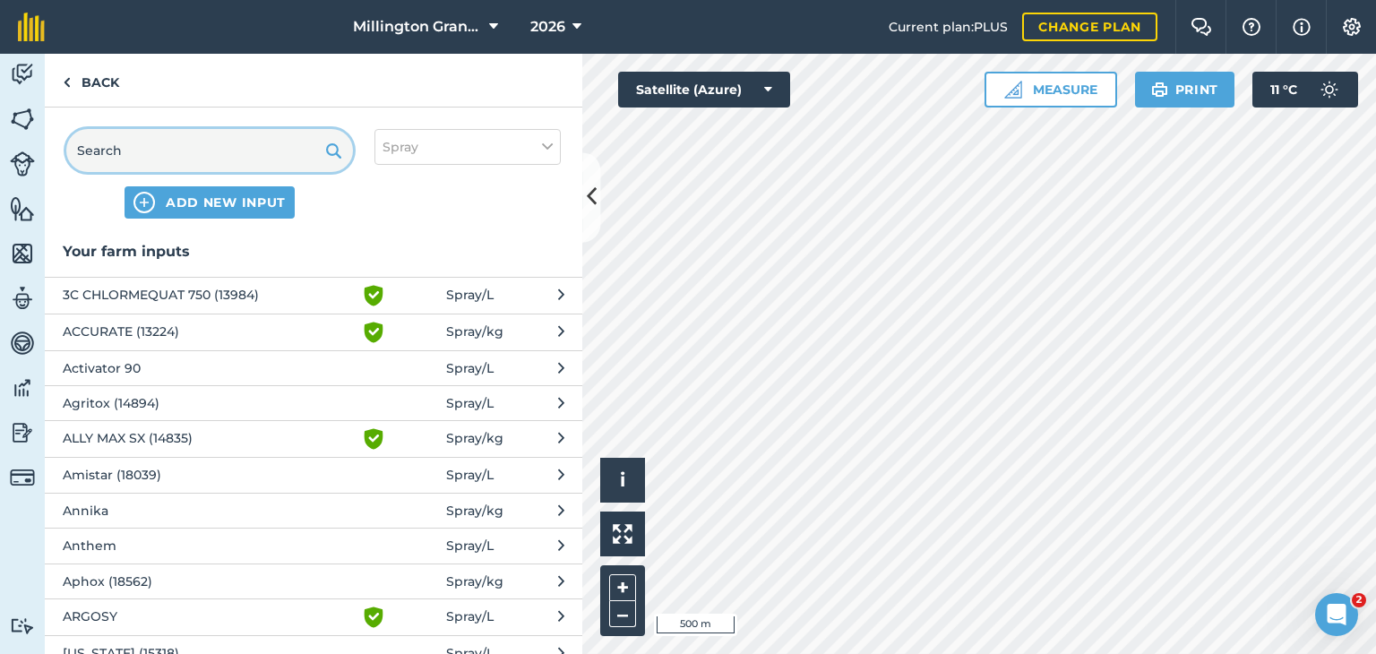
click at [297, 144] on input "text" at bounding box center [209, 150] width 287 height 43
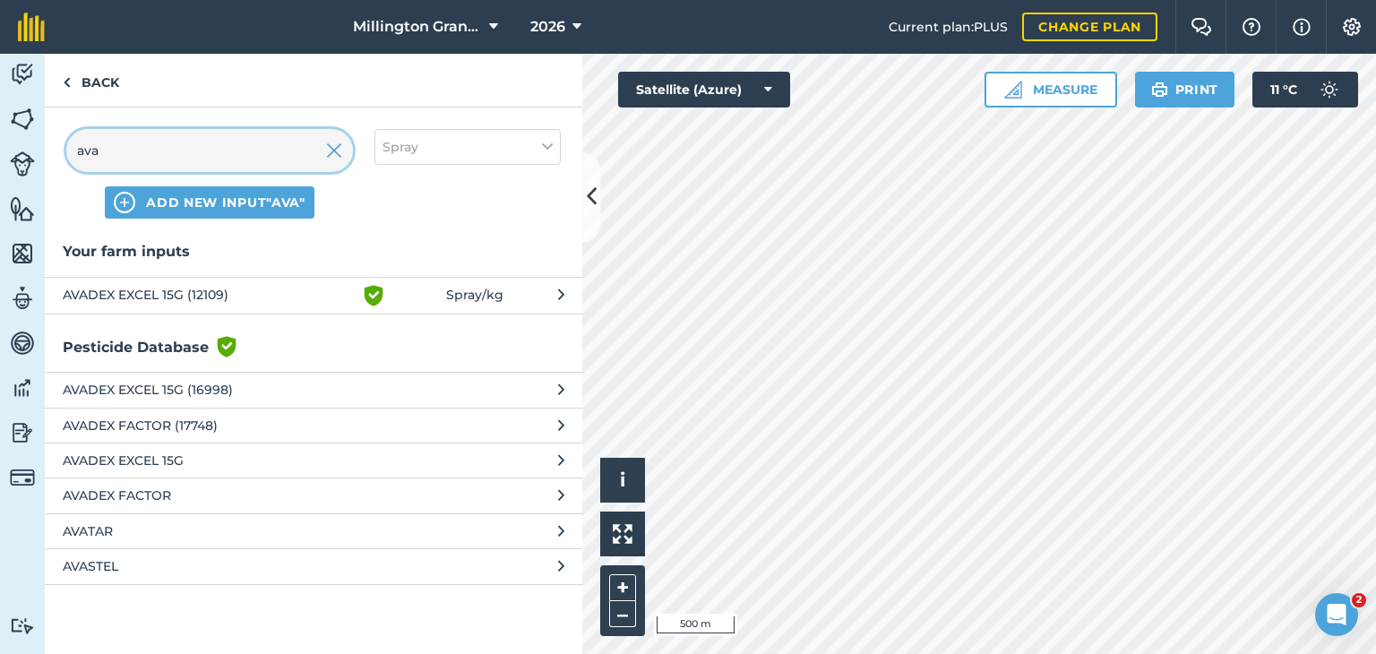
type input "ava"
click at [281, 292] on span "AVADEX EXCEL 15G (12109)" at bounding box center [209, 296] width 293 height 22
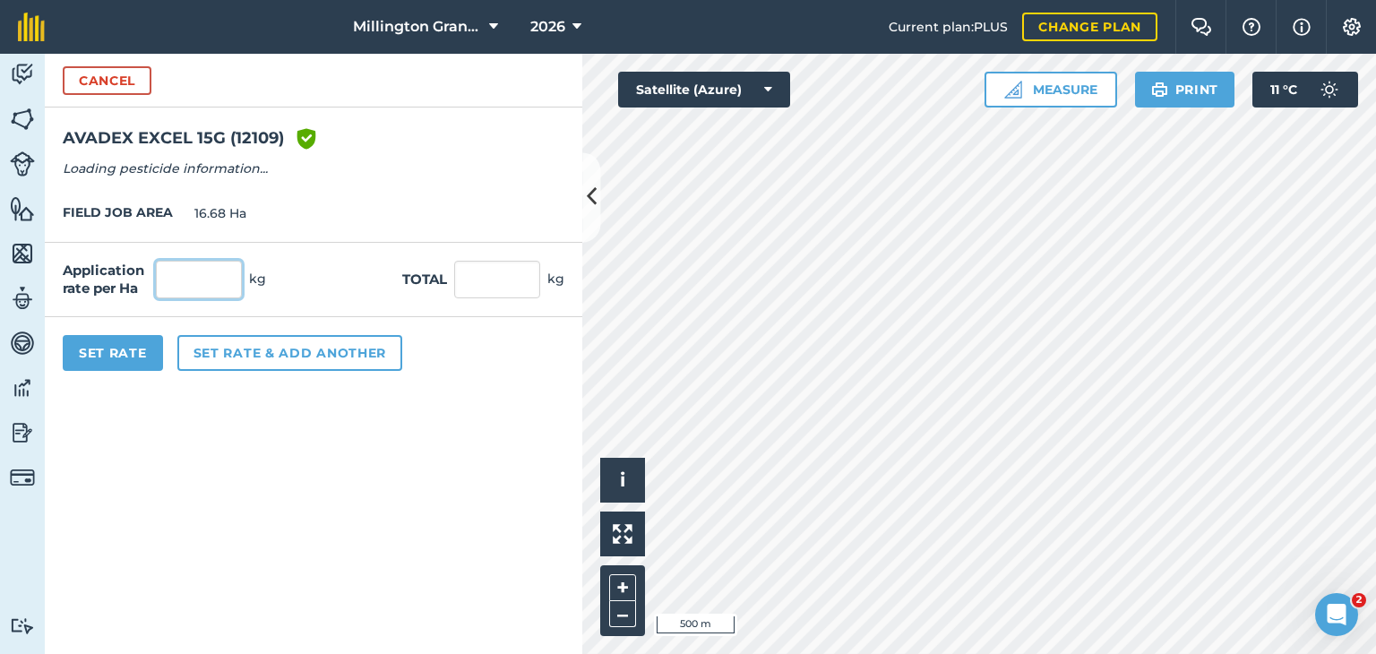
click at [183, 280] on input "text" at bounding box center [199, 280] width 86 height 38
type input "14"
type input "233.52"
click at [356, 289] on div "Application rate per Ha 14 kg Total 233.52 kg" at bounding box center [314, 280] width 538 height 74
click at [89, 347] on button "Set Rate" at bounding box center [113, 353] width 100 height 36
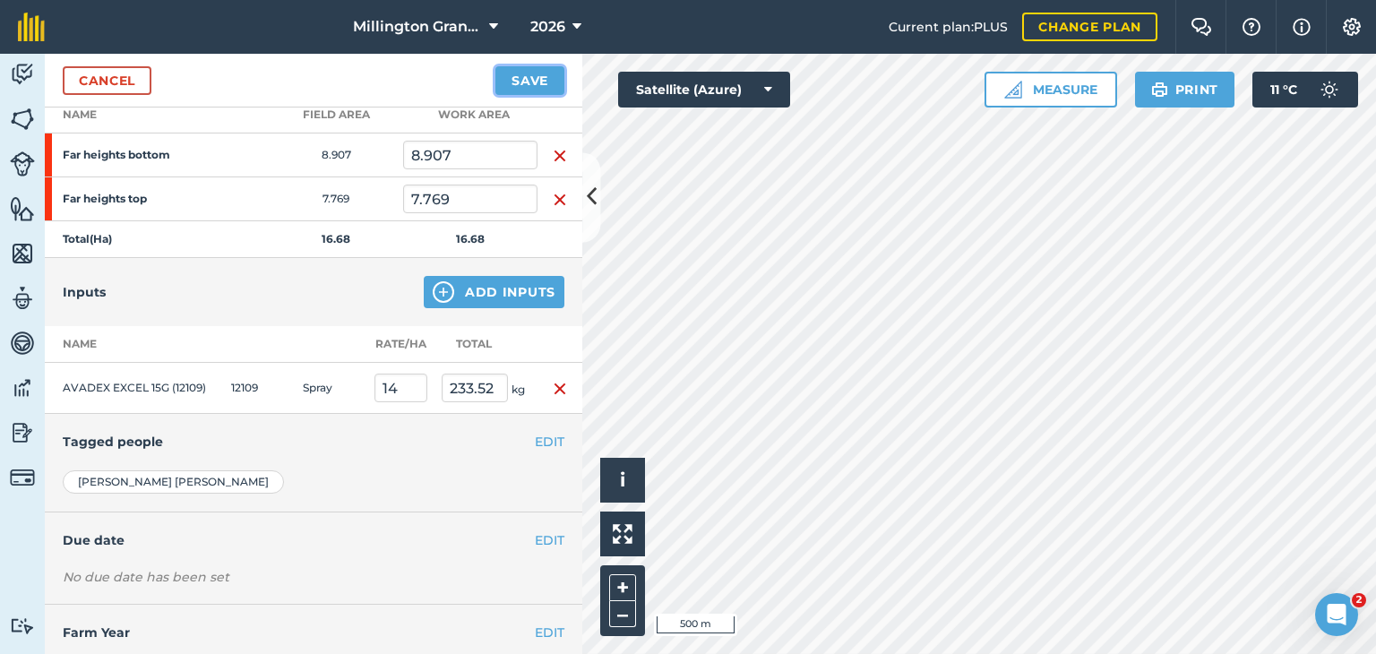
click at [546, 82] on button "Save" at bounding box center [530, 80] width 69 height 29
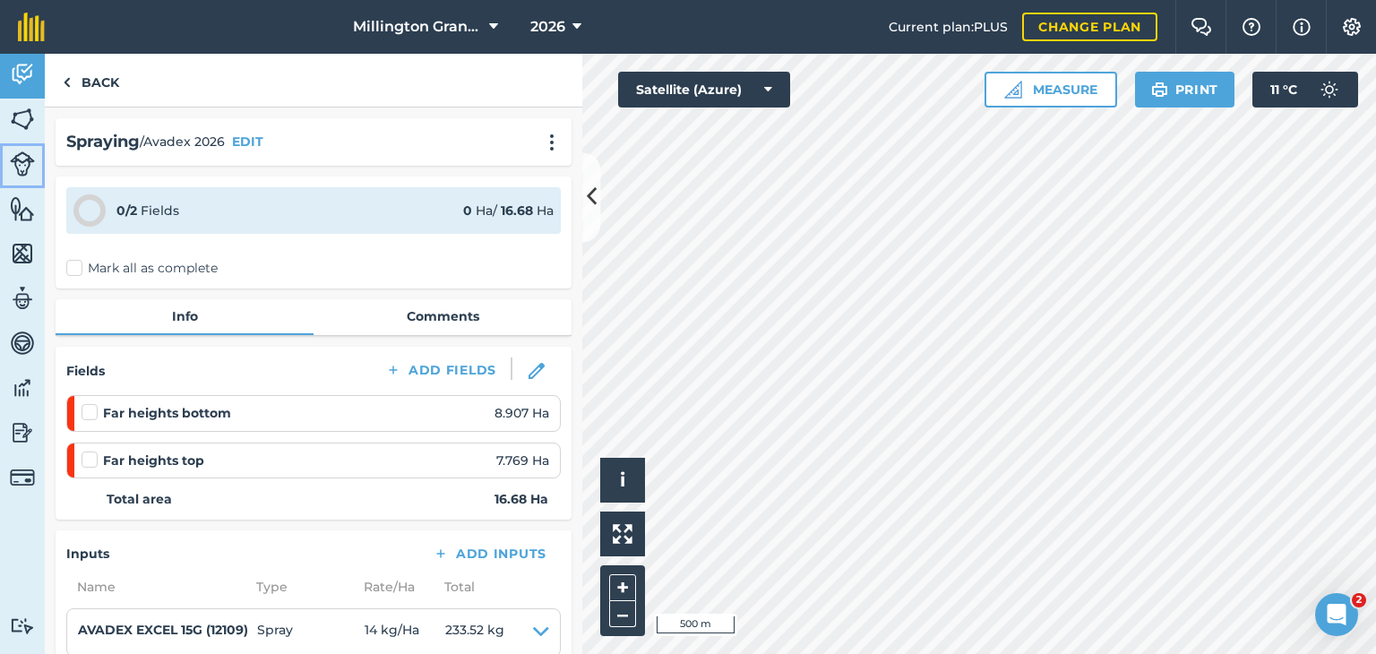
click at [10, 173] on img at bounding box center [22, 163] width 25 height 25
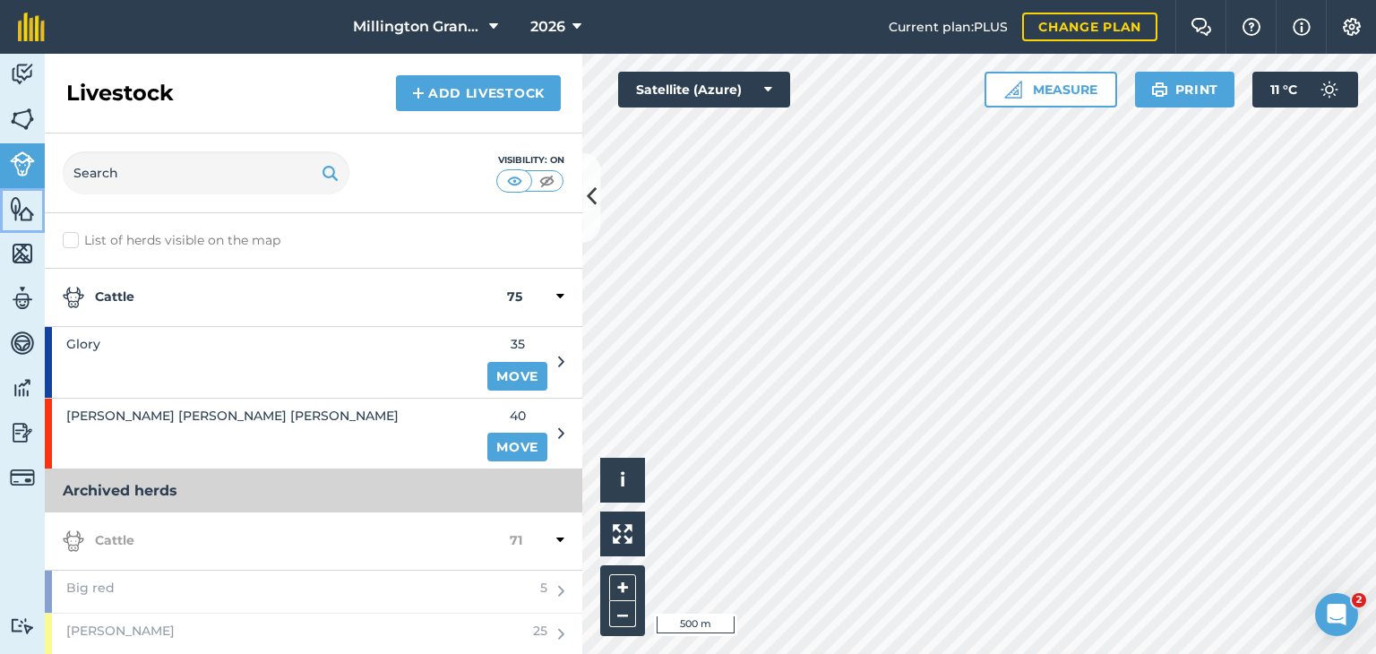
click at [23, 230] on link "Features" at bounding box center [22, 210] width 45 height 45
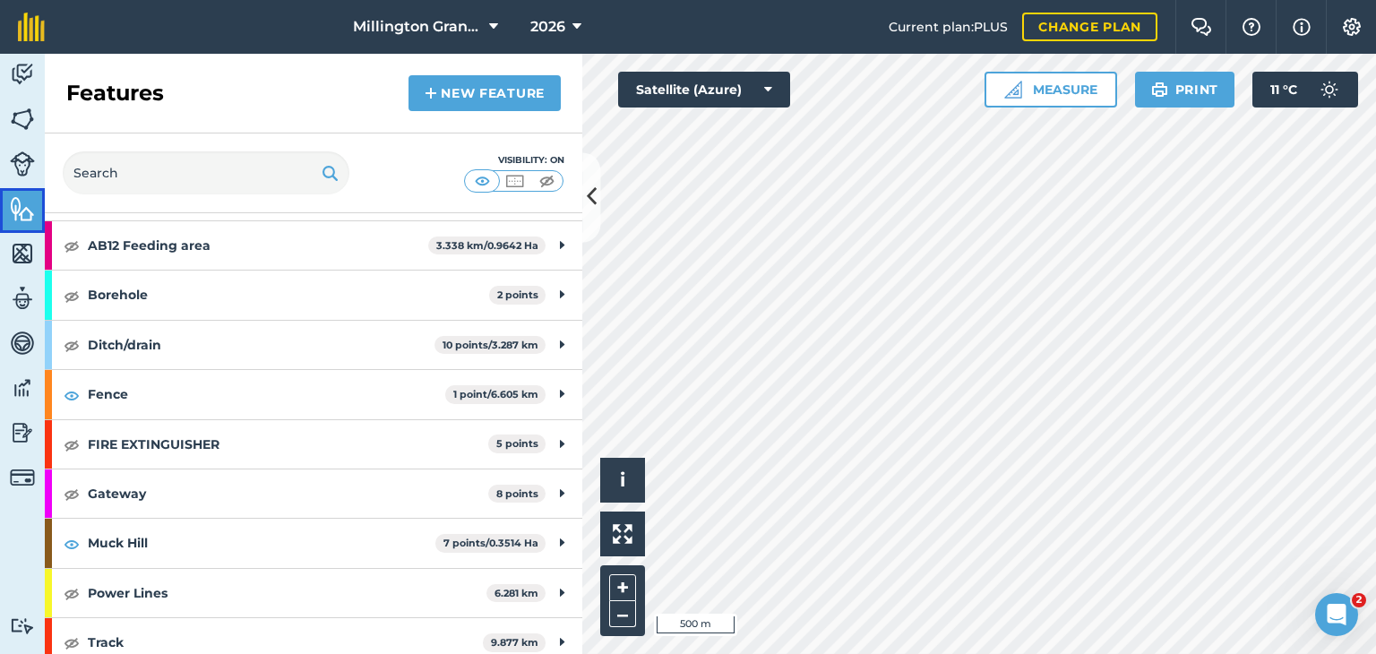
scroll to position [90, 0]
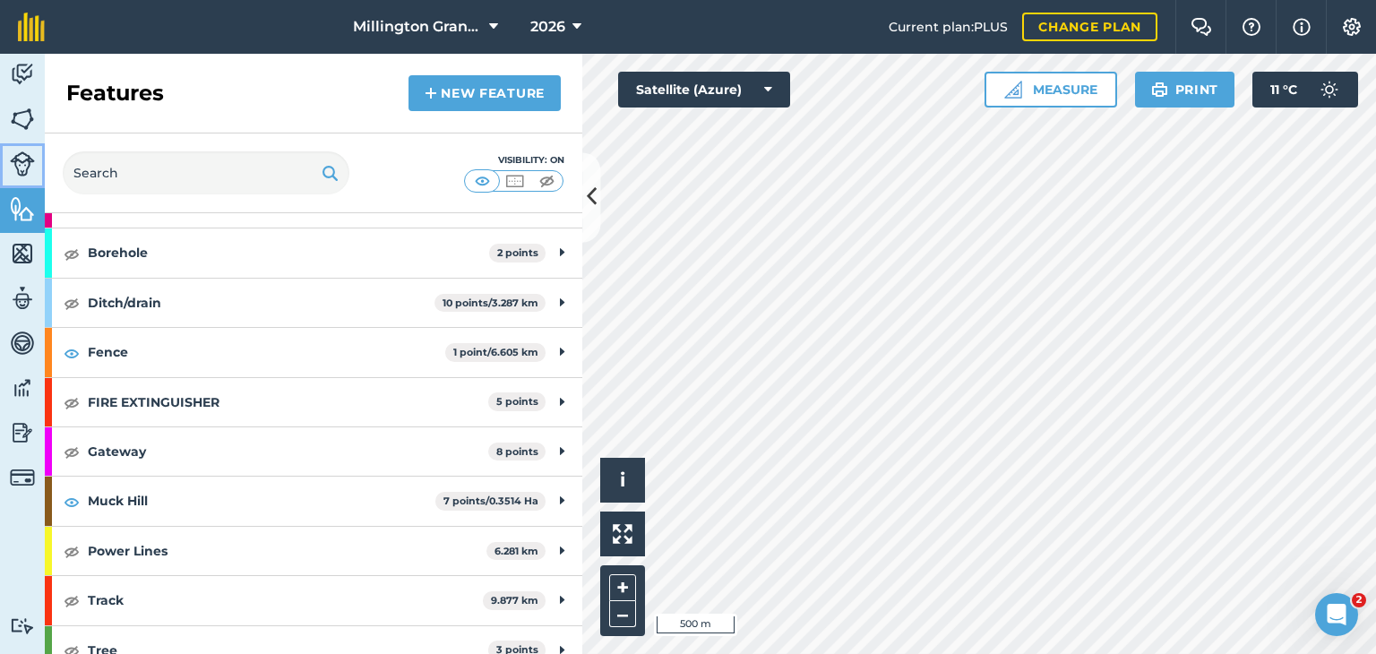
click at [26, 144] on link "Livestock" at bounding box center [22, 165] width 45 height 45
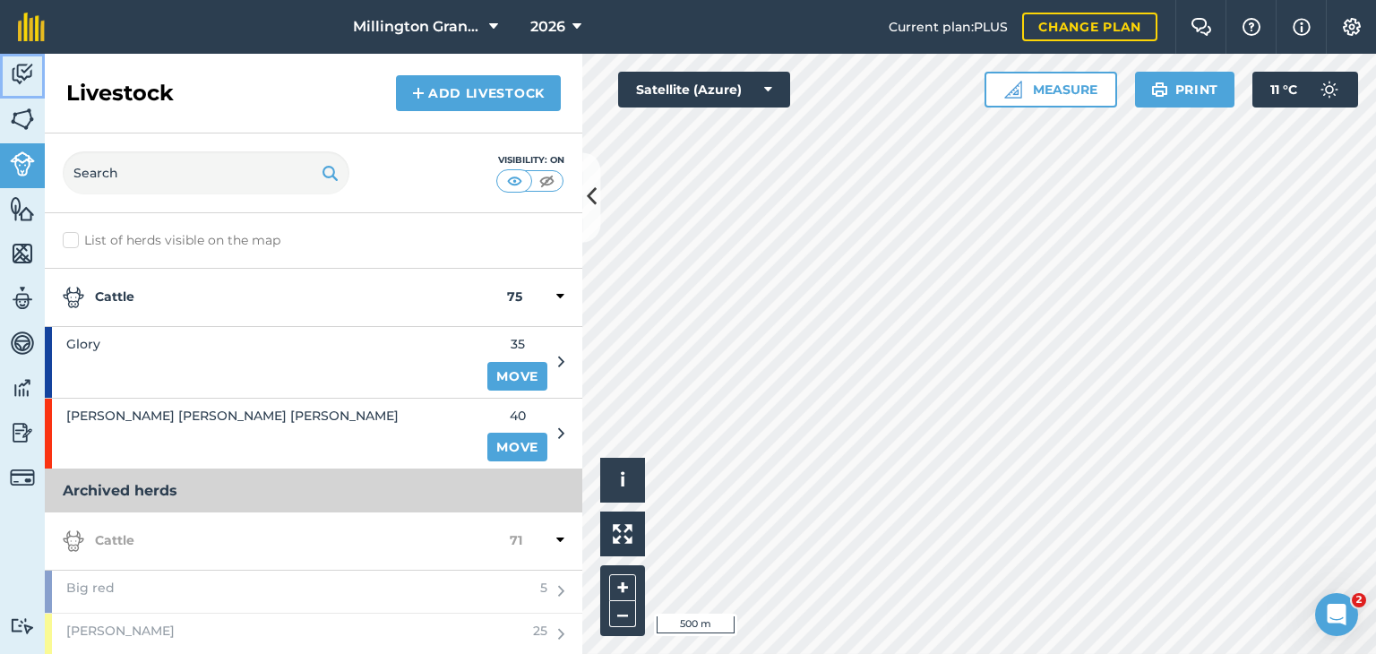
click at [25, 77] on img at bounding box center [22, 74] width 25 height 27
